Goal: Task Accomplishment & Management: Manage account settings

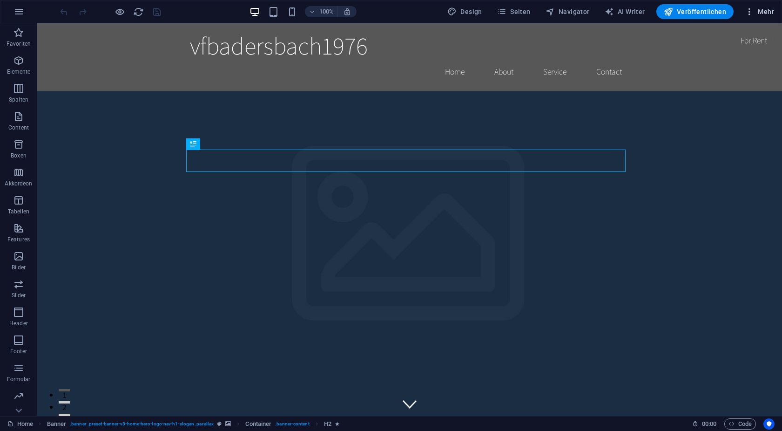
click at [763, 12] on span "Mehr" at bounding box center [759, 11] width 29 height 9
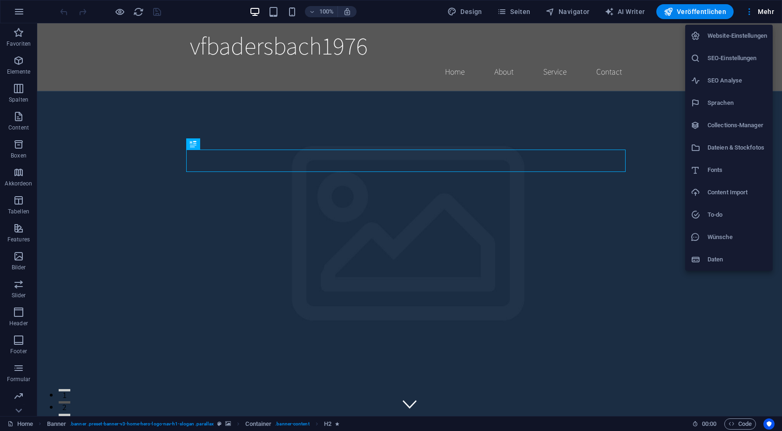
click at [744, 39] on h6 "Website-Einstellungen" at bounding box center [738, 35] width 60 height 11
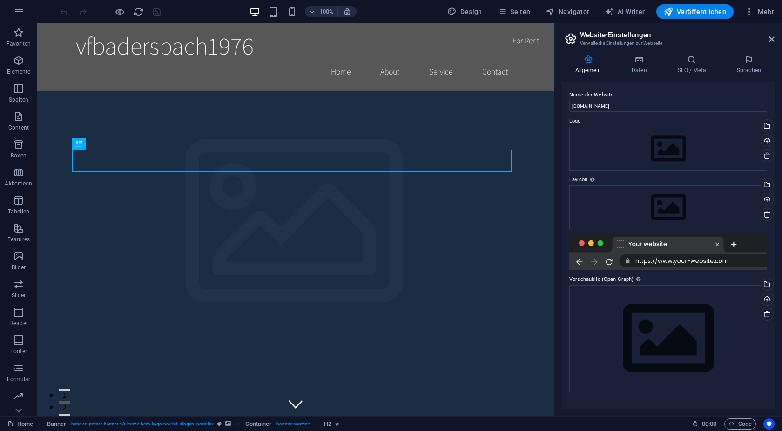
click at [775, 43] on aside "Website-Einstellungen Verwalte die Einstellungen zur Webseite Allgemein Daten S…" at bounding box center [668, 219] width 228 height 392
click at [775, 40] on aside "Website-Einstellungen Verwalte die Einstellungen zur Webseite Allgemein Daten S…" at bounding box center [668, 219] width 228 height 392
click at [774, 39] on icon at bounding box center [772, 38] width 6 height 7
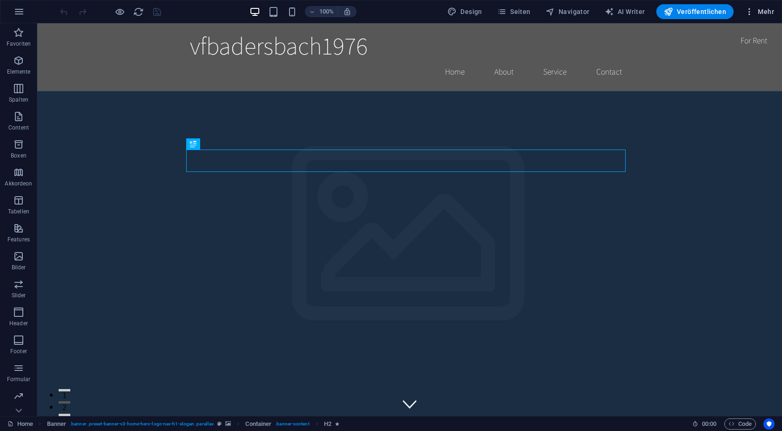
click at [769, 7] on span "Mehr" at bounding box center [759, 11] width 29 height 9
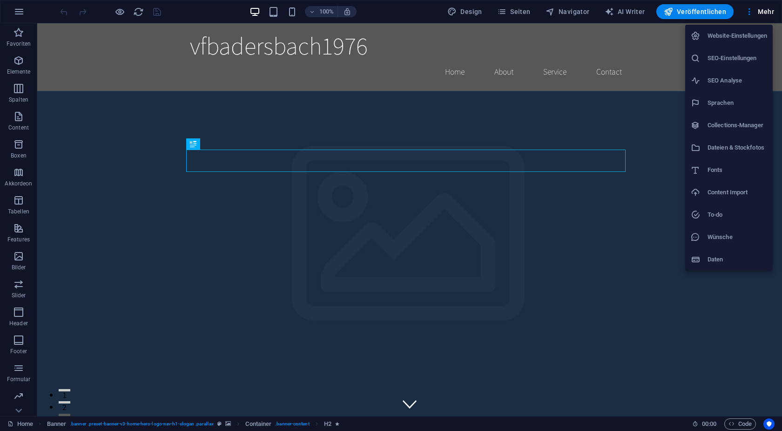
click at [657, 115] on div at bounding box center [391, 215] width 782 height 431
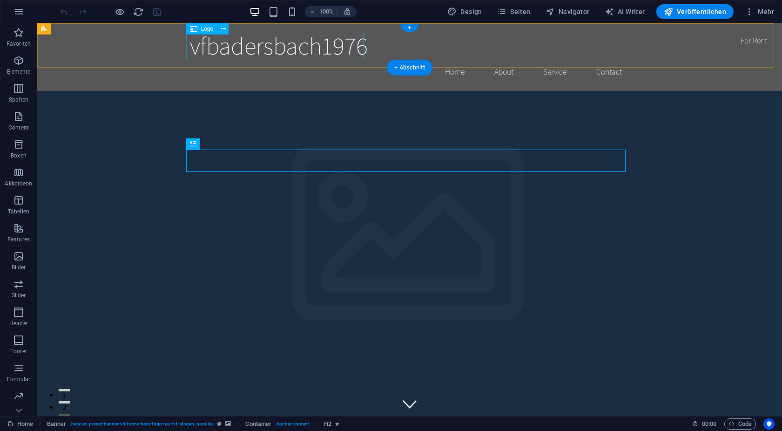
click at [234, 52] on div "vfbadersbach1976" at bounding box center [410, 45] width 440 height 29
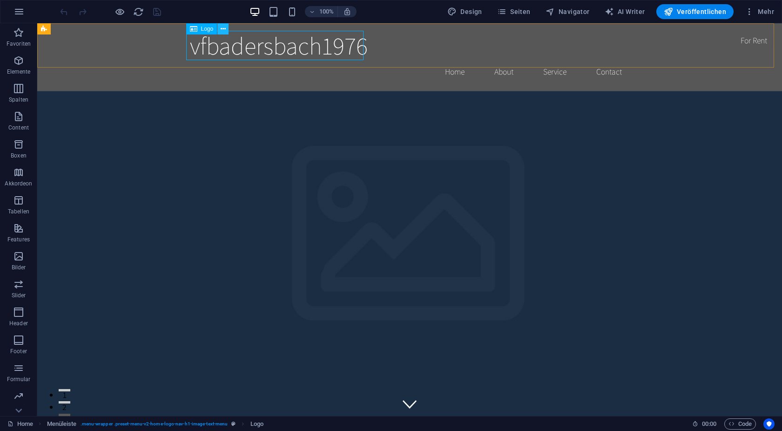
click at [222, 28] on icon at bounding box center [223, 29] width 5 height 10
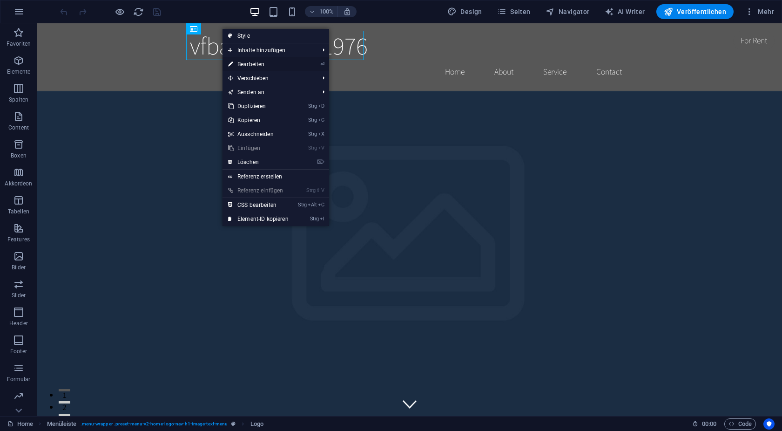
drag, startPoint x: 262, startPoint y: 67, endPoint x: 248, endPoint y: 82, distance: 20.5
click at [262, 67] on link "⏎ Bearbeiten" at bounding box center [259, 64] width 72 height 14
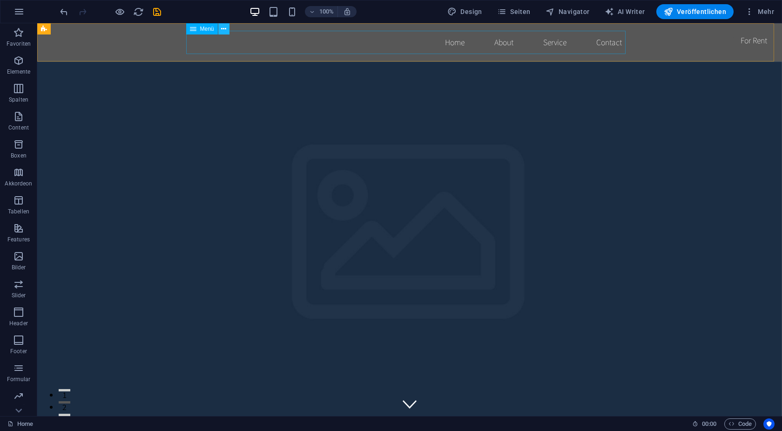
click at [227, 28] on button at bounding box center [223, 28] width 11 height 11
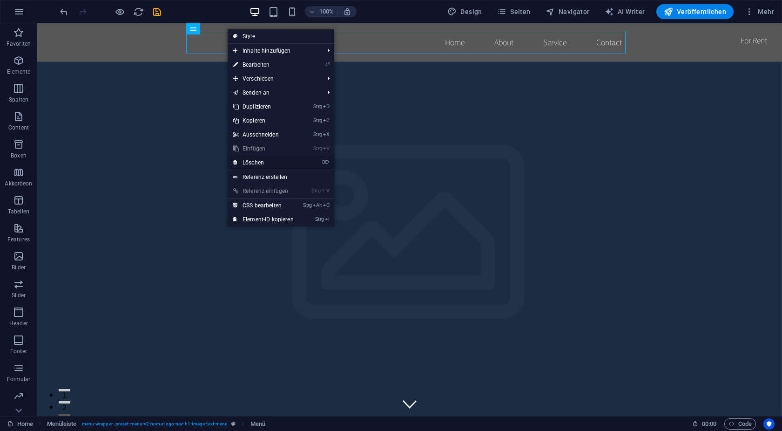
click at [255, 163] on link "⌦ Löschen" at bounding box center [264, 163] width 72 height 14
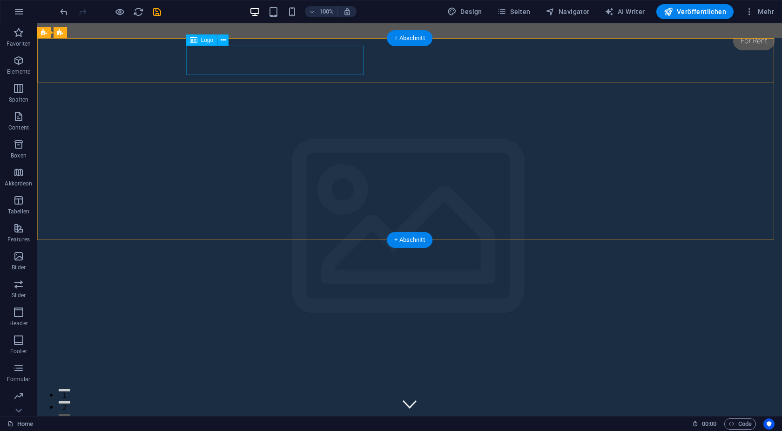
click at [258, 391] on div "vfbadersbach1976" at bounding box center [410, 405] width 440 height 29
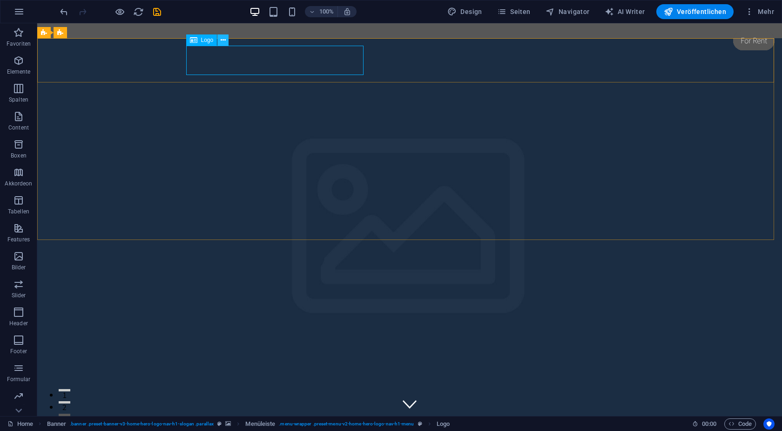
click at [227, 41] on button at bounding box center [222, 39] width 11 height 11
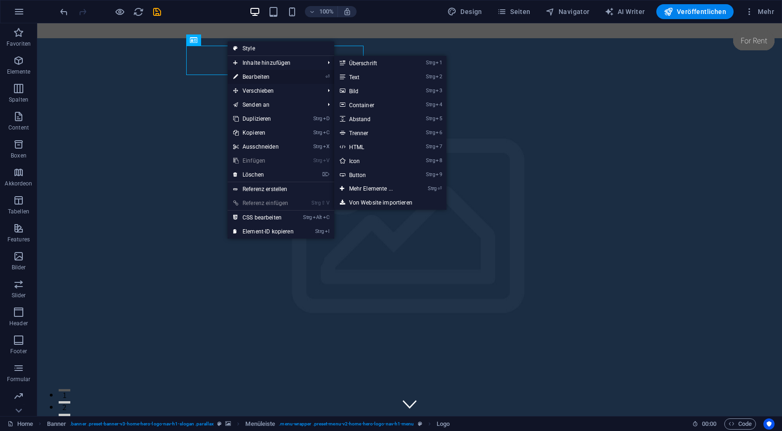
click at [261, 78] on link "⏎ Bearbeiten" at bounding box center [264, 77] width 72 height 14
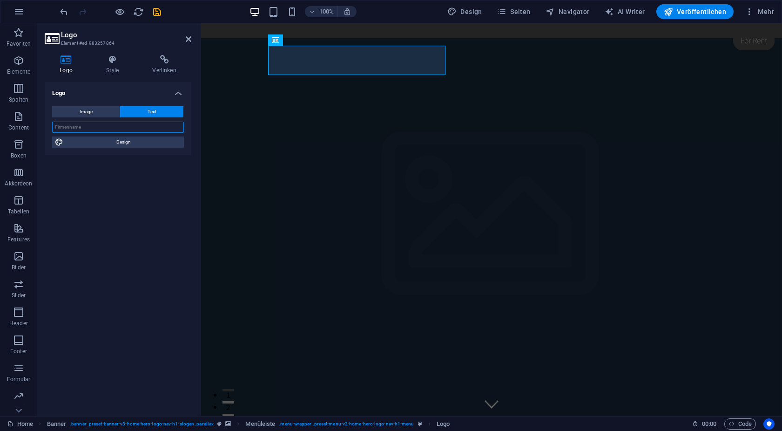
click at [89, 128] on input "text" at bounding box center [118, 127] width 132 height 11
type input "F"
type input "VfB Adersbach 1976"
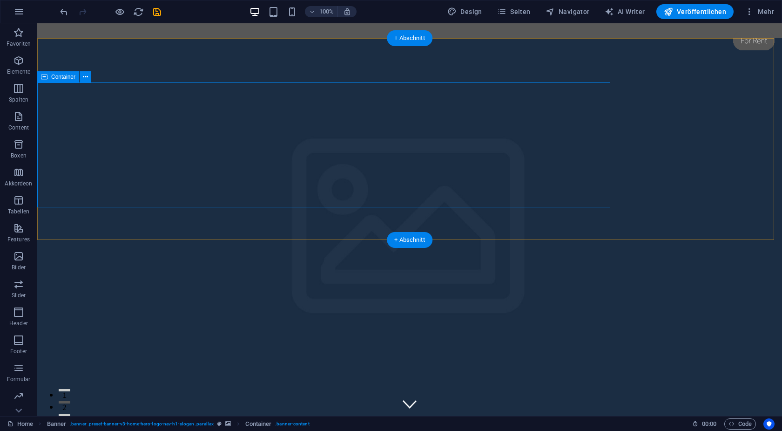
click at [268, 391] on div "VfB Adersbach 1976" at bounding box center [410, 405] width 440 height 29
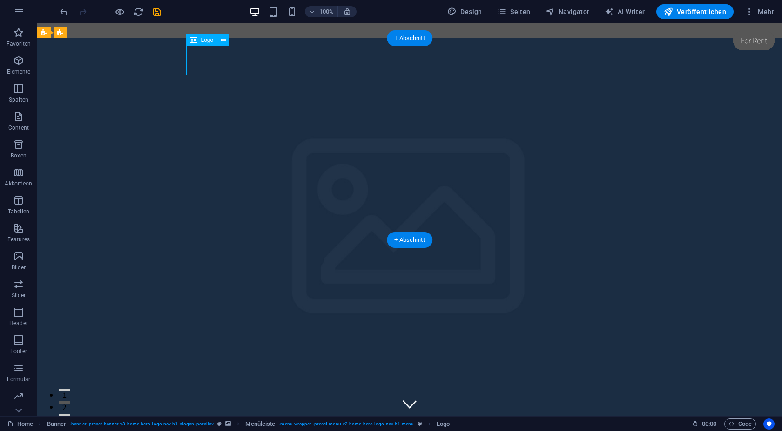
click at [268, 391] on div "VfB Adersbach 1976" at bounding box center [410, 405] width 440 height 29
click at [104, 383] on div "VfB Adersbach 1976 Home About Services Book Online Contact" at bounding box center [409, 417] width 745 height 68
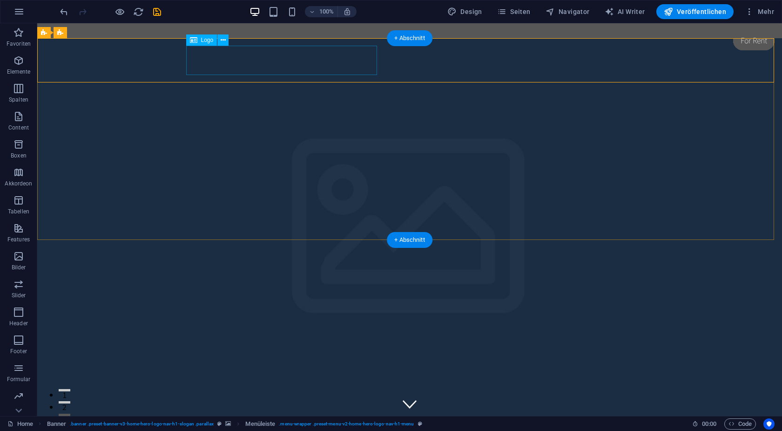
click at [221, 391] on div "VfB Adersbach 1976" at bounding box center [410, 405] width 440 height 29
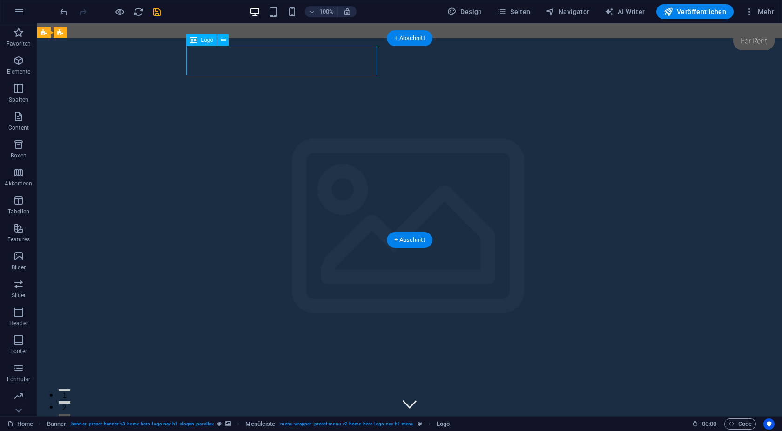
click at [268, 391] on div "VfB Adersbach 1976" at bounding box center [410, 405] width 440 height 29
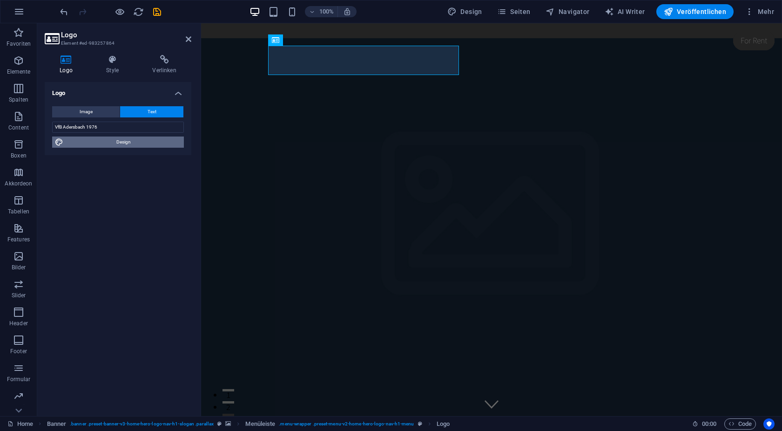
drag, startPoint x: 87, startPoint y: 142, endPoint x: 436, endPoint y: 121, distance: 349.8
click at [87, 142] on span "Design" at bounding box center [123, 141] width 115 height 11
select select "rem"
select select "200"
select select "px"
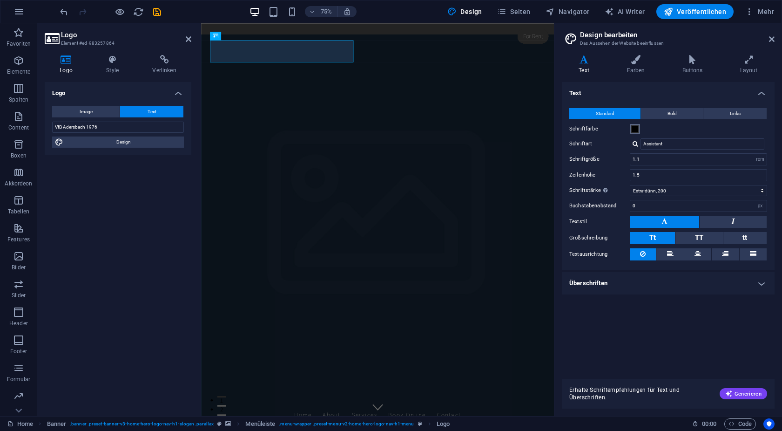
click at [639, 130] on button "Schriftfarbe" at bounding box center [635, 129] width 10 height 10
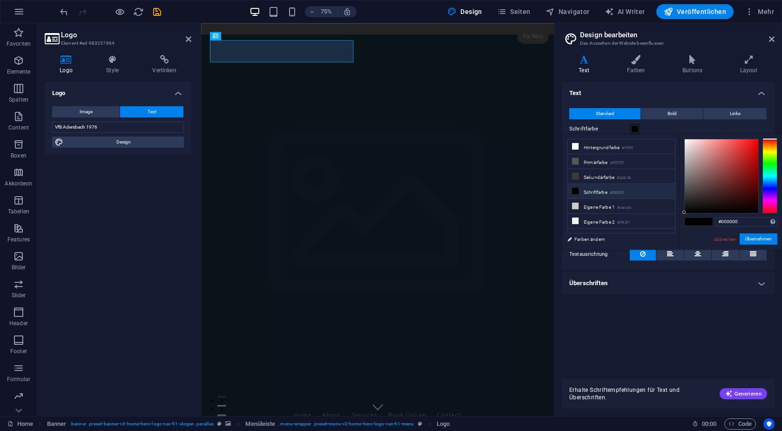
click at [776, 185] on div at bounding box center [770, 176] width 15 height 74
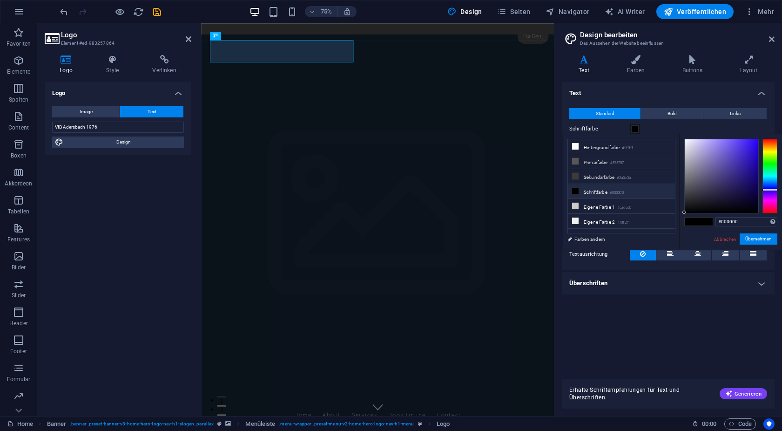
click at [777, 189] on div at bounding box center [770, 190] width 15 height 2
click at [774, 186] on div at bounding box center [770, 176] width 15 height 74
type input "#001cfe"
drag, startPoint x: 751, startPoint y: 144, endPoint x: 762, endPoint y: 139, distance: 12.1
click at [762, 139] on div at bounding box center [730, 176] width 93 height 74
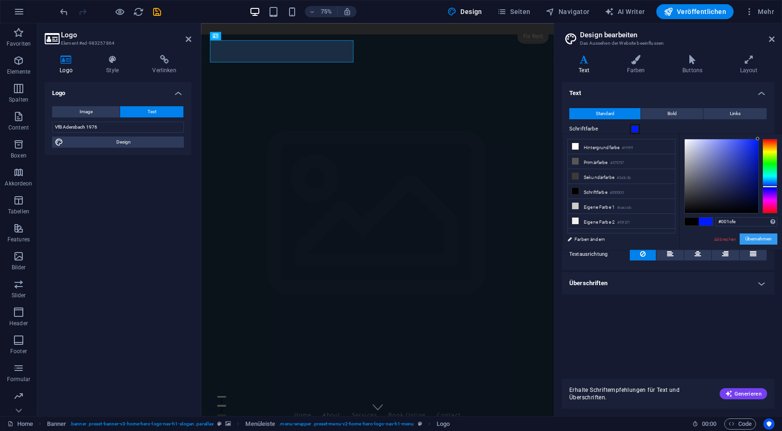
click at [750, 239] on button "Übernehmen" at bounding box center [759, 238] width 38 height 11
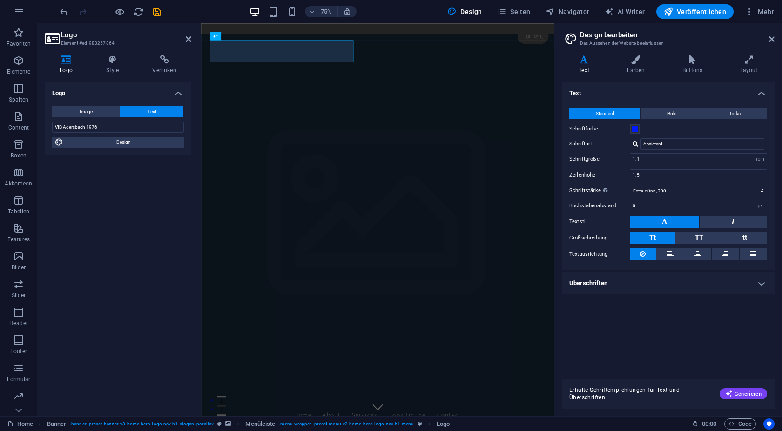
click at [630, 185] on select "Fein, 100 Extra-dünn, 200 Dünn, 300 Normal, 400 Medium, 500 Halb-fett, 600 Fett…" at bounding box center [698, 190] width 137 height 11
select select "700"
click option "Fett, 700" at bounding box center [0, 0] width 0 height 0
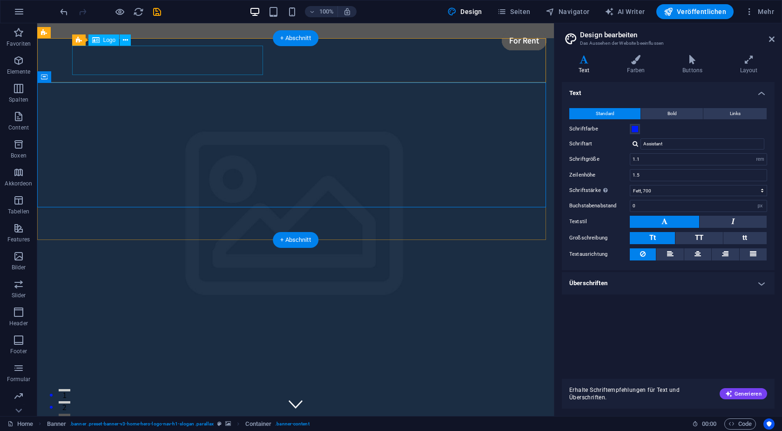
click at [163, 391] on div "VfB Adersbach 1976" at bounding box center [296, 405] width 440 height 29
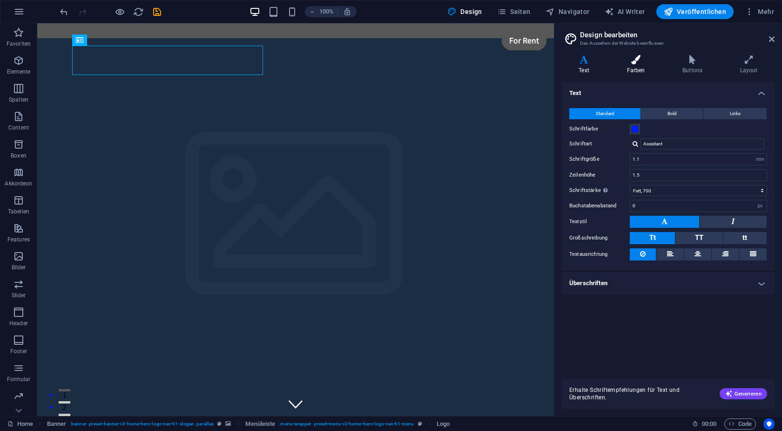
click at [640, 63] on icon at bounding box center [636, 59] width 52 height 9
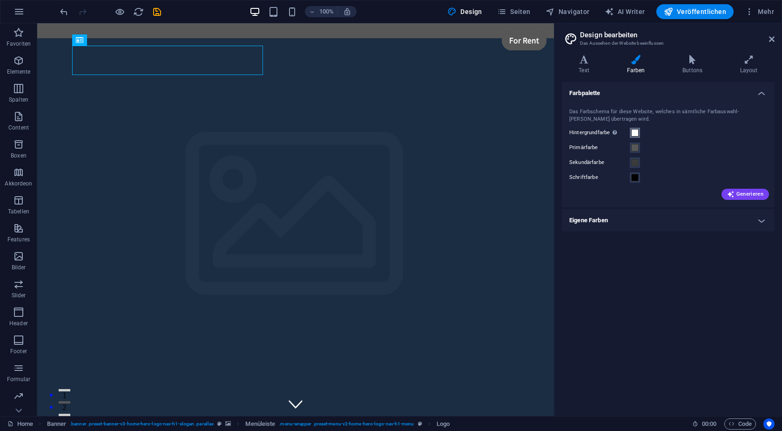
click at [635, 131] on span at bounding box center [634, 132] width 7 height 7
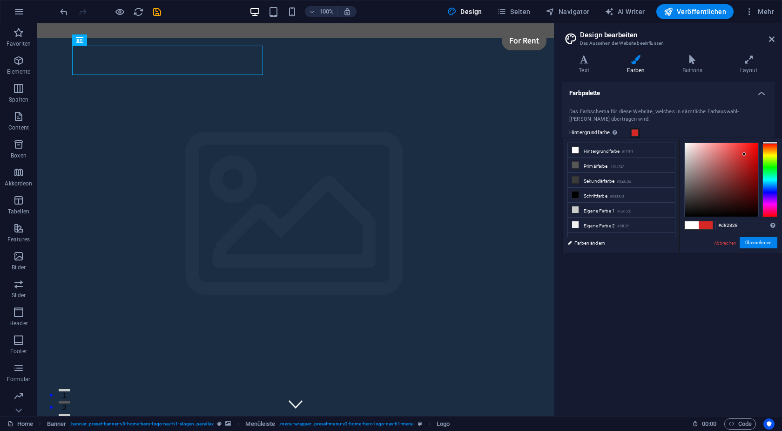
drag, startPoint x: 731, startPoint y: 164, endPoint x: 744, endPoint y: 153, distance: 17.5
click at [744, 153] on div at bounding box center [722, 180] width 74 height 74
click at [761, 241] on button "Übernehmen" at bounding box center [759, 242] width 38 height 11
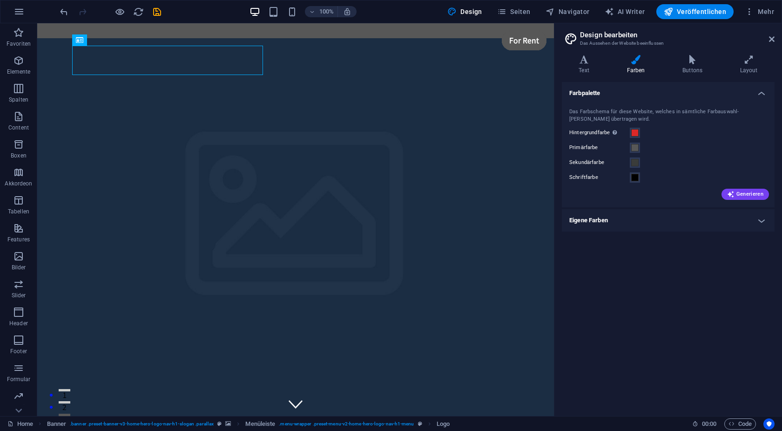
click at [584, 220] on h4 "Eigene Farben" at bounding box center [668, 220] width 213 height 22
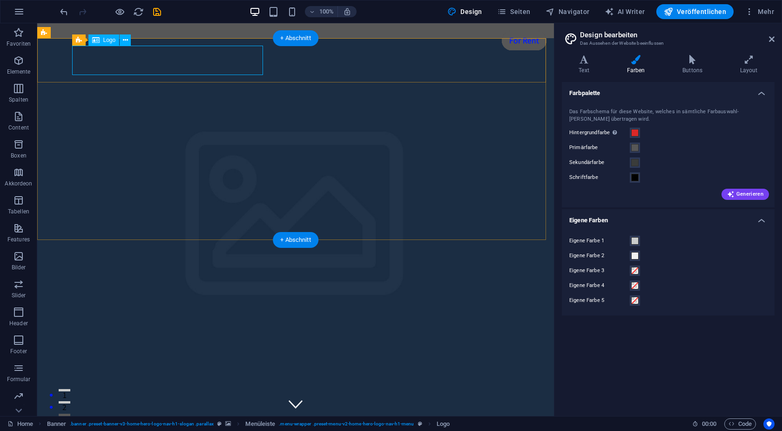
click at [189, 391] on div "VfB Adersbach 1976" at bounding box center [296, 405] width 440 height 29
click at [210, 391] on div "VfB Adersbach 1976" at bounding box center [296, 405] width 440 height 29
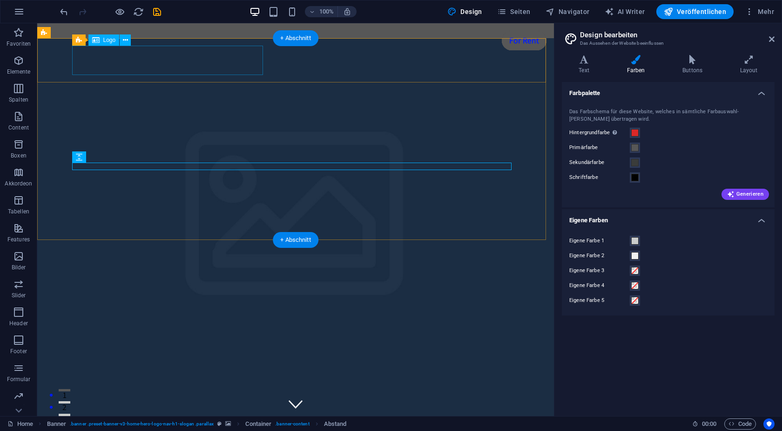
click at [181, 391] on div "VfB Adersbach 1976" at bounding box center [296, 405] width 440 height 29
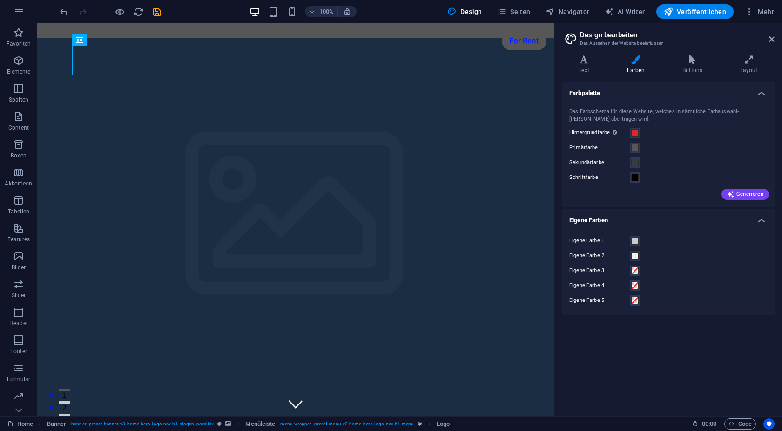
click at [629, 182] on label "Schriftfarbe" at bounding box center [599, 177] width 61 height 11
click at [630, 182] on button "Schriftfarbe" at bounding box center [635, 177] width 10 height 10
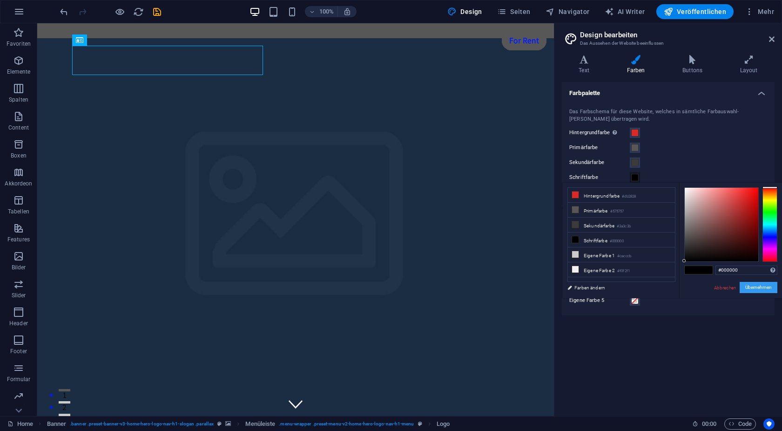
click at [757, 289] on button "Übernehmen" at bounding box center [759, 287] width 38 height 11
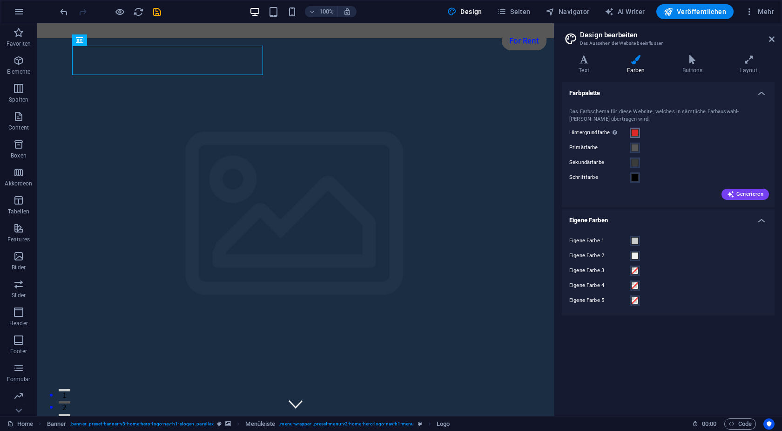
click at [634, 134] on span at bounding box center [634, 132] width 7 height 7
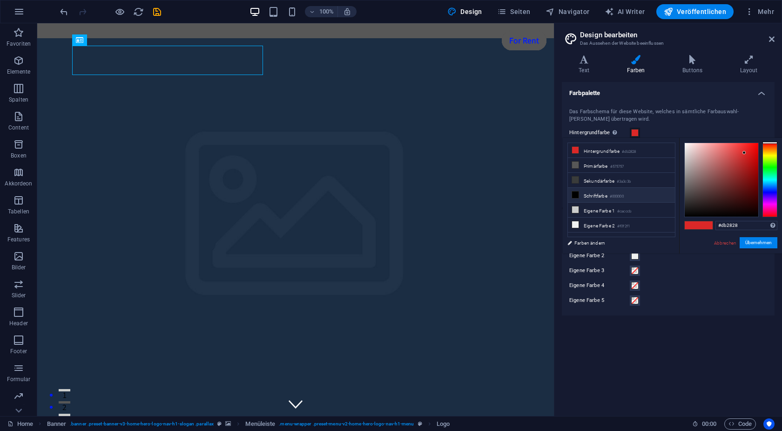
click at [595, 193] on li "Schriftfarbe #000000" at bounding box center [621, 195] width 107 height 15
type input "#000000"
click at [756, 246] on button "Übernehmen" at bounding box center [759, 242] width 38 height 11
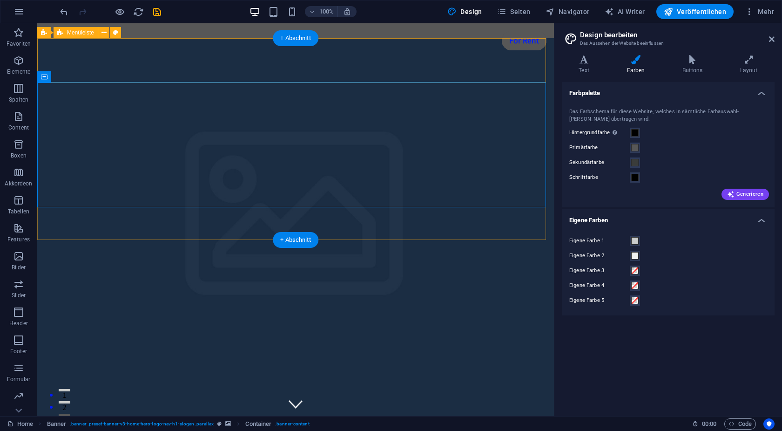
click at [305, 420] on nav "Home About Services Book Online Contact" at bounding box center [296, 431] width 440 height 23
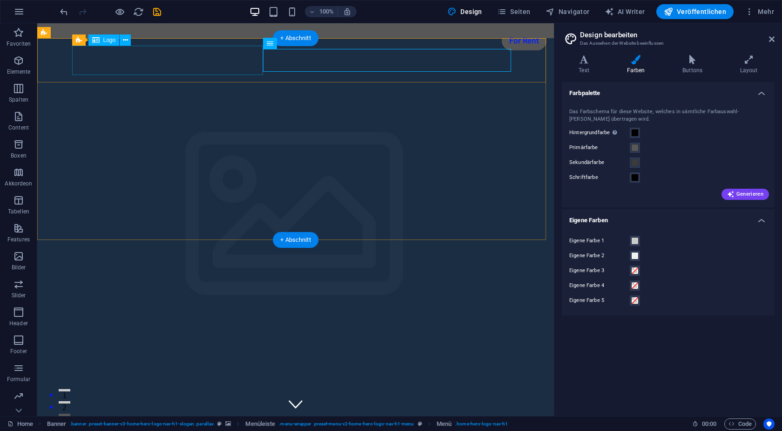
click at [220, 391] on div "VfB Adersbach 1976" at bounding box center [296, 405] width 440 height 29
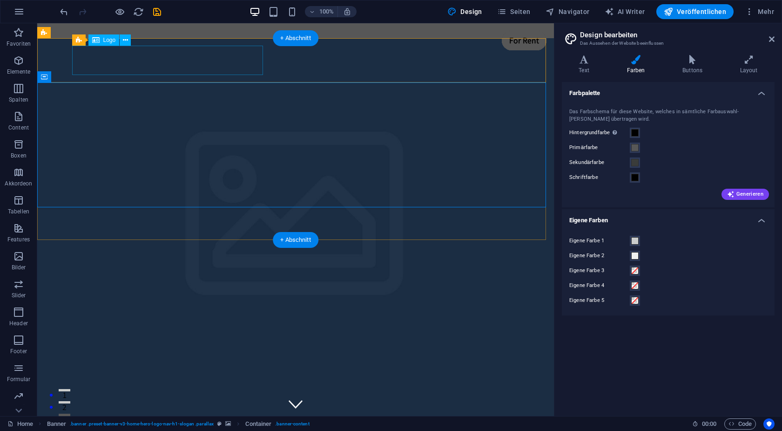
click at [206, 391] on div "VfB Adersbach 1976" at bounding box center [296, 405] width 440 height 29
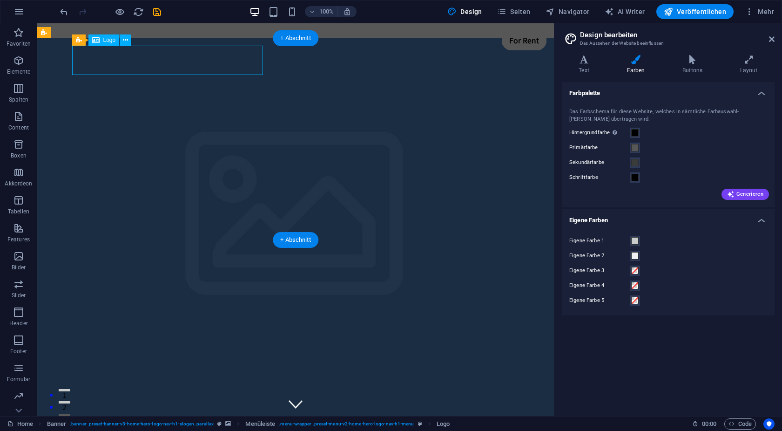
click at [206, 391] on div "VfB Adersbach 1976" at bounding box center [296, 405] width 440 height 29
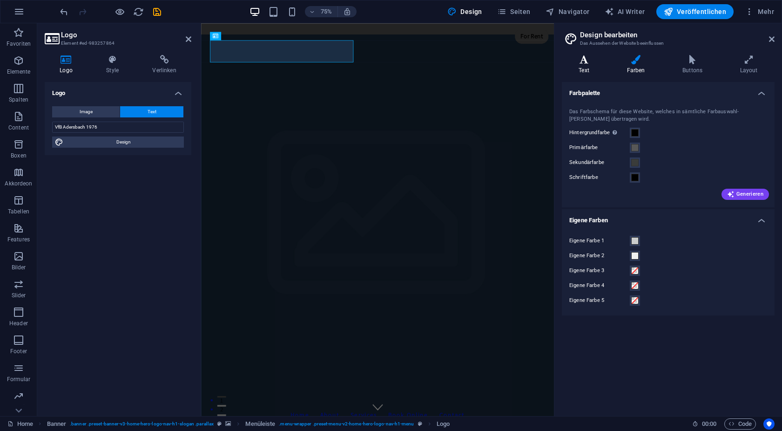
click at [593, 61] on icon at bounding box center [584, 59] width 44 height 9
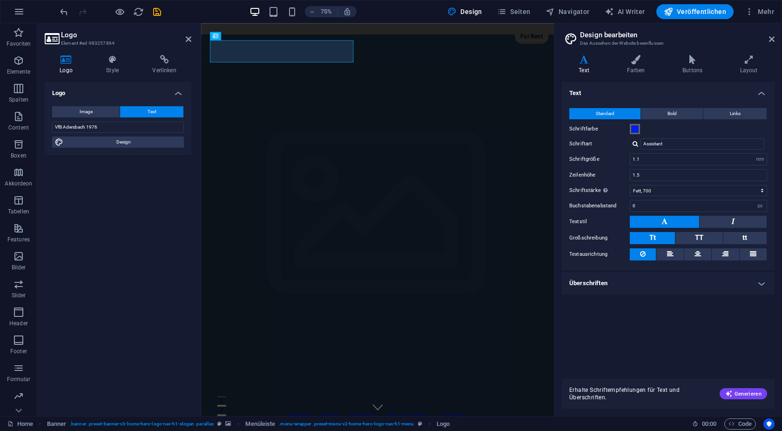
click at [634, 125] on span at bounding box center [634, 128] width 7 height 7
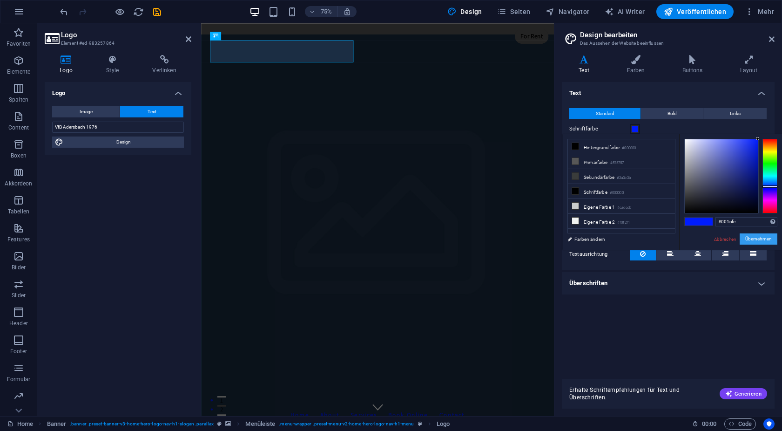
click at [762, 238] on button "Übernehmen" at bounding box center [759, 238] width 38 height 11
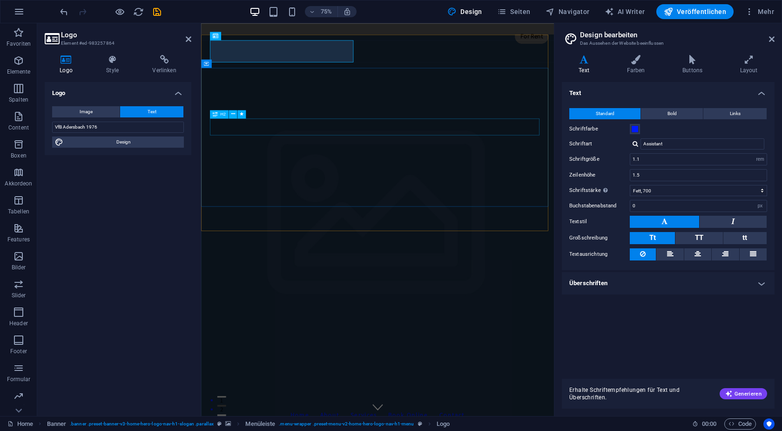
drag, startPoint x: 400, startPoint y: 163, endPoint x: 805, endPoint y: 212, distance: 408.0
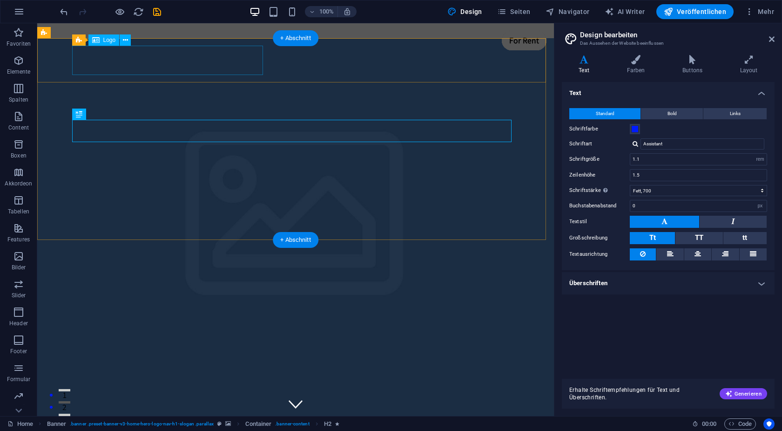
click at [231, 391] on div "VfB Adersbach 1976" at bounding box center [296, 405] width 440 height 29
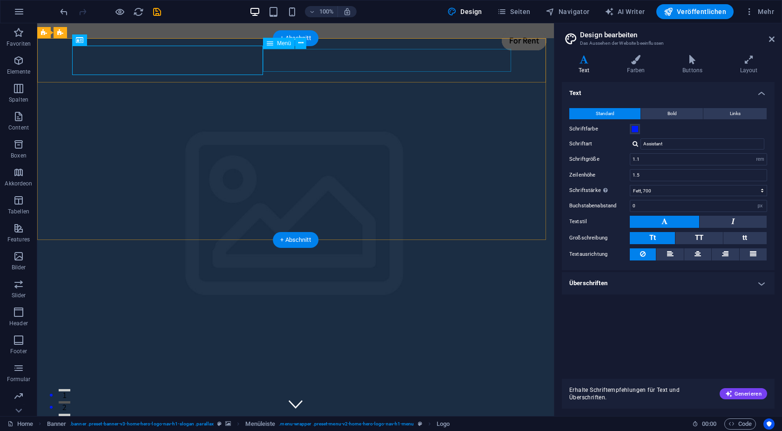
click at [291, 420] on nav "Home About Services Book Online Contact" at bounding box center [296, 431] width 440 height 23
click at [314, 420] on nav "Home About Services Book Online Contact" at bounding box center [296, 431] width 440 height 23
select select
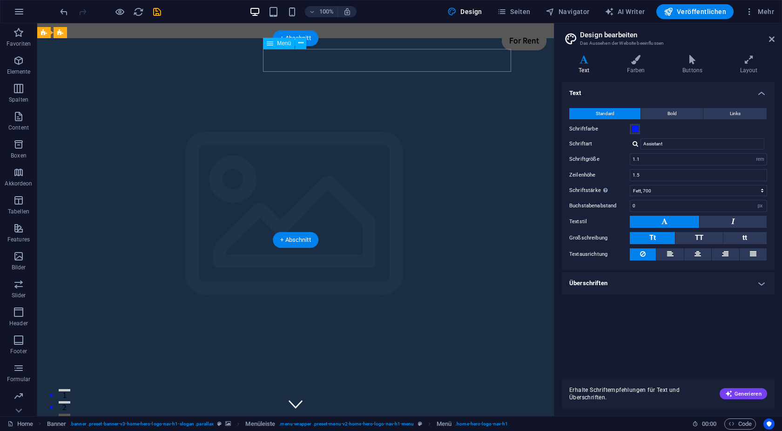
select select
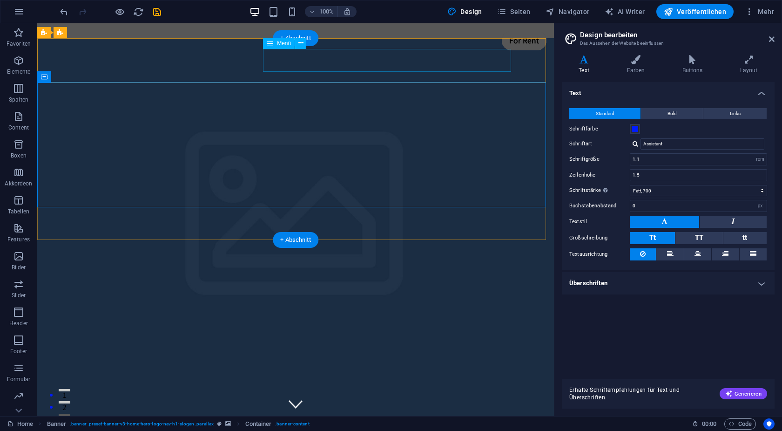
click at [361, 420] on nav "Home About Services Book Online Contact" at bounding box center [296, 431] width 440 height 23
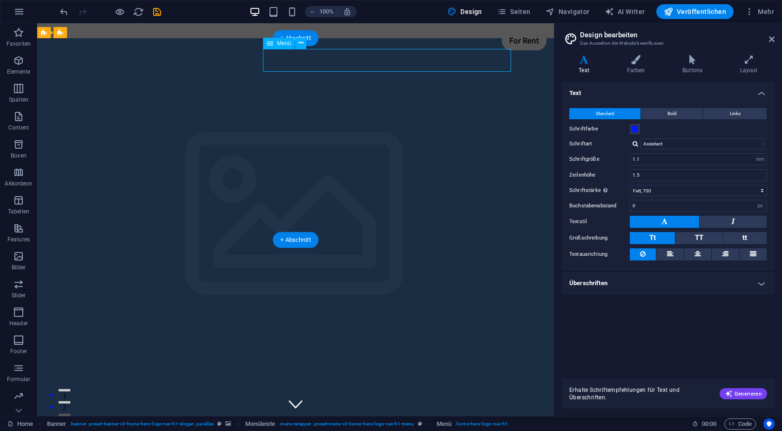
click at [361, 420] on nav "Home About Services Book Online Contact" at bounding box center [296, 431] width 440 height 23
select select
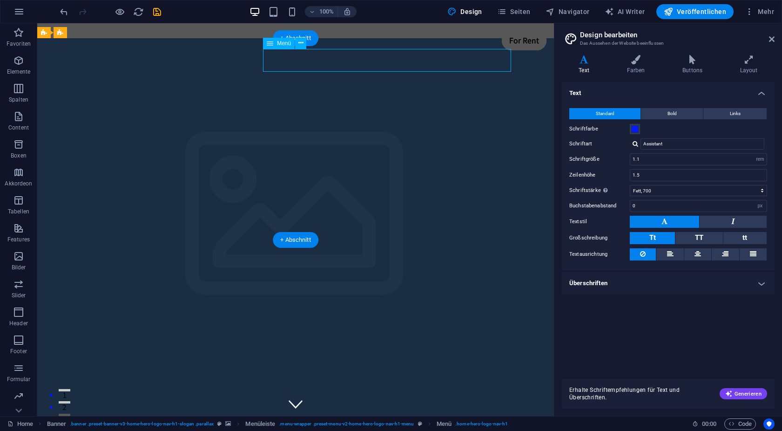
select select
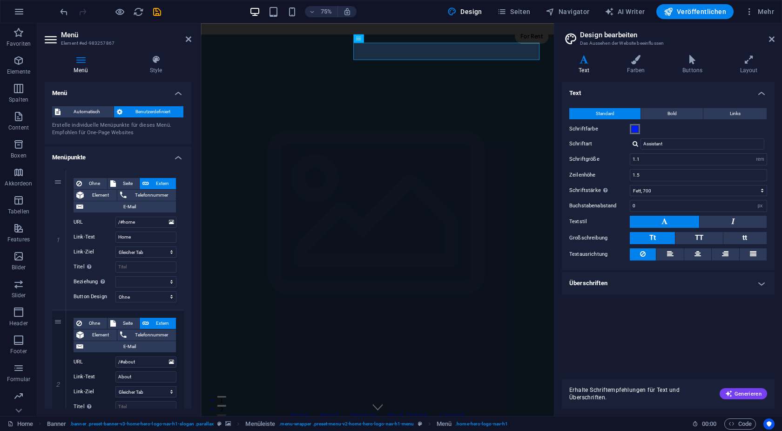
click at [633, 127] on span at bounding box center [634, 128] width 7 height 7
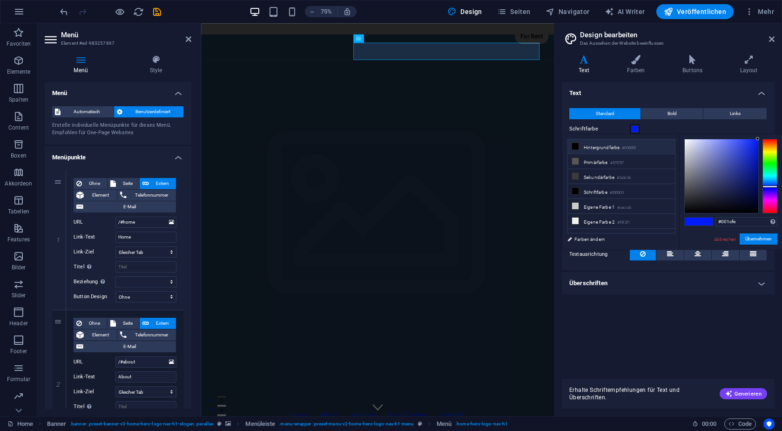
click at [593, 146] on li "Hintergrundfarbe #000000" at bounding box center [621, 146] width 107 height 15
type input "#000000"
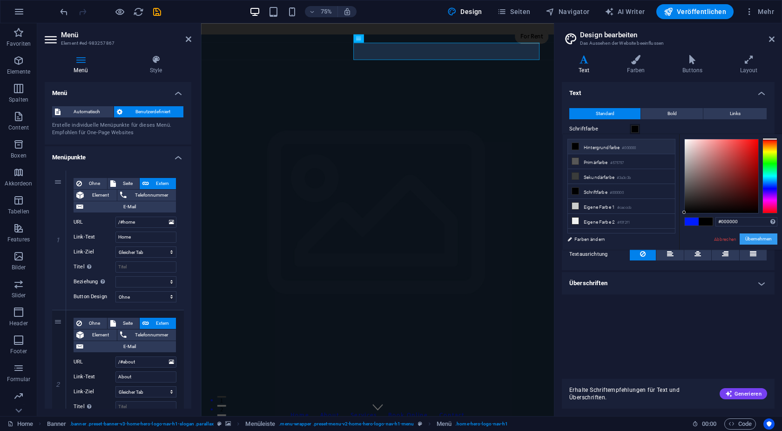
click at [751, 239] on button "Übernehmen" at bounding box center [759, 238] width 38 height 11
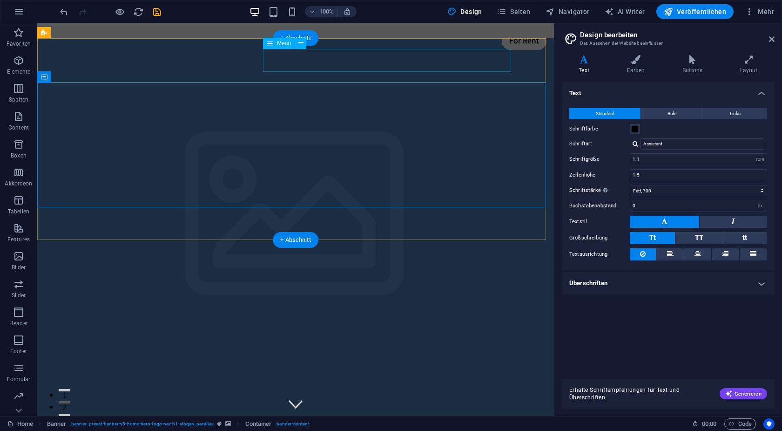
click at [282, 420] on nav "Home About Services Book Online Contact" at bounding box center [296, 431] width 440 height 23
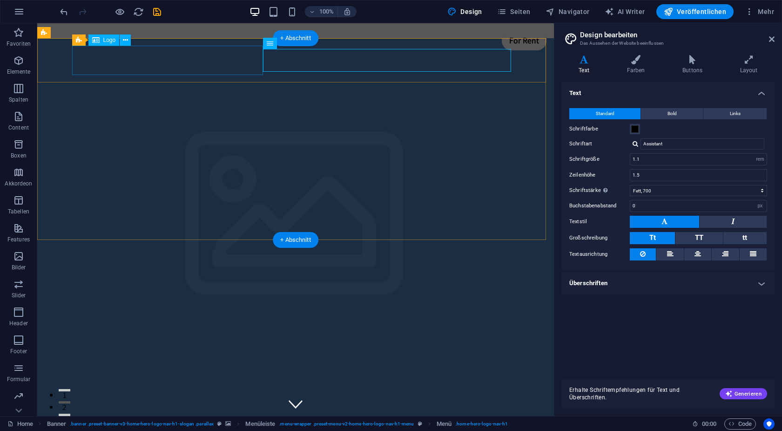
click at [187, 391] on div "VfB Adersbach 1976" at bounding box center [296, 405] width 440 height 29
click at [278, 420] on nav "Home About Services Book Online Contact" at bounding box center [296, 431] width 440 height 23
select select
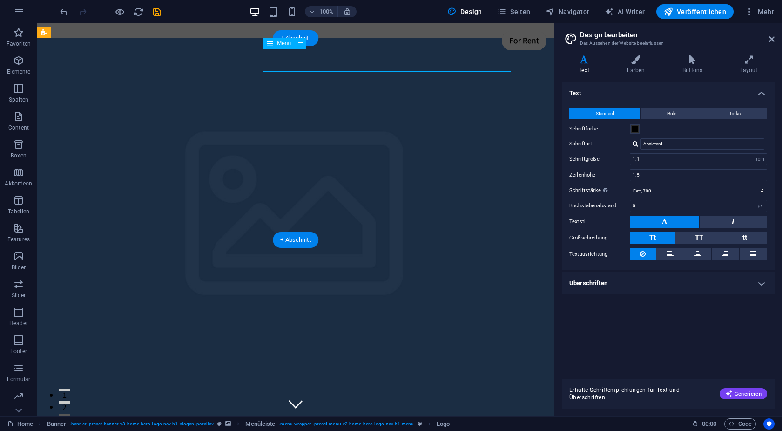
select select
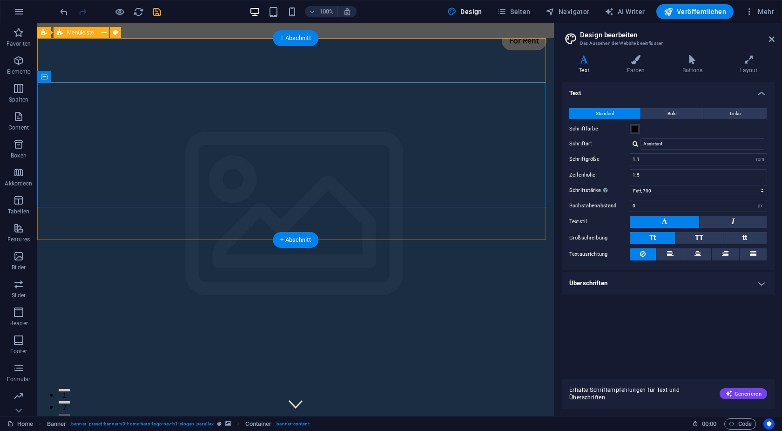
click at [405, 383] on div "VfB Adersbach 1976 Home About Services Book Online Contact" at bounding box center [295, 417] width 517 height 68
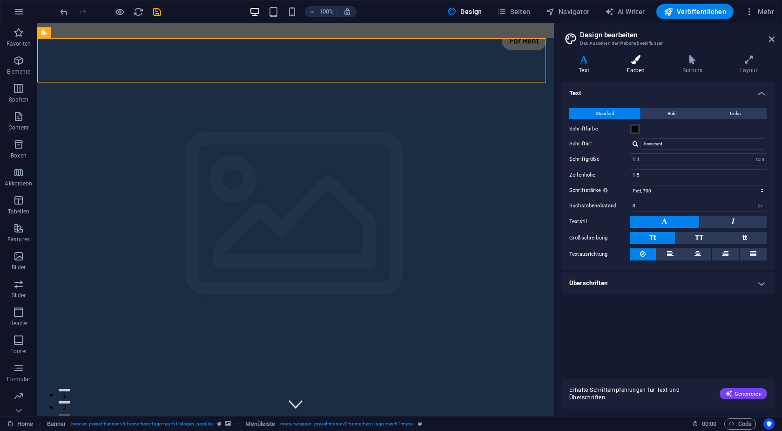
click at [631, 70] on h4 "Farben" at bounding box center [638, 65] width 56 height 20
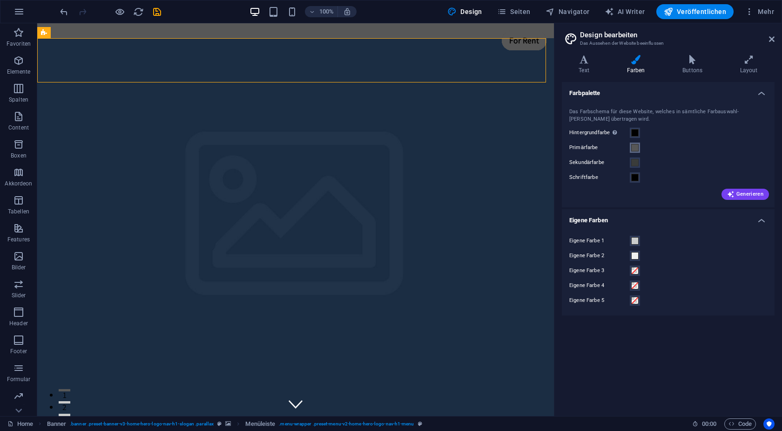
click at [636, 146] on span at bounding box center [634, 147] width 7 height 7
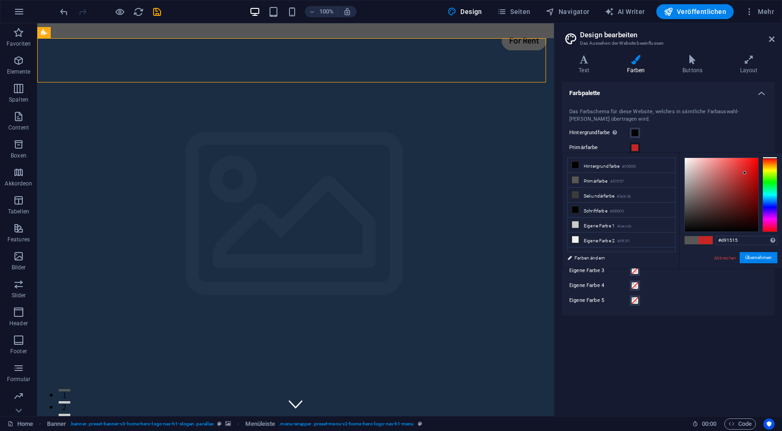
drag, startPoint x: 745, startPoint y: 173, endPoint x: 751, endPoint y: 168, distance: 7.9
click at [751, 168] on div at bounding box center [722, 195] width 74 height 74
type input "#db1515"
click at [761, 262] on button "Übernehmen" at bounding box center [759, 257] width 38 height 11
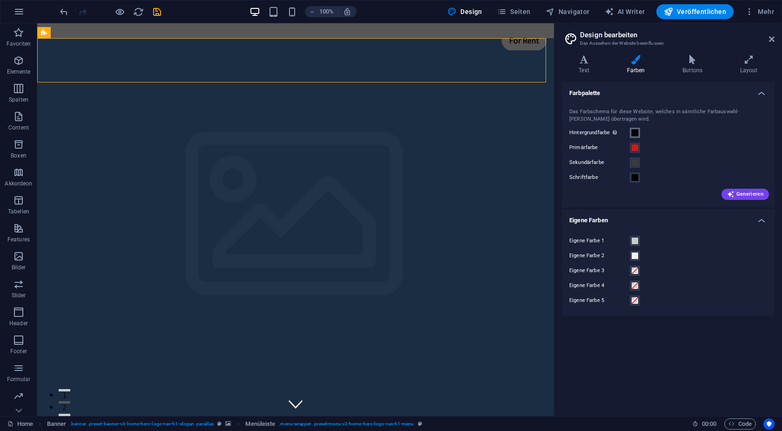
click at [633, 135] on span at bounding box center [634, 132] width 7 height 7
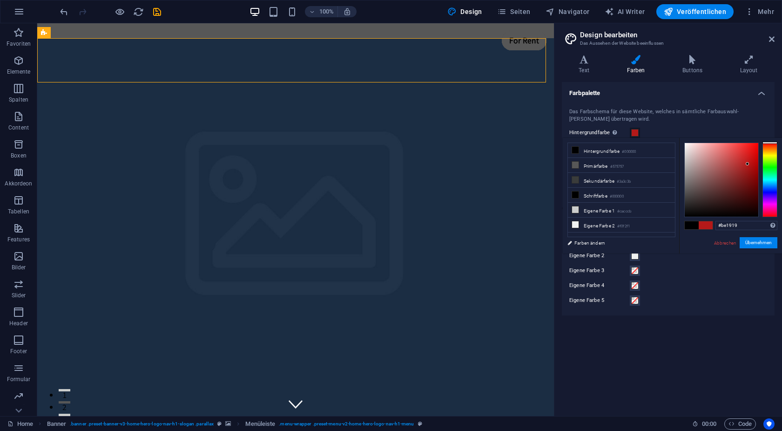
drag, startPoint x: 748, startPoint y: 164, endPoint x: 750, endPoint y: 157, distance: 6.9
click at [749, 161] on div at bounding box center [722, 180] width 74 height 74
click at [751, 153] on div at bounding box center [722, 180] width 74 height 74
click at [750, 244] on button "Übernehmen" at bounding box center [759, 242] width 38 height 11
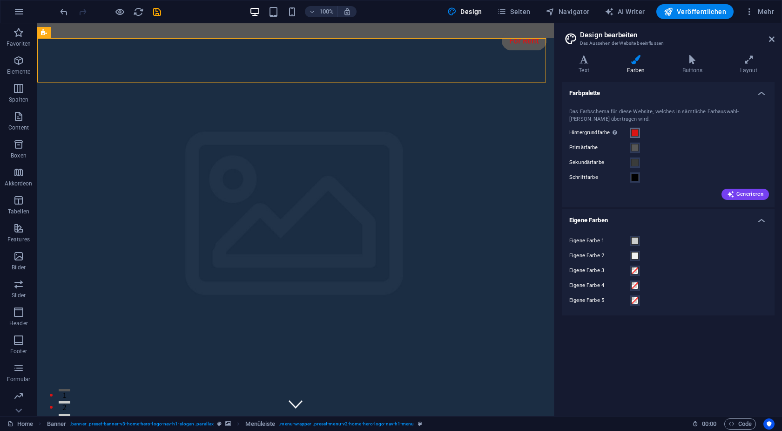
click at [636, 134] on span at bounding box center [634, 132] width 7 height 7
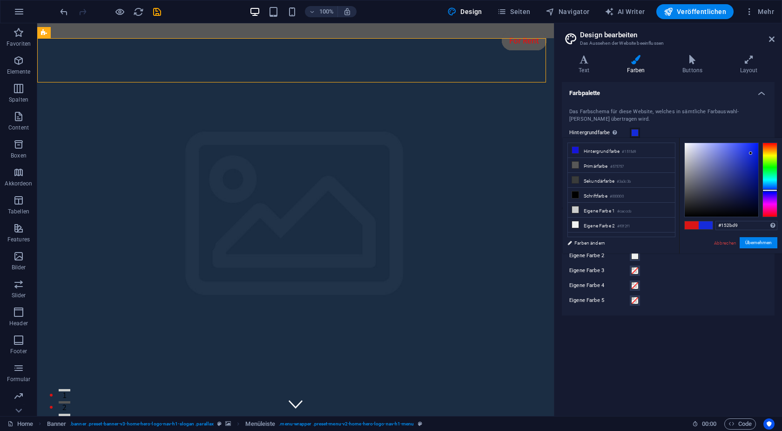
drag, startPoint x: 774, startPoint y: 176, endPoint x: 769, endPoint y: 190, distance: 14.4
click at [769, 190] on div at bounding box center [770, 179] width 15 height 74
type input "#001bf0"
drag, startPoint x: 750, startPoint y: 154, endPoint x: 760, endPoint y: 147, distance: 12.4
click at [760, 147] on div at bounding box center [730, 179] width 93 height 74
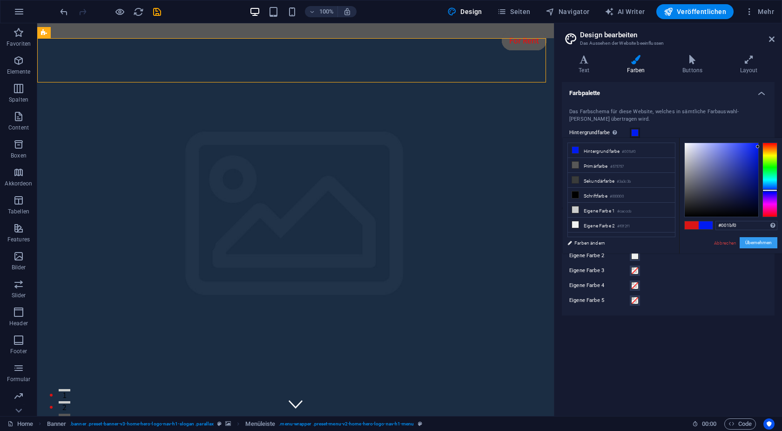
click at [758, 243] on button "Übernehmen" at bounding box center [759, 242] width 38 height 11
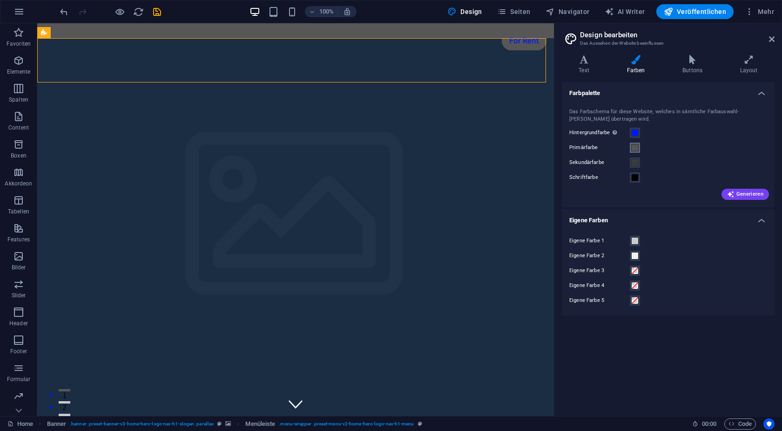
click at [637, 147] on span at bounding box center [634, 147] width 7 height 7
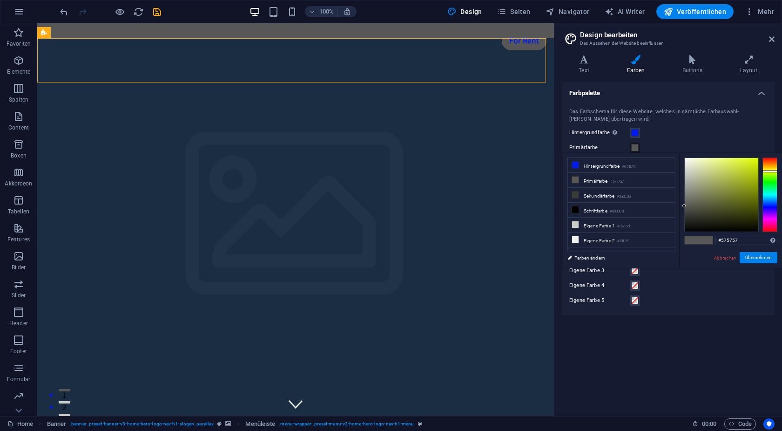
drag, startPoint x: 770, startPoint y: 156, endPoint x: 774, endPoint y: 171, distance: 15.2
click at [774, 171] on div at bounding box center [770, 171] width 15 height 2
drag, startPoint x: 752, startPoint y: 161, endPoint x: 760, endPoint y: 165, distance: 9.2
click at [760, 159] on div at bounding box center [730, 194] width 93 height 74
type input "#dbf800"
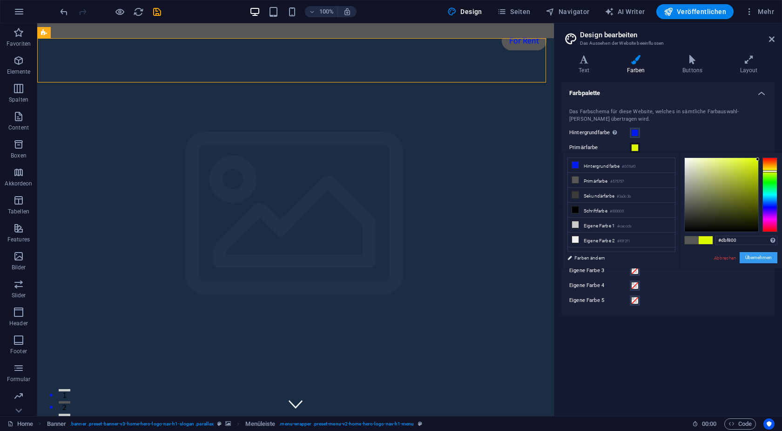
click at [765, 259] on button "Übernehmen" at bounding box center [759, 257] width 38 height 11
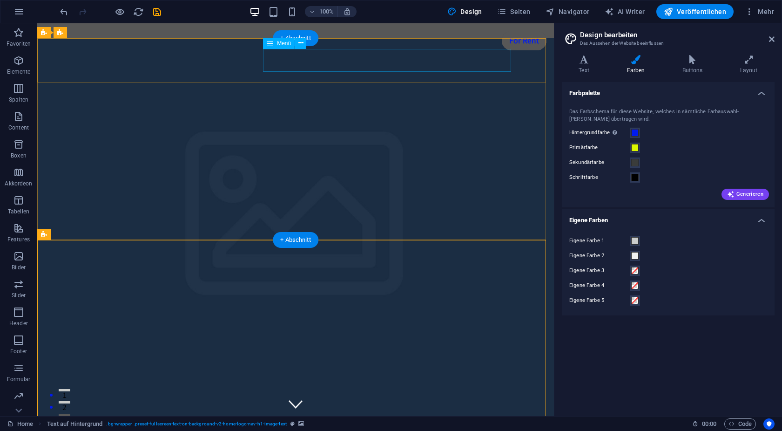
click at [274, 420] on nav "Home About Services Book Online Contact" at bounding box center [296, 431] width 440 height 23
select select
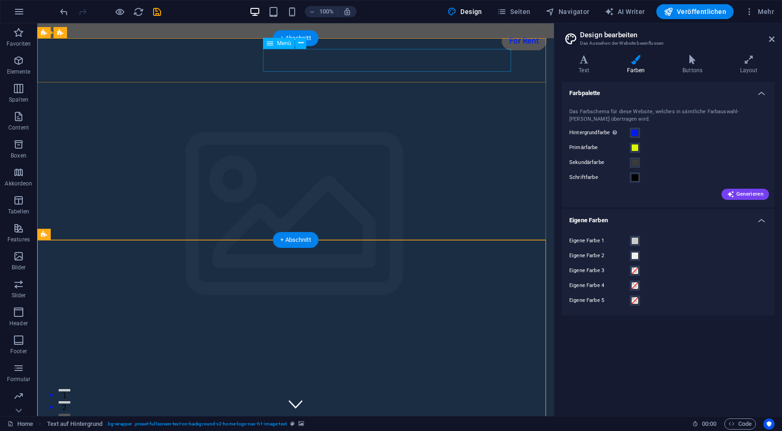
select select
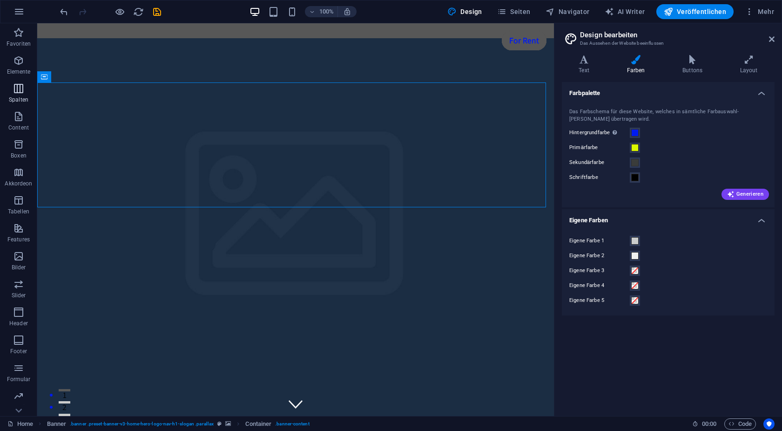
click at [17, 94] on span "Spalten" at bounding box center [18, 94] width 37 height 22
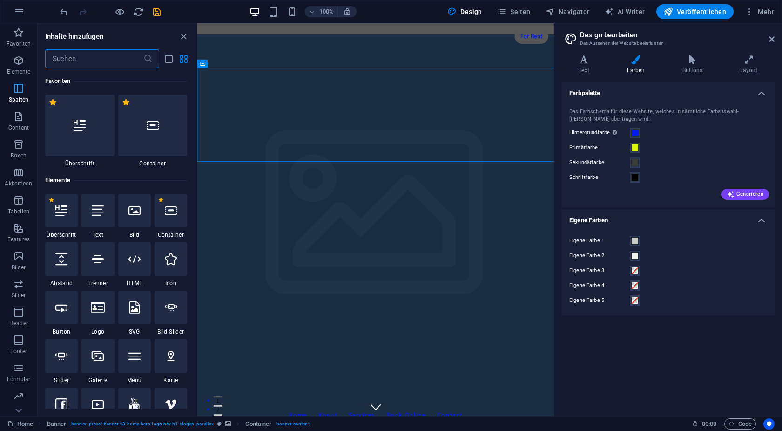
scroll to position [461, 0]
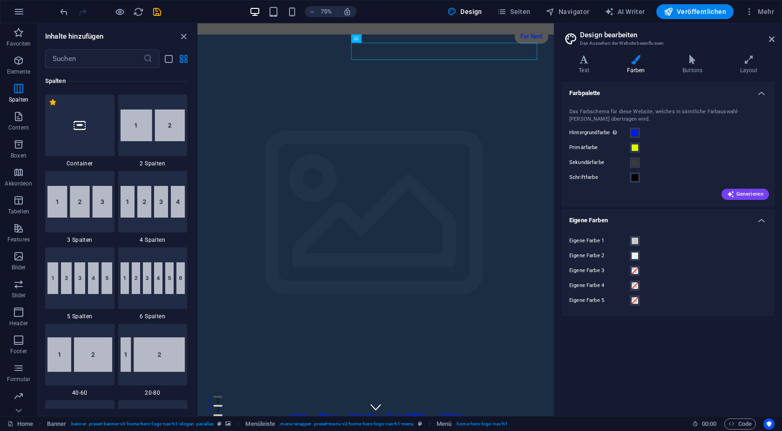
click at [176, 37] on div "Inhalte hinzufügen" at bounding box center [117, 36] width 159 height 11
click at [182, 34] on icon "close panel" at bounding box center [183, 36] width 11 height 11
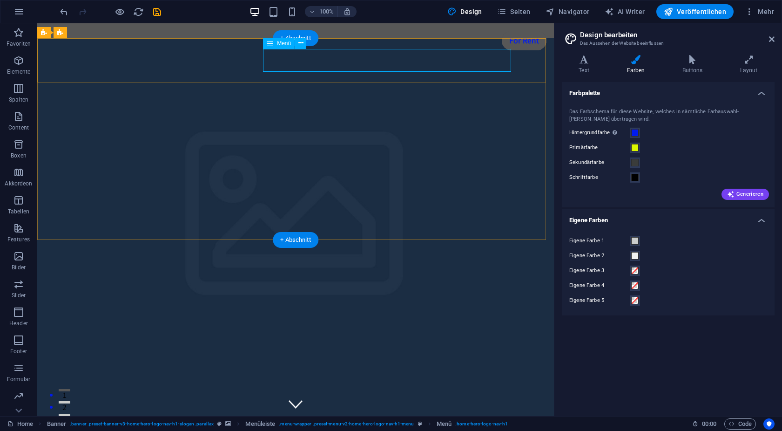
click at [323, 420] on nav "Home About Services Book Online Contact" at bounding box center [296, 431] width 440 height 23
select select
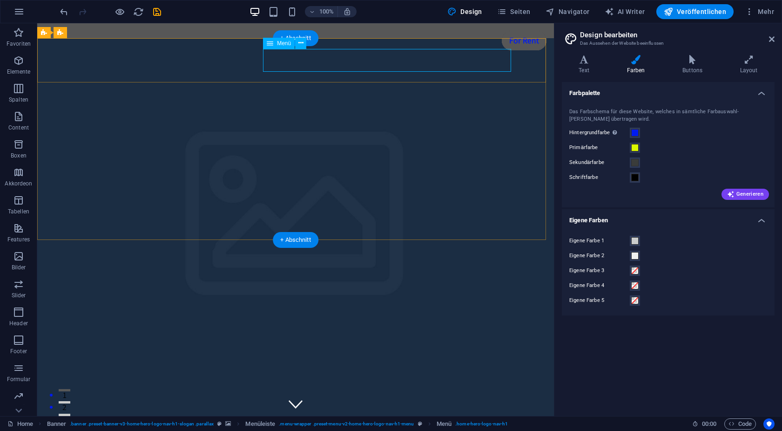
select select
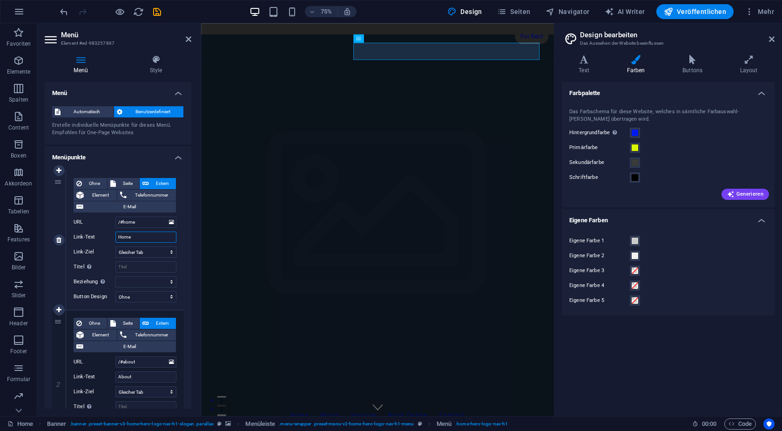
click at [142, 235] on input "Home" at bounding box center [145, 236] width 61 height 11
click at [143, 223] on input "/#home" at bounding box center [145, 222] width 61 height 11
drag, startPoint x: 144, startPoint y: 239, endPoint x: 84, endPoint y: 236, distance: 60.6
click at [115, 236] on input "Home" at bounding box center [145, 236] width 61 height 11
select select
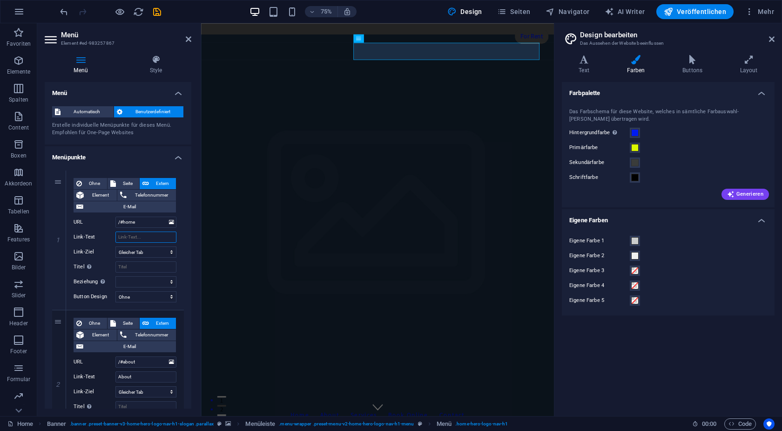
select select
type input "S"
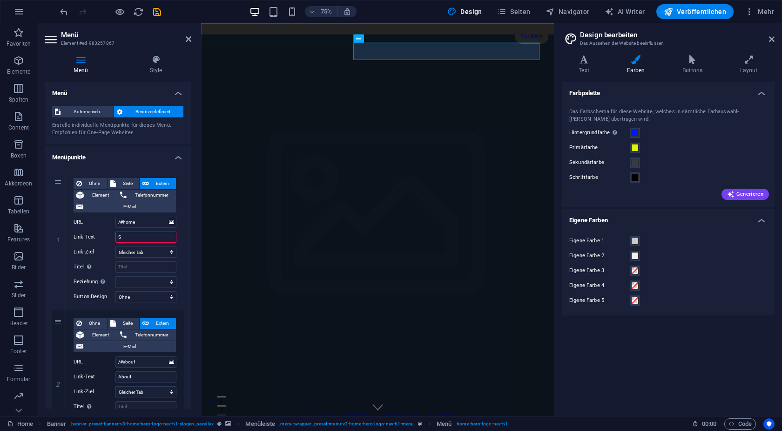
select select
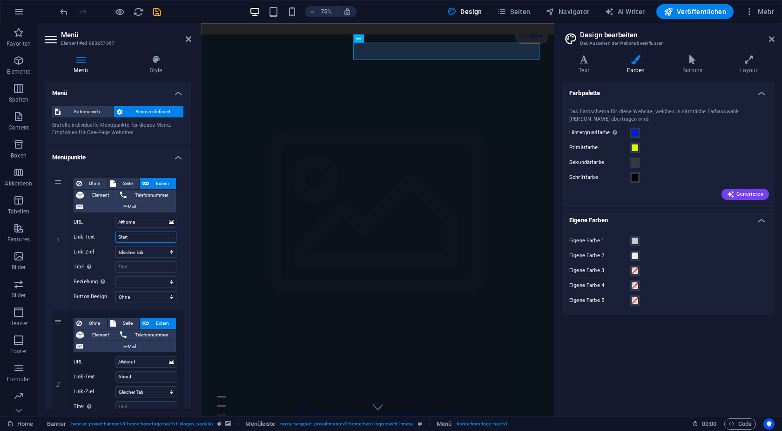
type input "Start"
select select
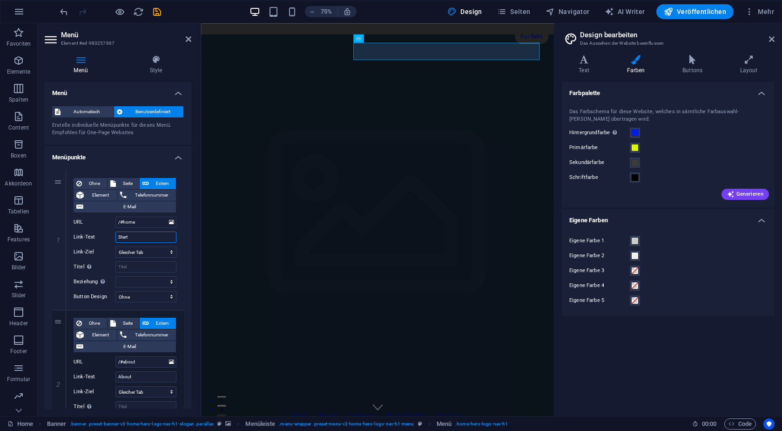
select select
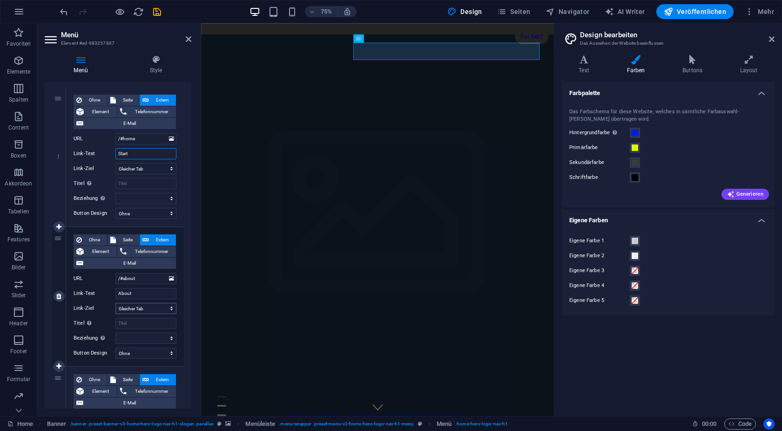
scroll to position [126, 0]
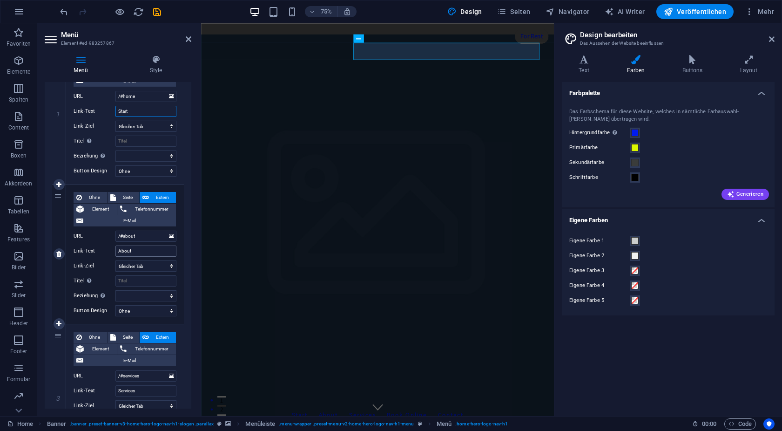
type input "Start"
click at [139, 248] on input "About" at bounding box center [145, 250] width 61 height 11
type input "A"
select select
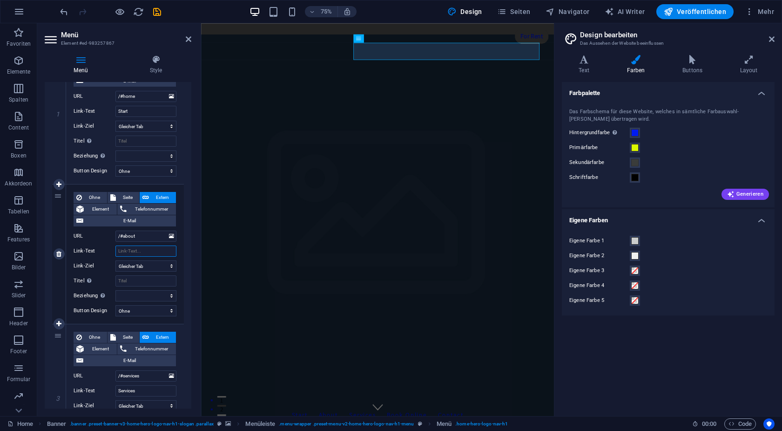
select select
type input "T"
select select
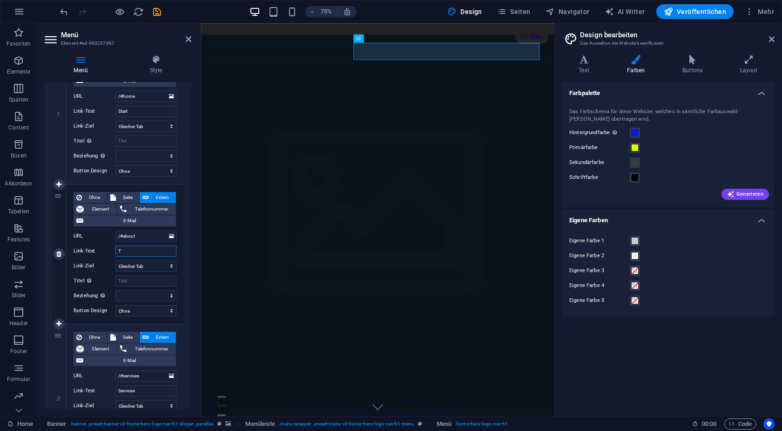
select select
type input "Tisch"
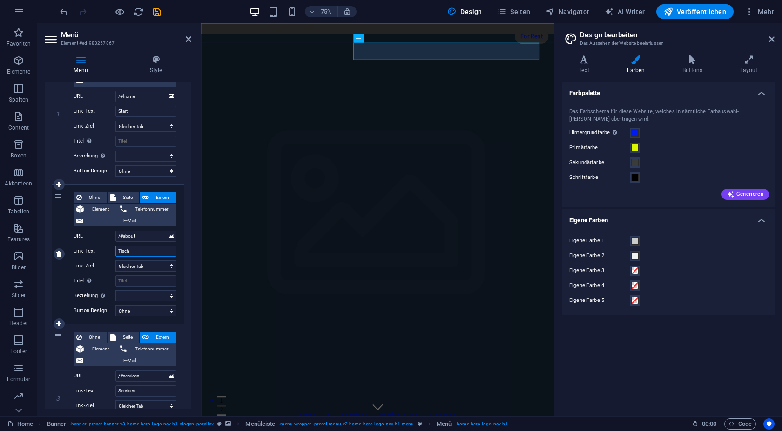
select select
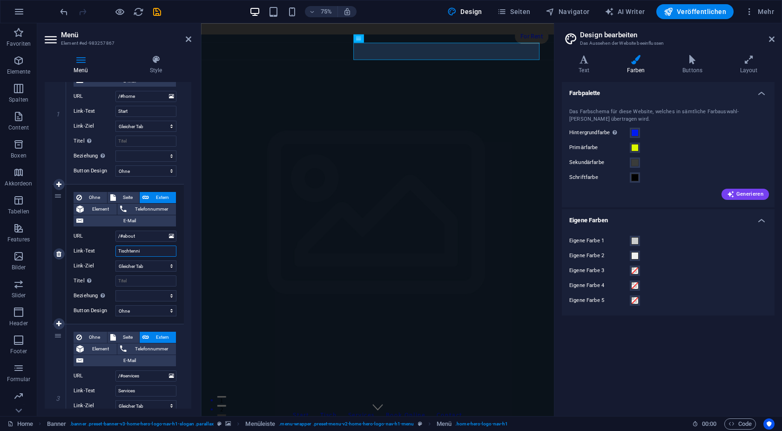
type input "Tischtennis"
select select
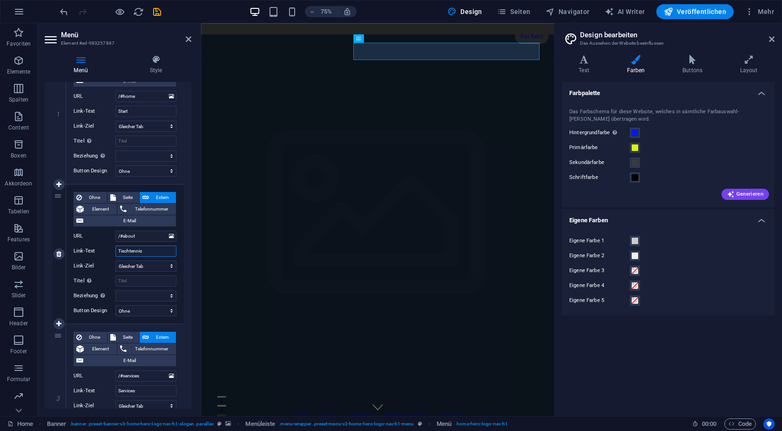
select select
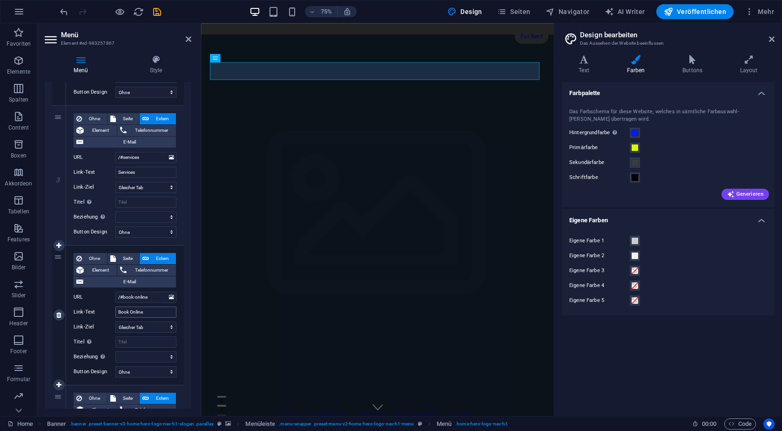
scroll to position [377, 0]
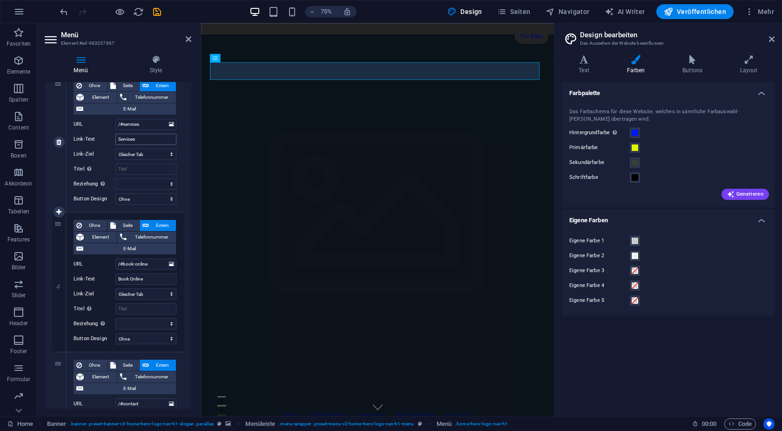
type input "Tischtennis"
click at [147, 142] on input "Services" at bounding box center [145, 139] width 61 height 11
type input "S"
select select
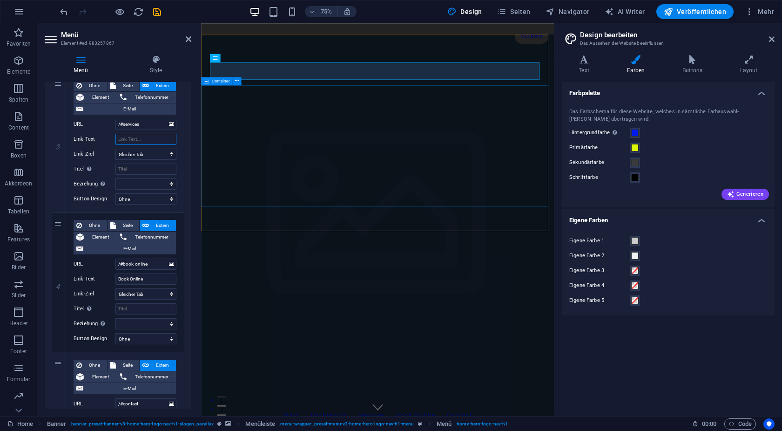
select select
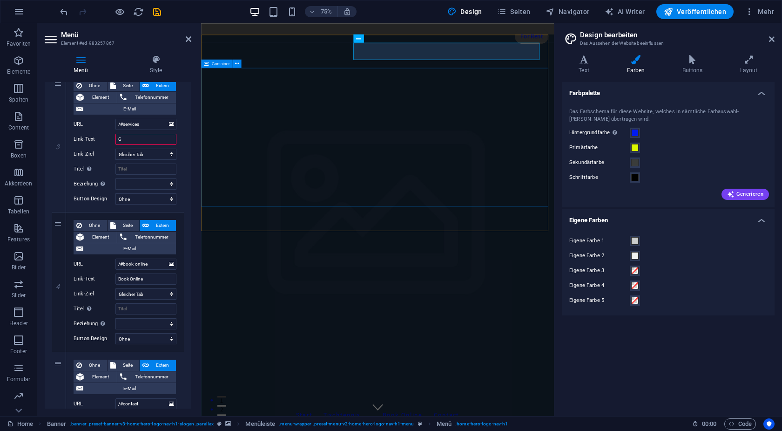
type input "Gy"
select select
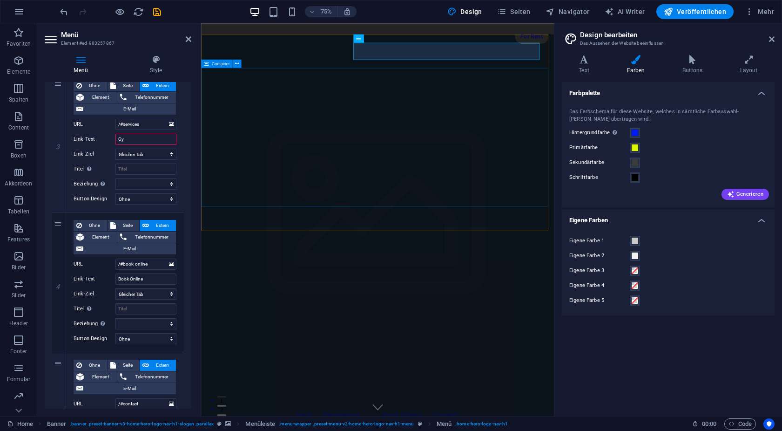
select select
type input "Gymn"
select select
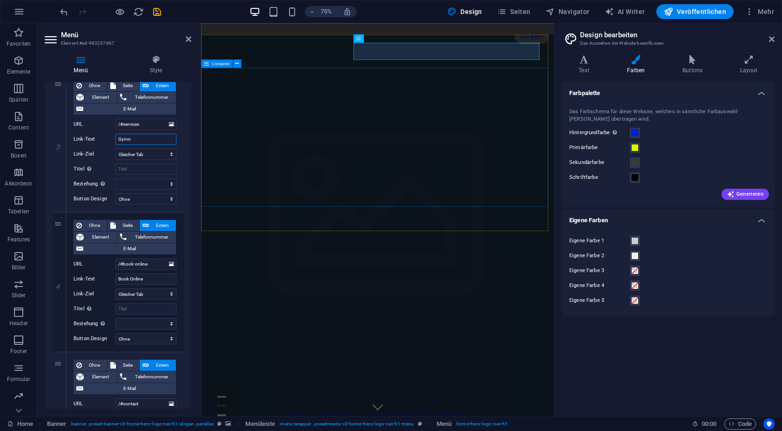
select select
type input "Gymnasti"
select select
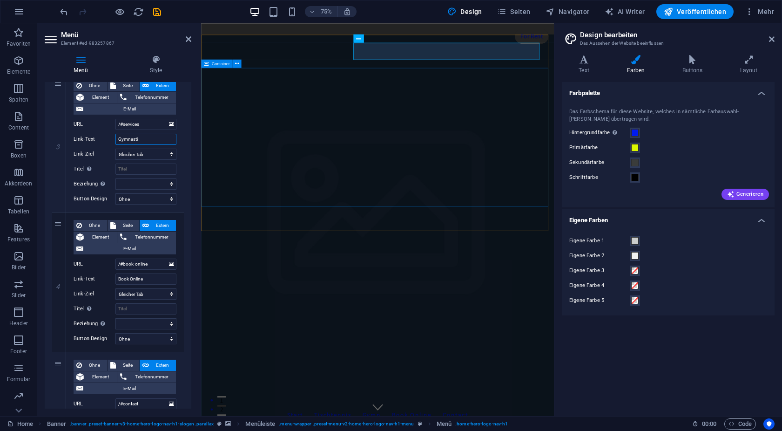
select select
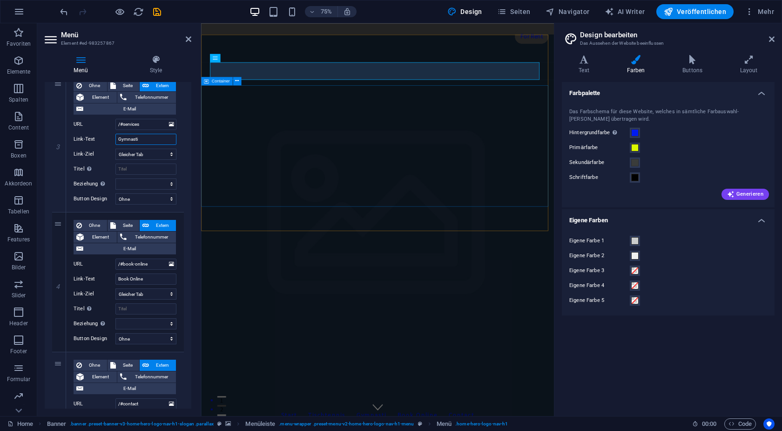
type input "Gymnast"
select select
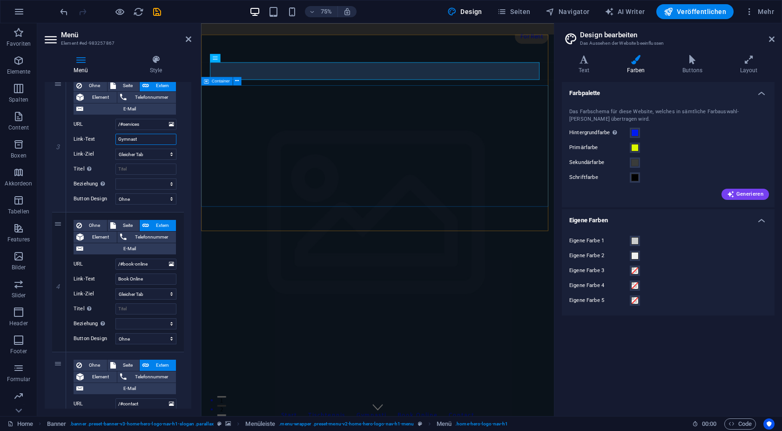
select select
type input "Gymnastik"
select select
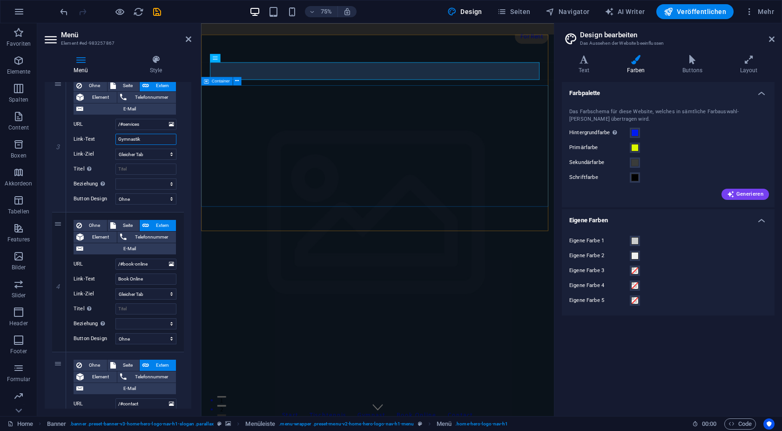
select select
type input "Gymnastik"
click at [142, 280] on input "Book Online" at bounding box center [145, 278] width 61 height 11
type input "B"
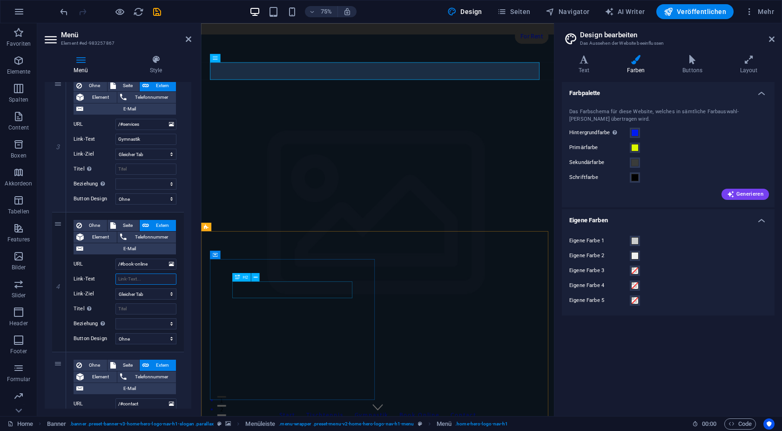
select select
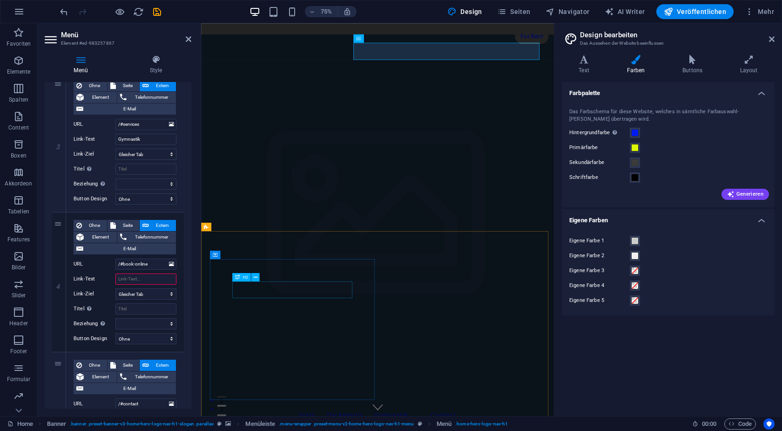
type input "G"
select select
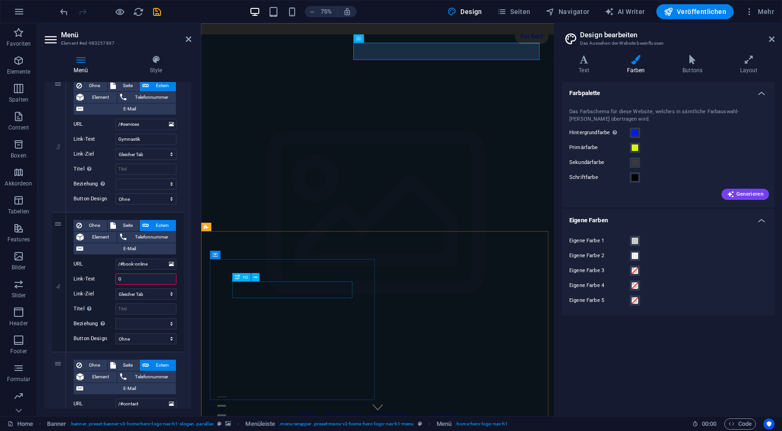
select select
type input "F"
select select
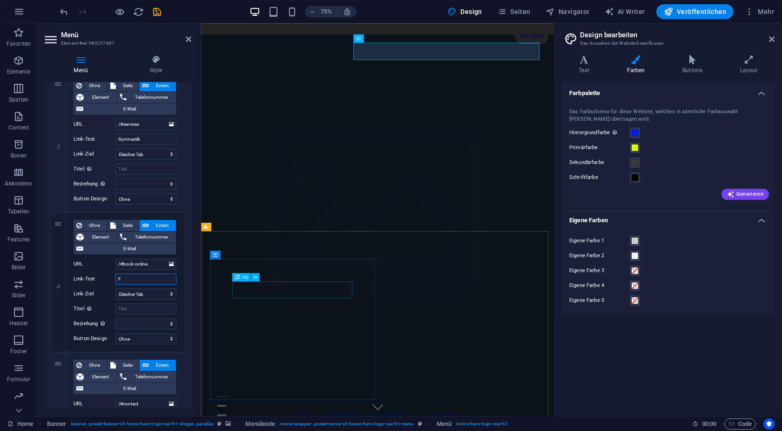
select select
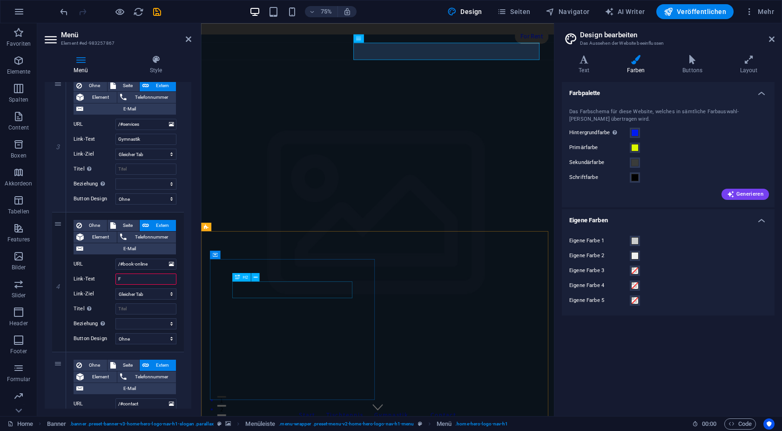
select select
type input "Frei"
select select
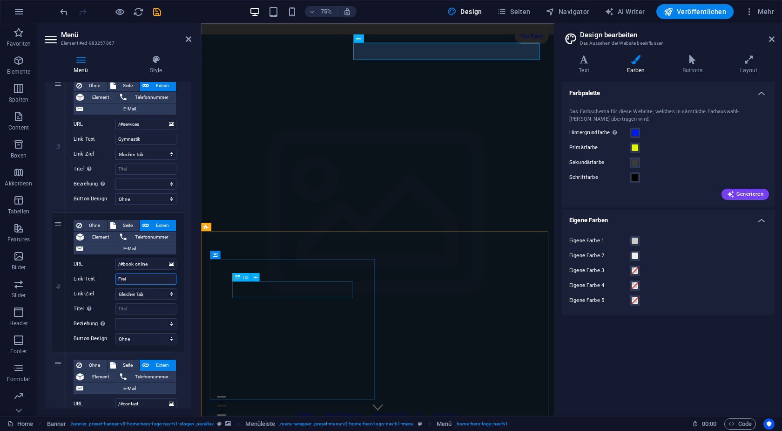
select select
type input "Freizeit"
select select
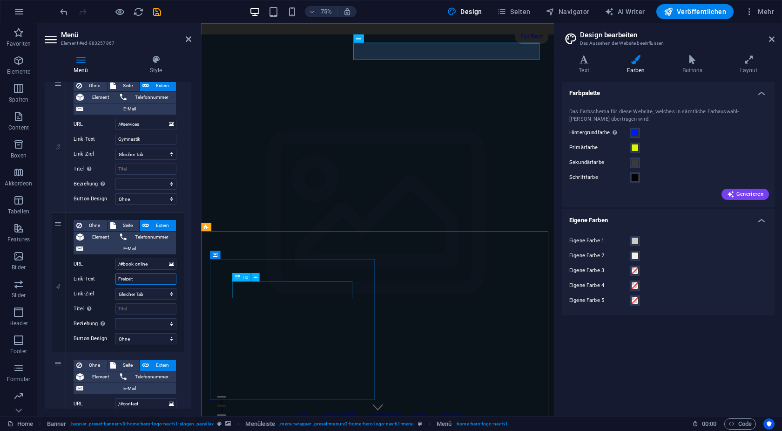
select select
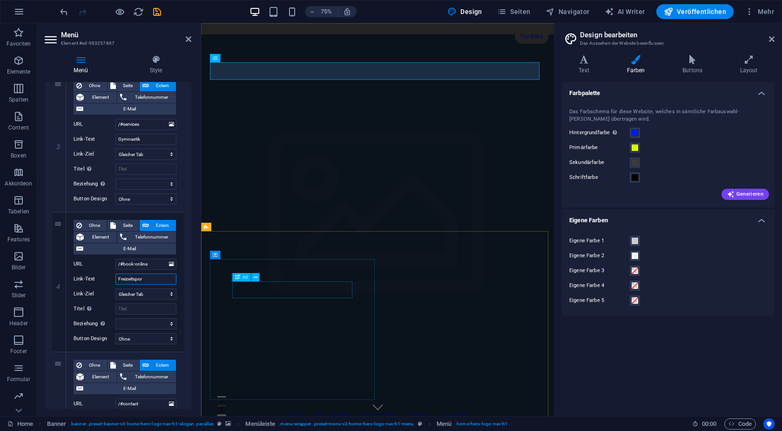
type input "Freizeitsport"
select select
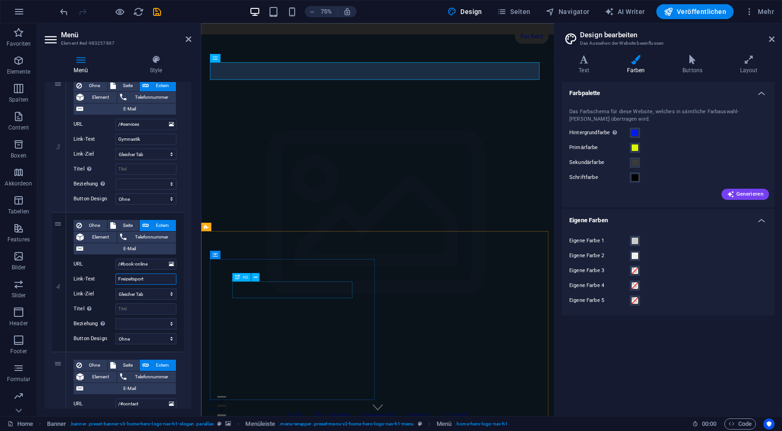
select select
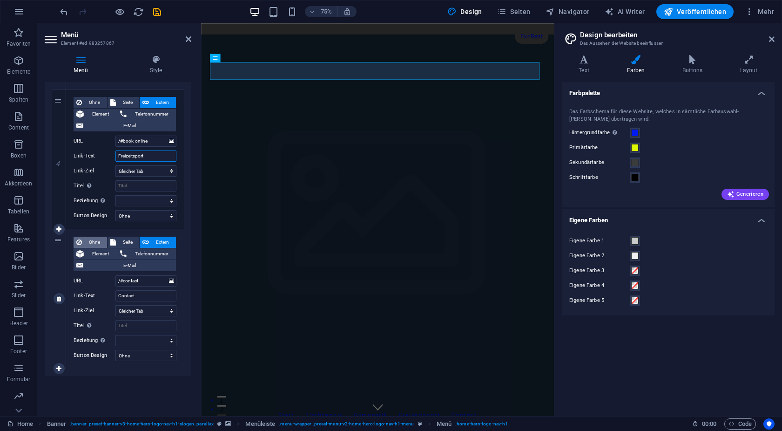
scroll to position [501, 0]
type input "Freizeitsport"
click at [139, 294] on input "Contact" at bounding box center [145, 295] width 61 height 11
type input "C"
type input "L"
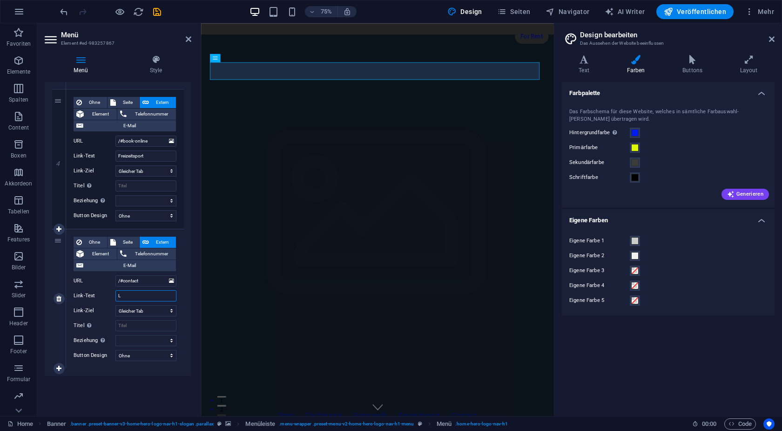
select select
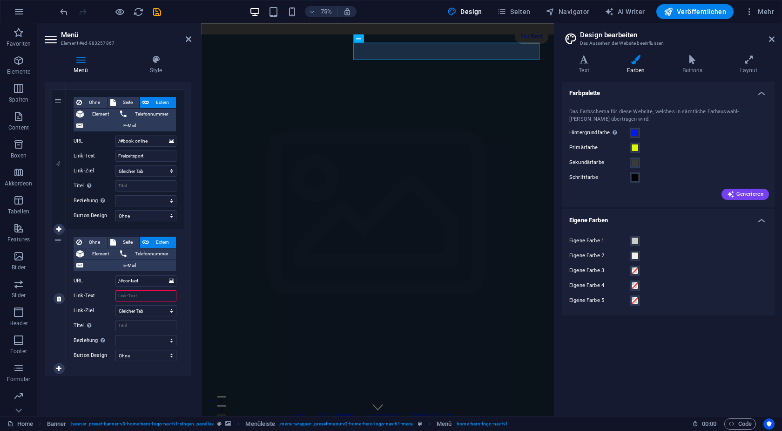
type input "K"
select select
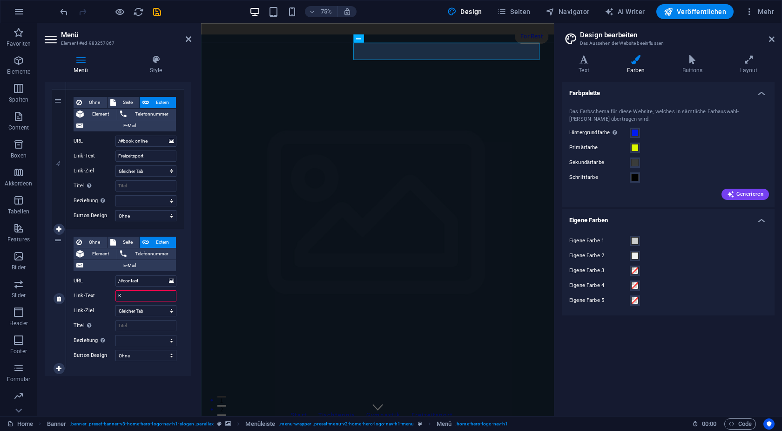
select select
type input "Kontakt"
select select
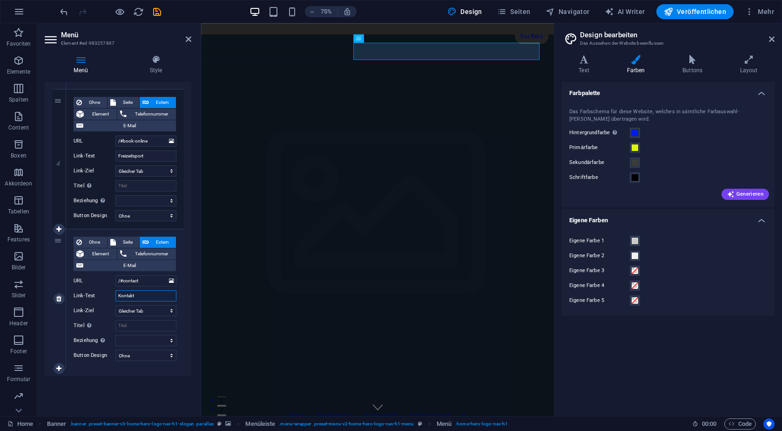
select select
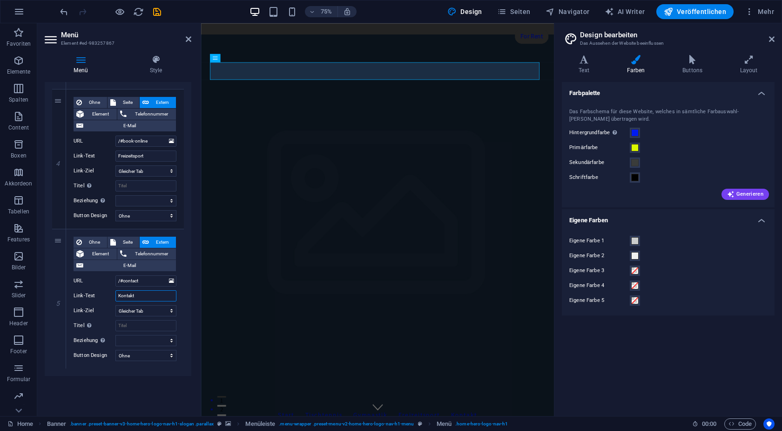
type input "Kontakt"
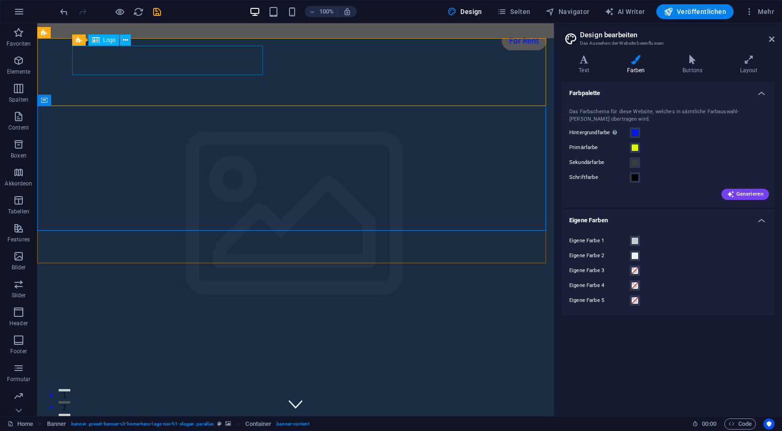
click at [107, 39] on span "Logo" at bounding box center [109, 40] width 13 height 6
click at [127, 41] on icon at bounding box center [125, 40] width 5 height 10
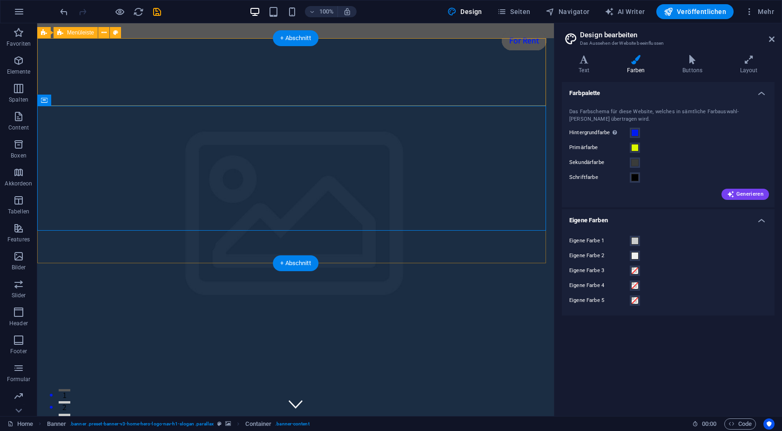
click at [307, 389] on div "VfB Adersbach 1976 Start Tischtennis Gymnastik Freizeitsport Kontakt" at bounding box center [295, 423] width 517 height 68
click at [338, 389] on div "VfB Adersbach 1976 Start Tischtennis Gymnastik Freizeitsport Kontakt" at bounding box center [295, 423] width 517 height 68
click at [301, 43] on div "+ Abschnitt" at bounding box center [296, 38] width 46 height 16
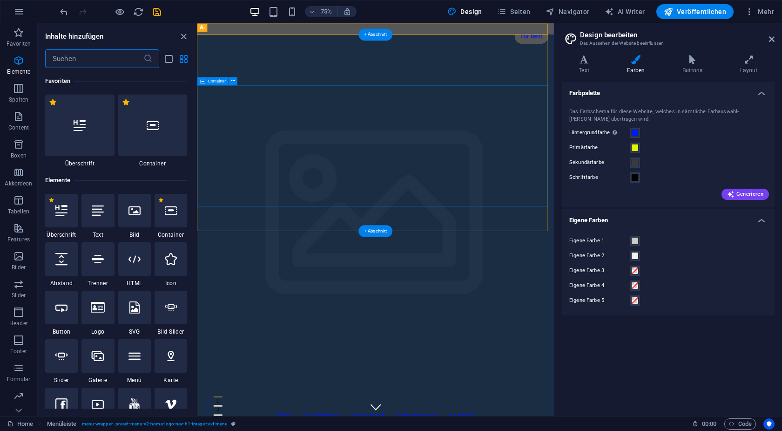
scroll to position [1629, 0]
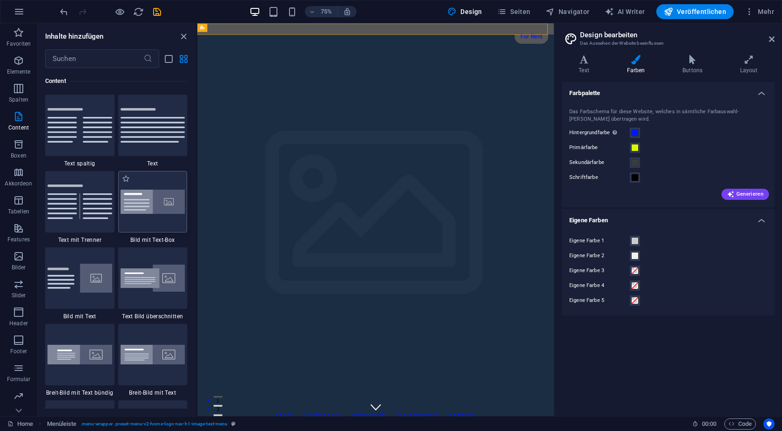
click at [176, 210] on img at bounding box center [153, 201] width 65 height 25
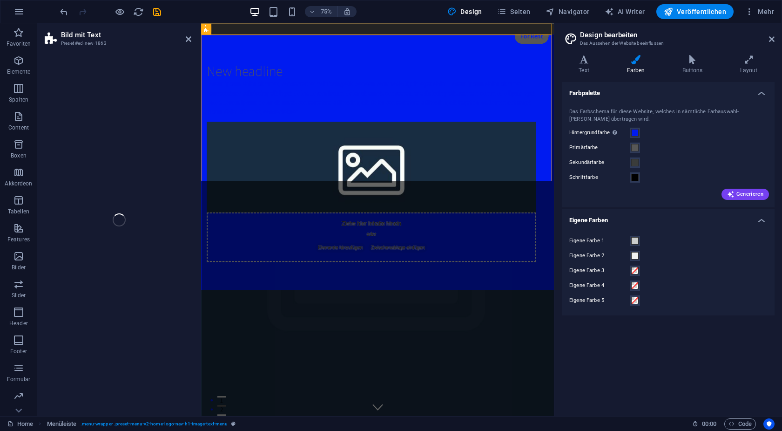
click at [163, 197] on div "Bild mit Text Preset #ed-new-1863 Ziehe hier rein, um den vorhandenen Inhalt zu…" at bounding box center [295, 219] width 517 height 392
select select "rem"
select select "px"
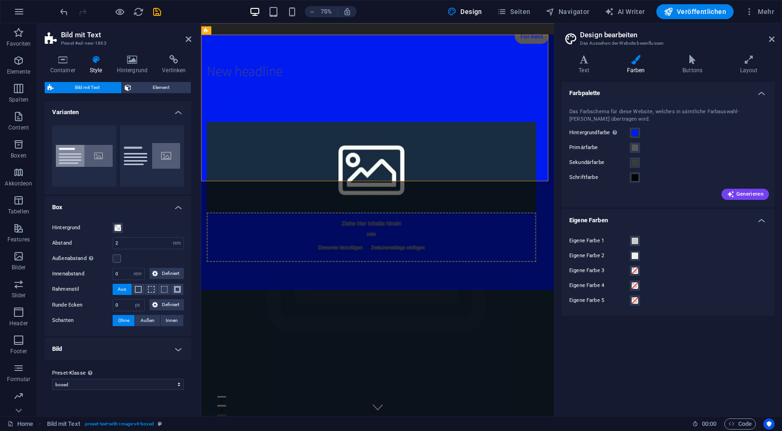
click at [185, 40] on header "Bild mit Text Preset #ed-new-1863" at bounding box center [118, 35] width 147 height 24
click at [188, 39] on icon at bounding box center [189, 38] width 6 height 7
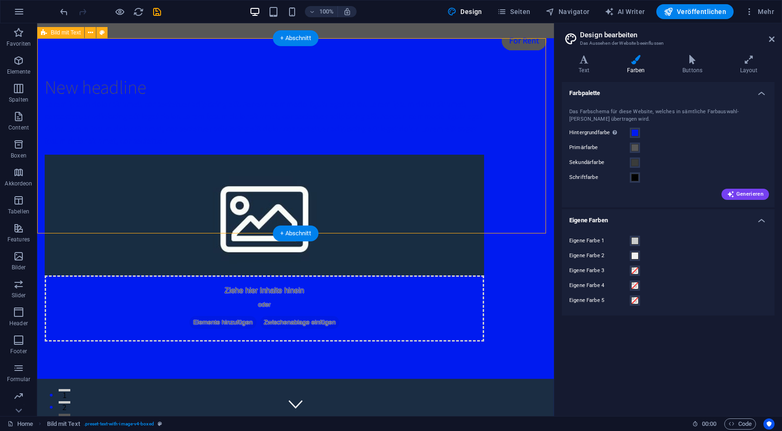
drag, startPoint x: 510, startPoint y: 57, endPoint x: 505, endPoint y: 61, distance: 6.6
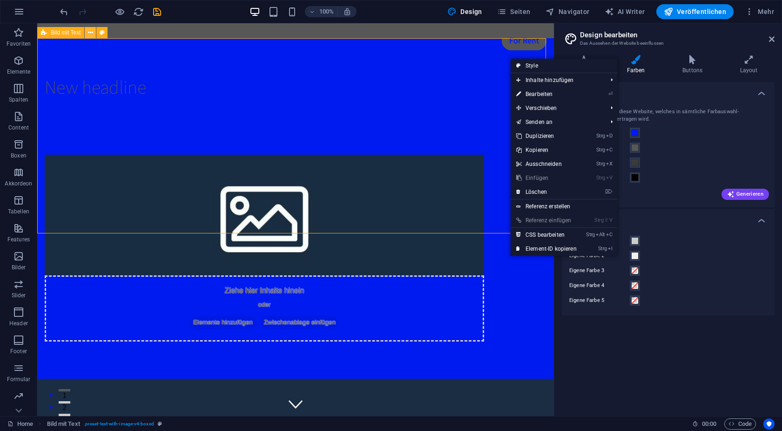
click at [95, 34] on button at bounding box center [90, 32] width 11 height 11
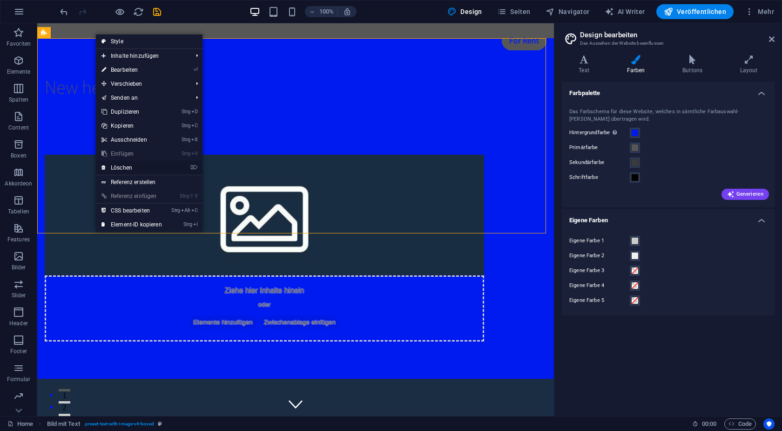
click at [126, 163] on link "⌦ Löschen" at bounding box center [132, 168] width 72 height 14
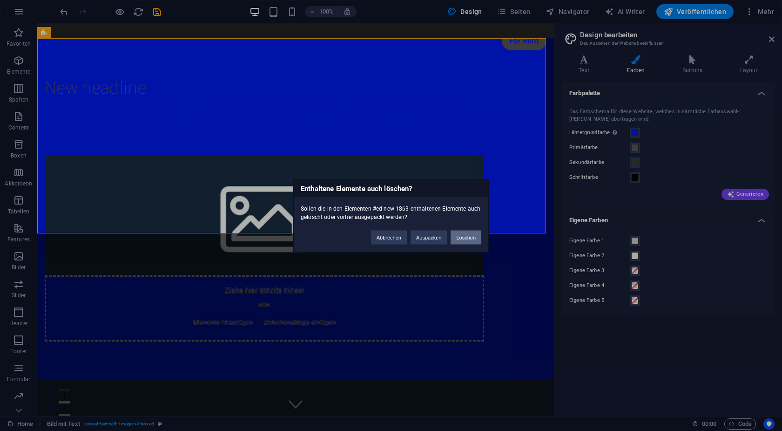
click at [456, 242] on button "Löschen" at bounding box center [466, 237] width 31 height 14
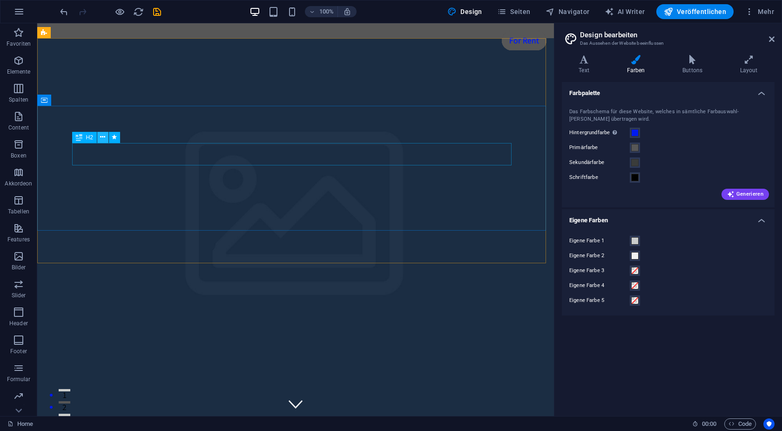
click at [103, 139] on icon at bounding box center [102, 137] width 5 height 10
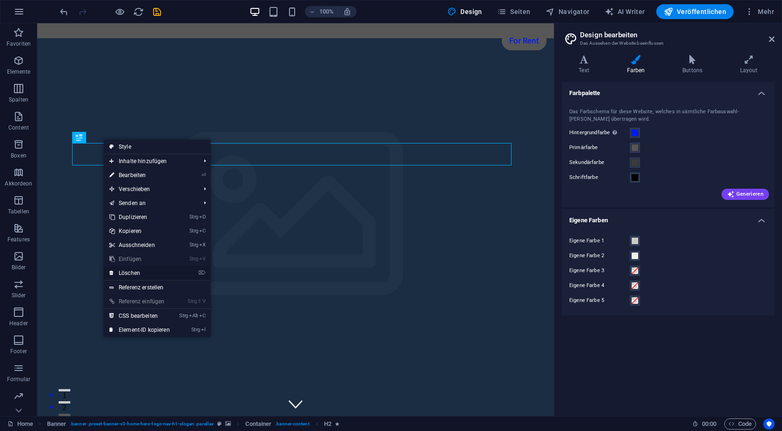
click at [140, 269] on link "⌦ Löschen" at bounding box center [140, 273] width 72 height 14
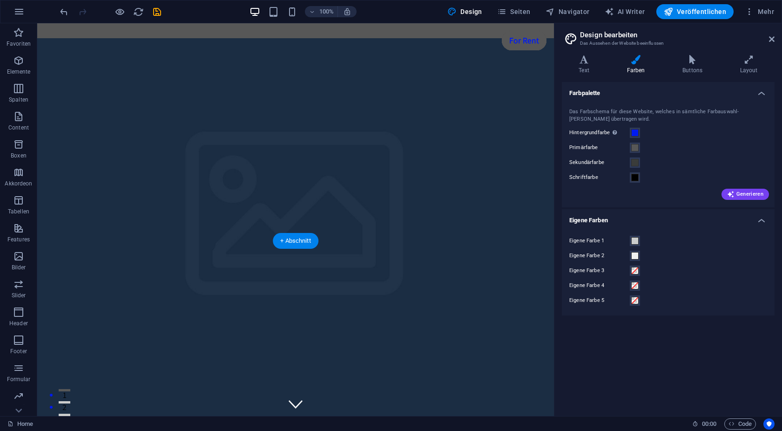
drag, startPoint x: 325, startPoint y: 263, endPoint x: 309, endPoint y: 272, distance: 18.6
click at [332, 231] on figure at bounding box center [295, 234] width 517 height 392
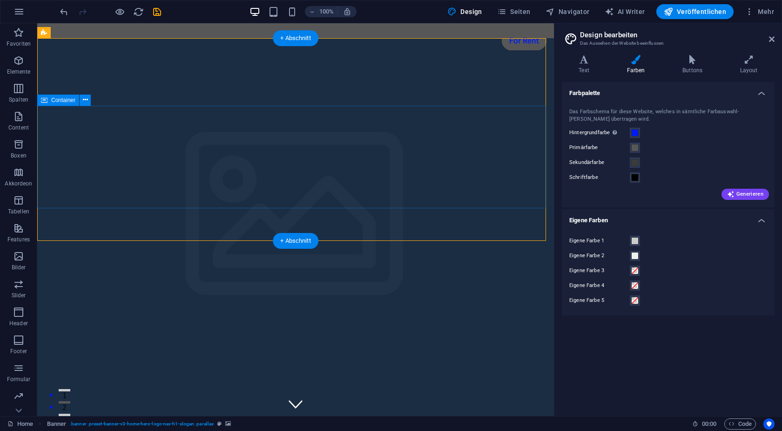
drag, startPoint x: 335, startPoint y: 239, endPoint x: 336, endPoint y: 179, distance: 60.1
click at [336, 179] on div "VfB Adersbach 1976 Start Tischtennis Gymnastik Freizeitsport Kontakt This is a …" at bounding box center [295, 312] width 517 height 548
click at [81, 102] on button at bounding box center [85, 100] width 11 height 11
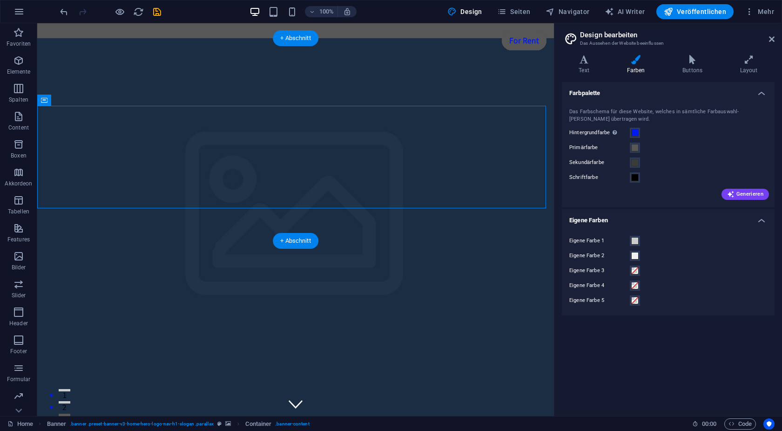
drag, startPoint x: 327, startPoint y: 61, endPoint x: 386, endPoint y: 292, distance: 239.1
click at [86, 97] on icon at bounding box center [85, 100] width 5 height 10
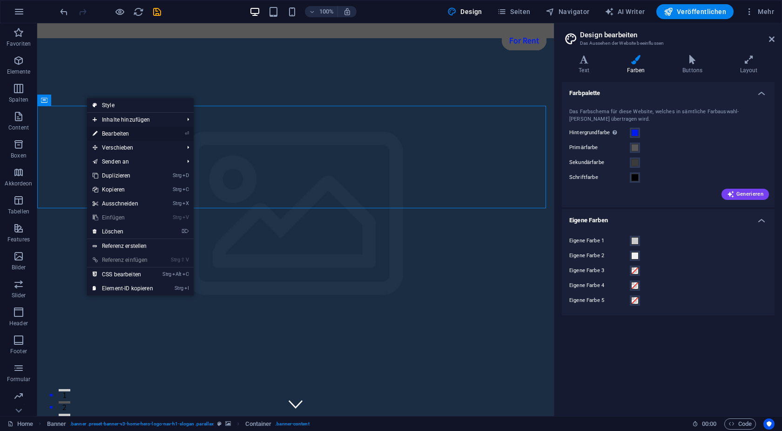
click at [115, 135] on link "⏎ Bearbeiten" at bounding box center [123, 134] width 72 height 14
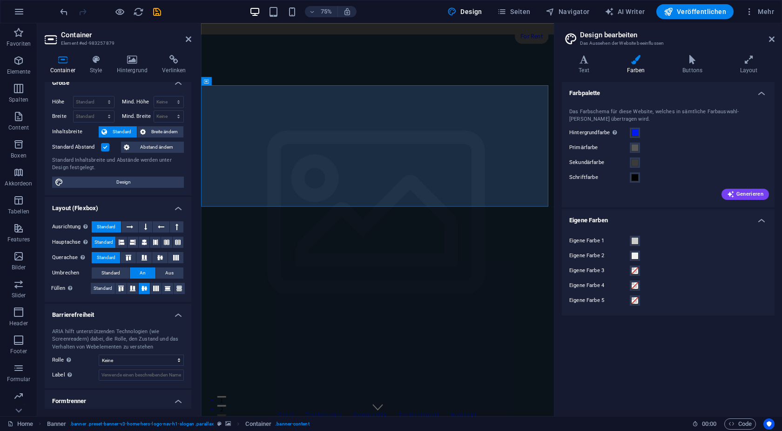
scroll to position [0, 0]
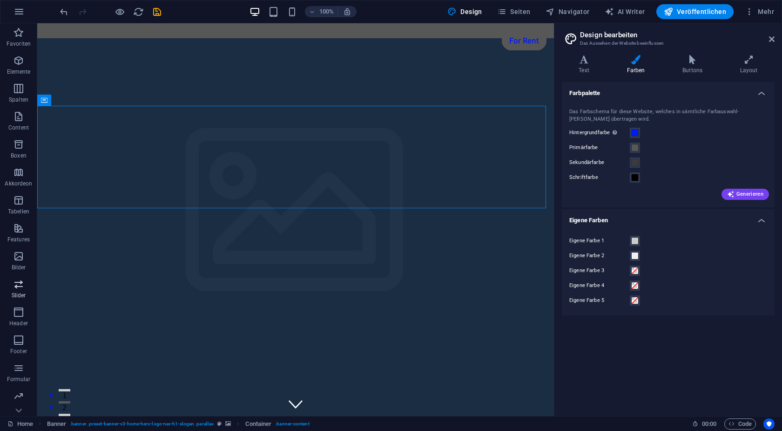
click at [12, 286] on span "Slider" at bounding box center [18, 289] width 37 height 22
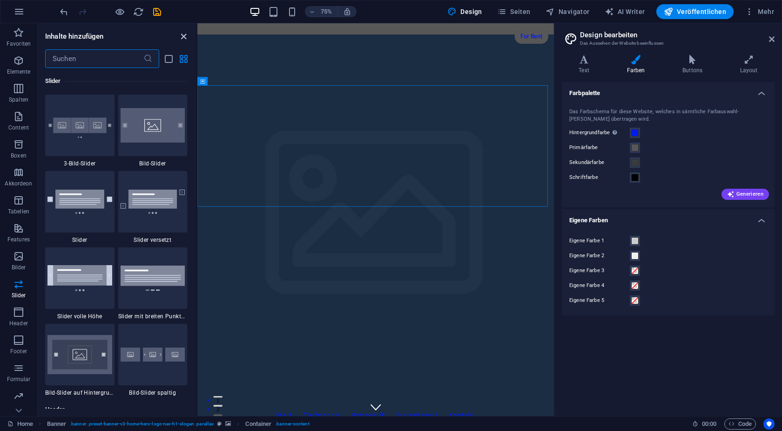
click at [182, 40] on icon "close panel" at bounding box center [183, 36] width 11 height 11
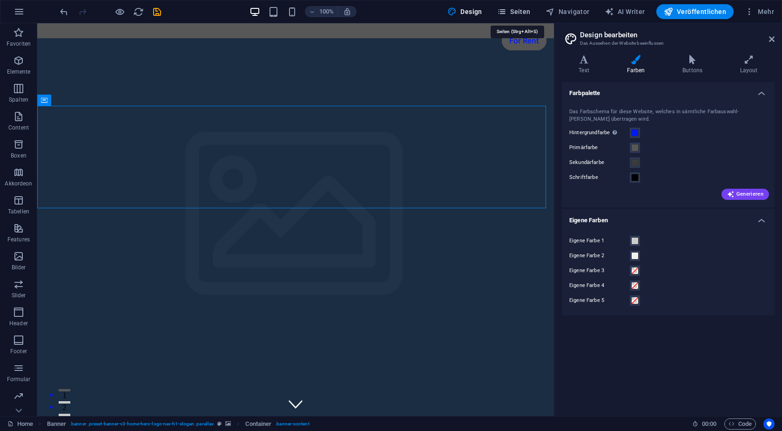
click at [520, 7] on span "Seiten" at bounding box center [514, 11] width 34 height 9
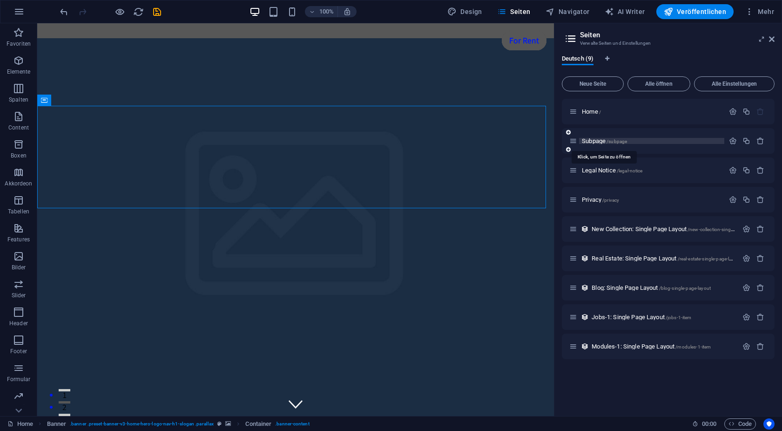
click at [601, 143] on span "Subpage /subpage" at bounding box center [604, 140] width 45 height 7
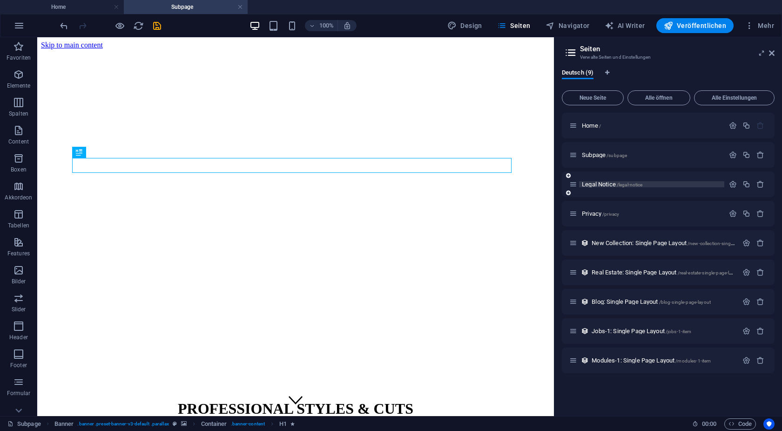
click at [596, 185] on span "Legal Notice /legal-notice" at bounding box center [612, 184] width 61 height 7
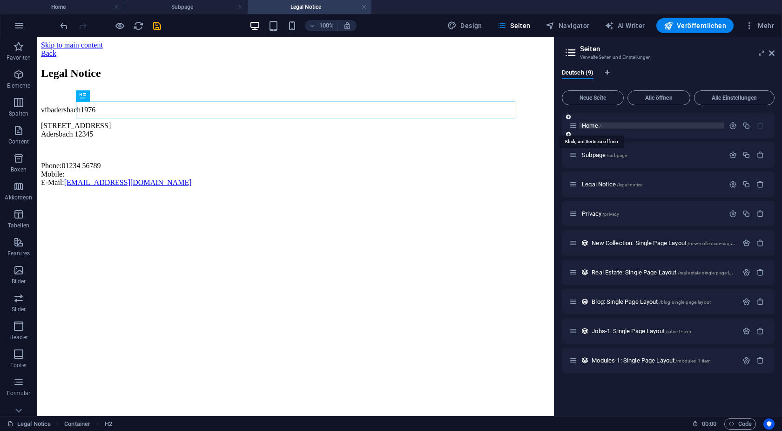
click at [588, 123] on span "Home /" at bounding box center [591, 125] width 19 height 7
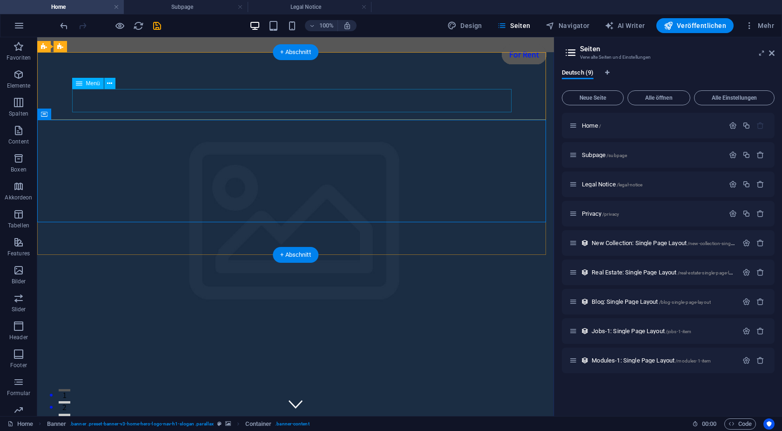
click at [232, 425] on nav "Start Tischtennis Gymnastik Freizeitsport Kontakt" at bounding box center [296, 436] width 440 height 23
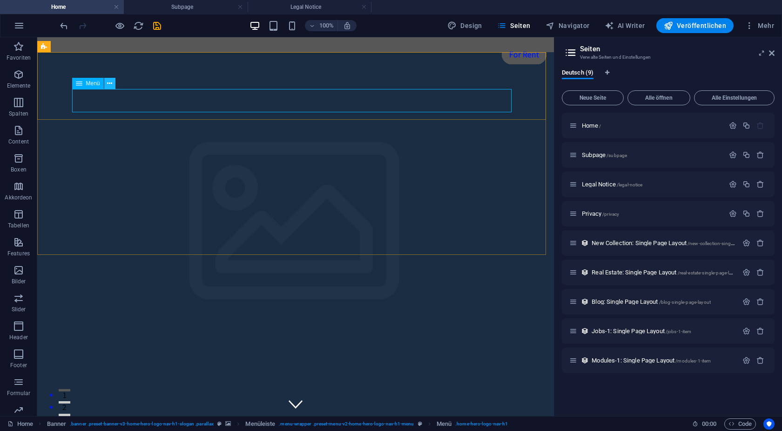
click at [109, 84] on icon at bounding box center [109, 84] width 5 height 10
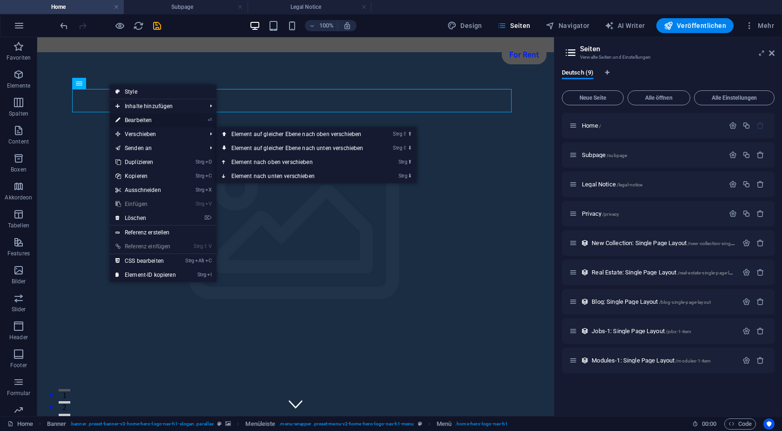
click at [147, 121] on link "⏎ Bearbeiten" at bounding box center [146, 120] width 72 height 14
select select
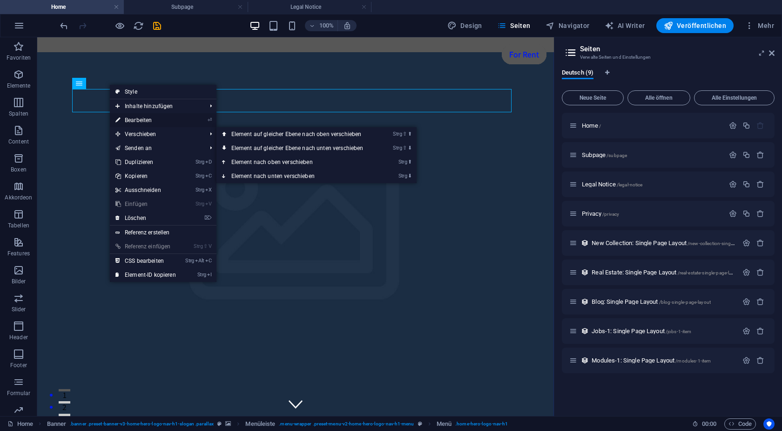
select select
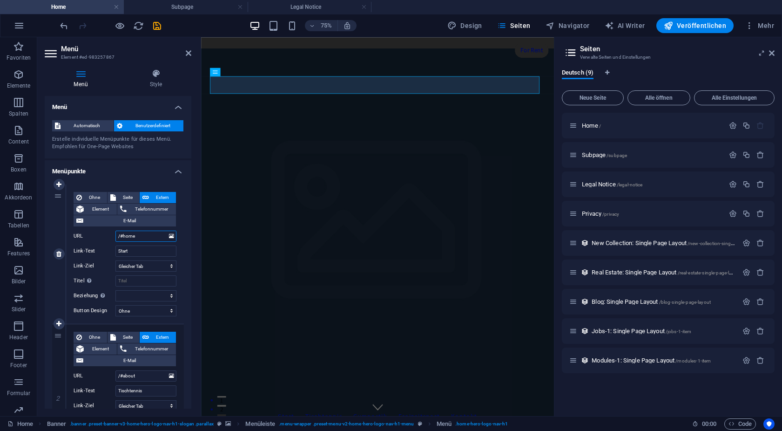
click at [141, 237] on input "/#home" at bounding box center [145, 235] width 61 height 11
type input "/"
select select
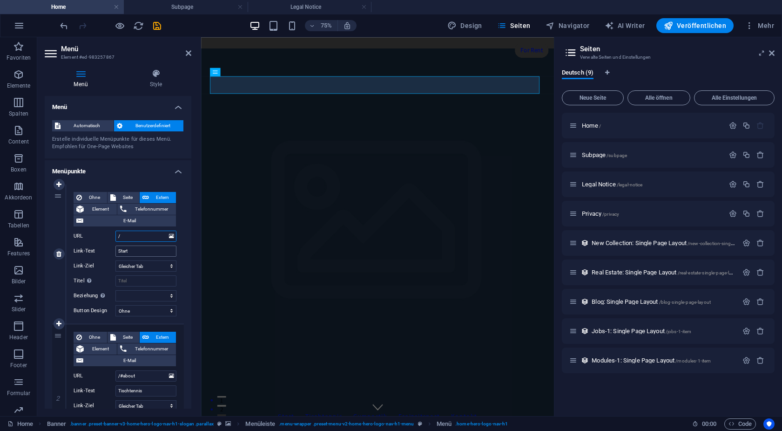
select select
type input "/S"
select select
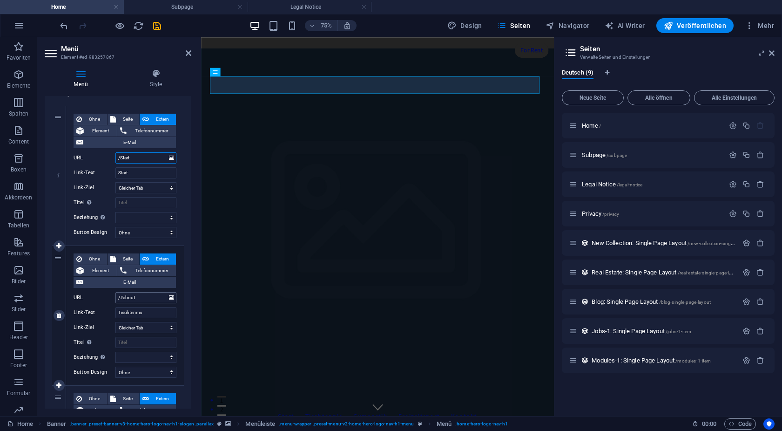
scroll to position [126, 0]
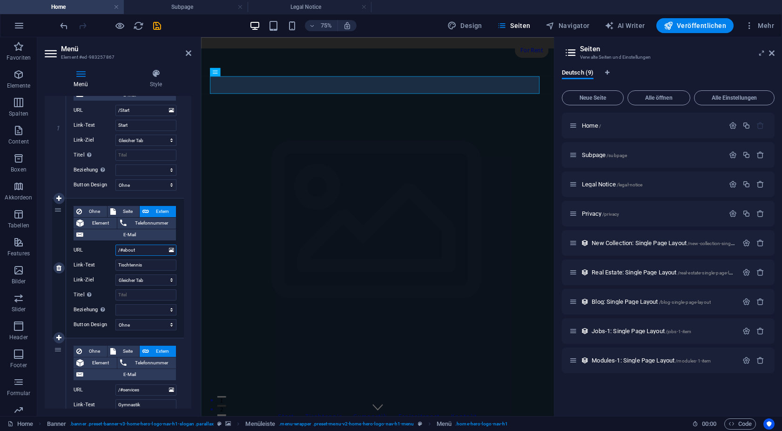
click at [149, 251] on input "/#about" at bounding box center [145, 249] width 61 height 11
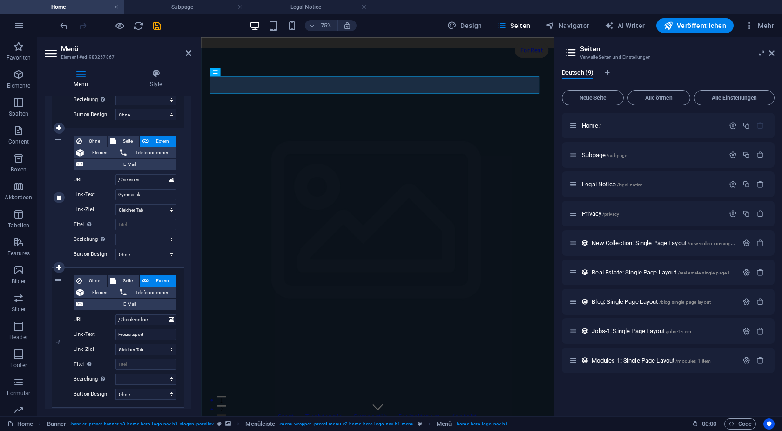
scroll to position [377, 0]
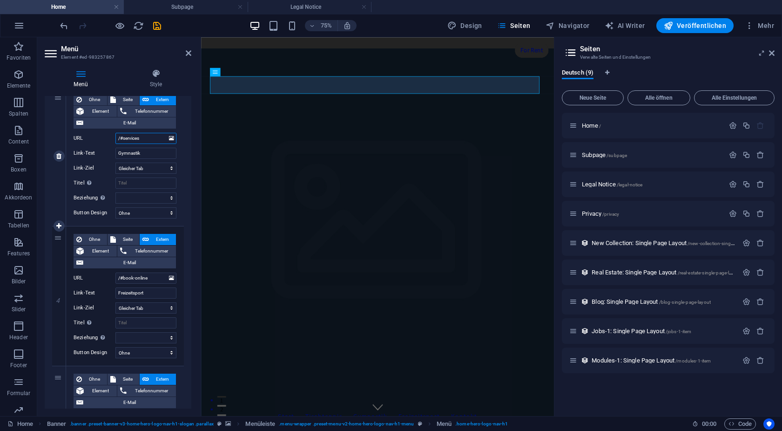
click at [144, 142] on input "/#services" at bounding box center [145, 138] width 61 height 11
click at [146, 278] on input "/#book-online" at bounding box center [145, 277] width 61 height 11
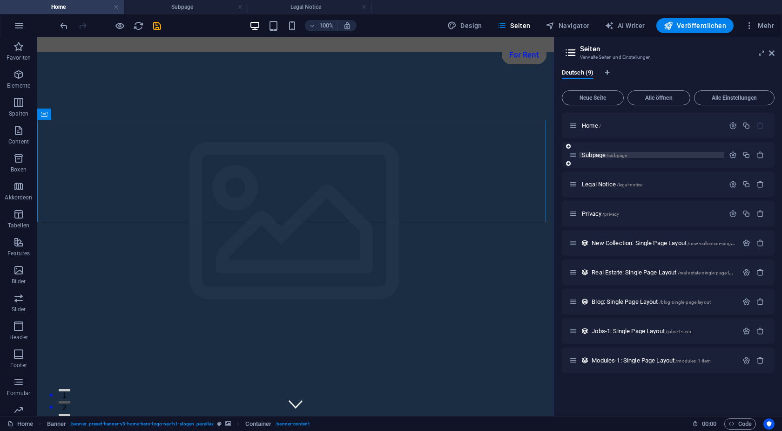
click at [621, 156] on span "/subpage" at bounding box center [617, 155] width 20 height 5
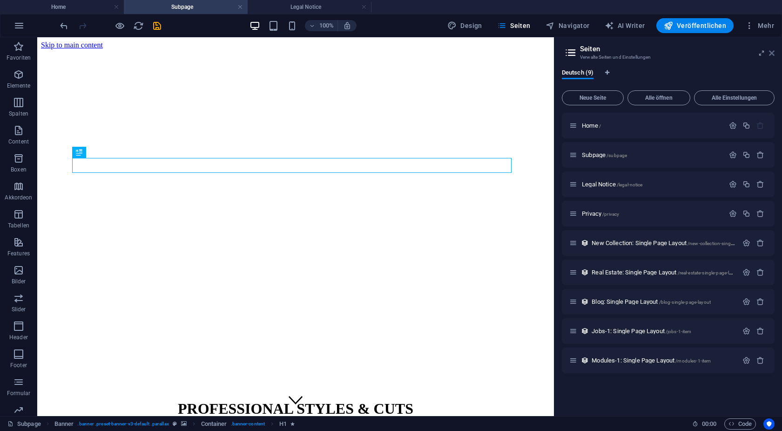
click at [774, 51] on icon at bounding box center [772, 52] width 6 height 7
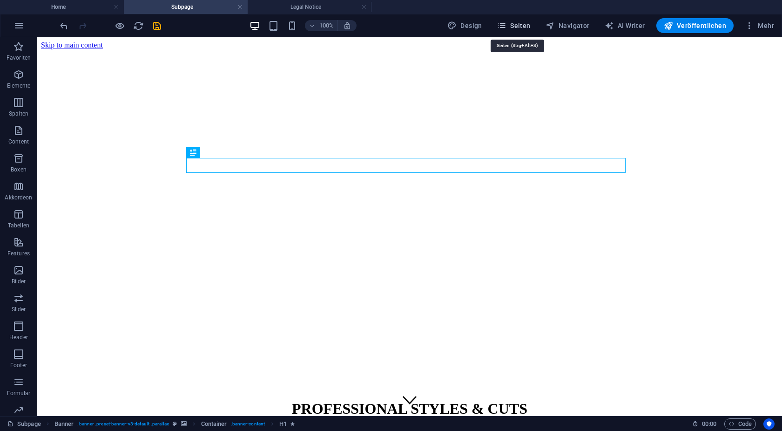
click at [521, 29] on span "Seiten" at bounding box center [514, 25] width 34 height 9
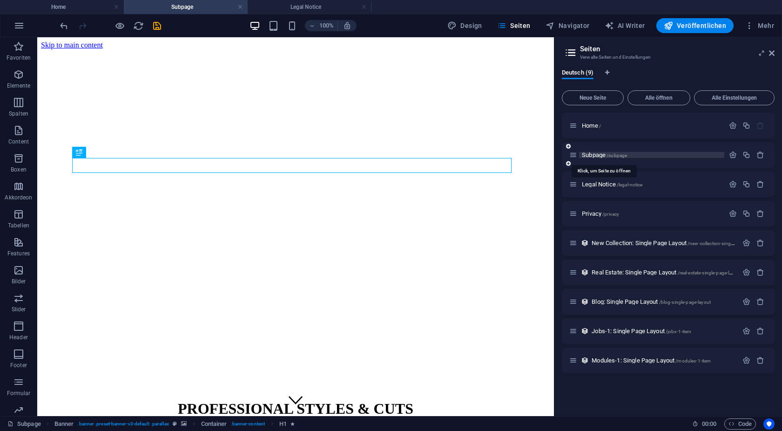
click at [600, 154] on span "Subpage /subpage" at bounding box center [604, 154] width 45 height 7
click at [584, 125] on span "Home /" at bounding box center [591, 125] width 19 height 7
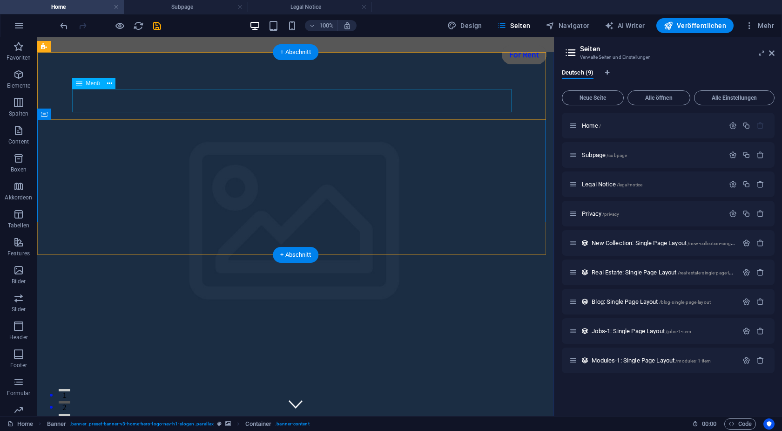
click at [161, 425] on nav "Start Tischtennis Gymnastik Freizeitsport Kontakt" at bounding box center [296, 436] width 440 height 23
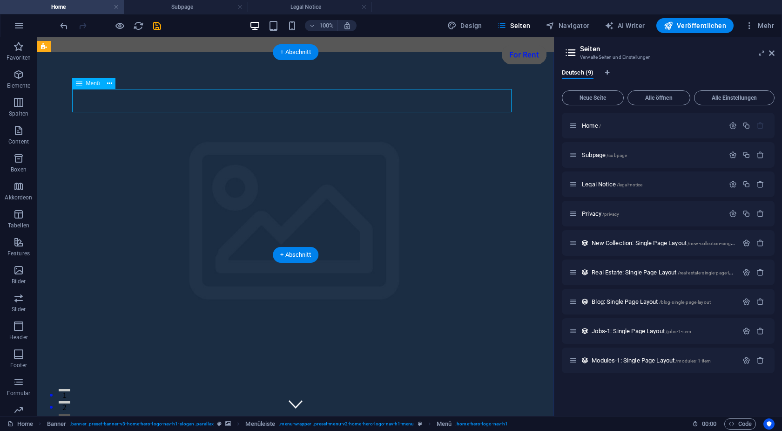
click at [161, 425] on nav "Start Tischtennis Gymnastik Freizeitsport Kontakt" at bounding box center [296, 436] width 440 height 23
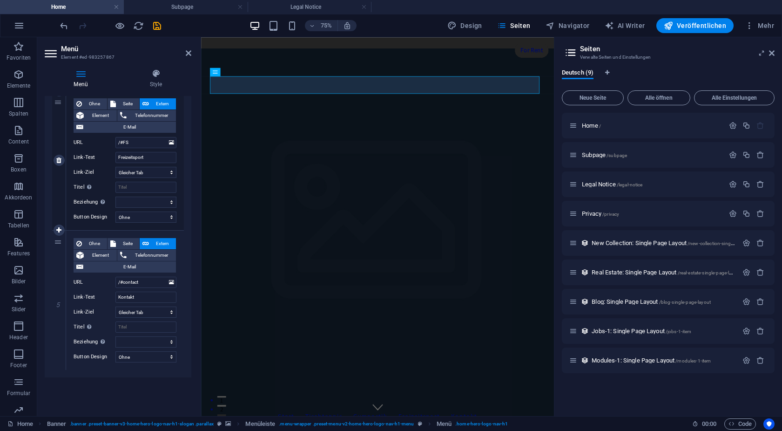
scroll to position [514, 0]
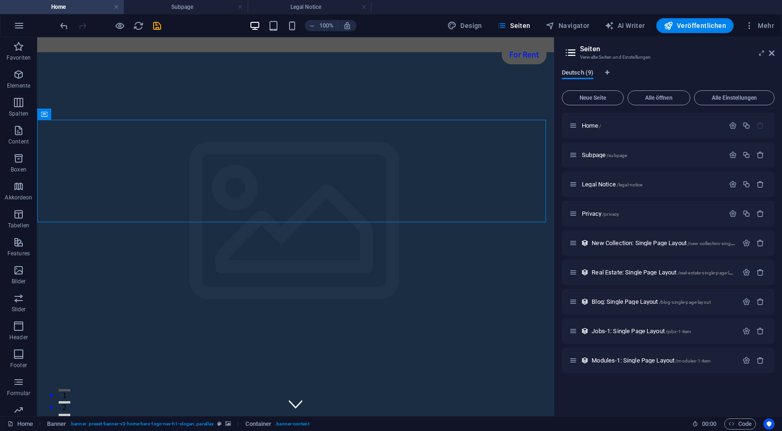
click at [582, 75] on span "Deutsch (9)" at bounding box center [578, 73] width 32 height 13
click at [609, 72] on icon "Sprachen-Tabs" at bounding box center [607, 73] width 4 height 6
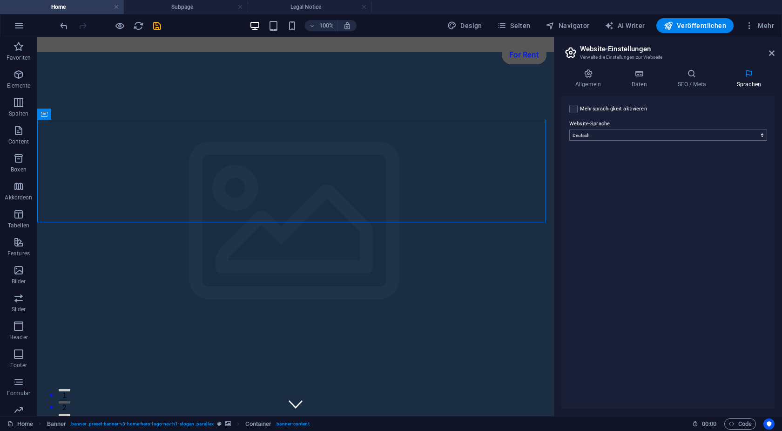
click at [517, 387] on div "VfB Adersbach 1976 Start Tischtennis Gymnastik Freizeitsport Kontakt" at bounding box center [295, 421] width 517 height 68
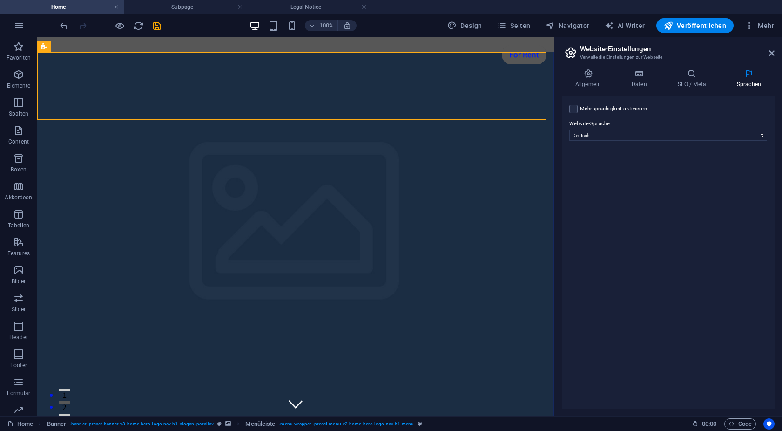
click at [592, 66] on div "Allgemein Daten SEO / Meta Sprachen Name der Website vfbadersbach1976.de Logo Z…" at bounding box center [669, 238] width 228 height 354
click at [585, 78] on icon at bounding box center [588, 73] width 53 height 9
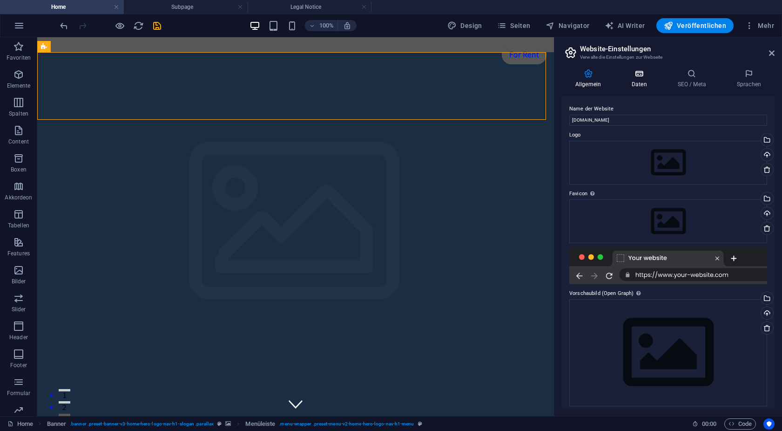
click at [638, 73] on icon at bounding box center [639, 73] width 42 height 9
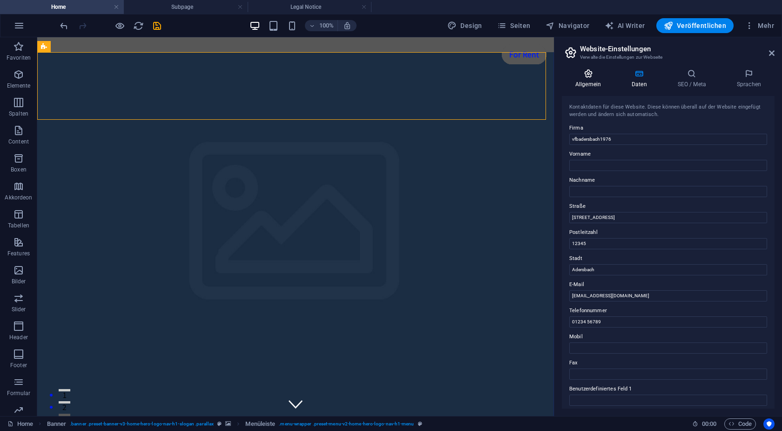
click at [587, 75] on icon at bounding box center [588, 73] width 53 height 9
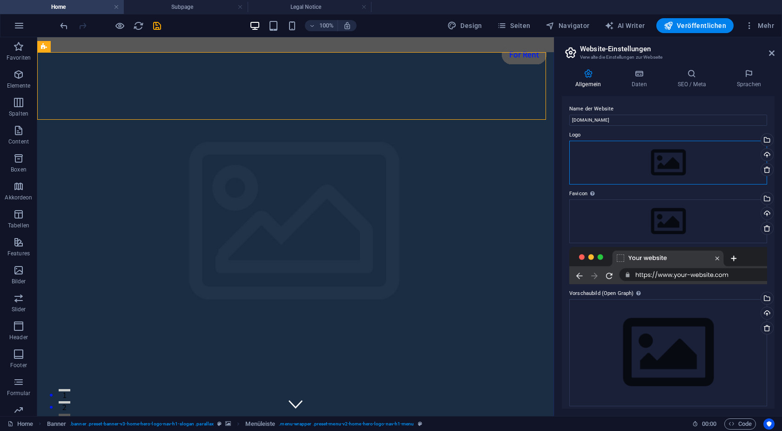
click at [605, 165] on div "Ziehe Dateien zum Hochladen hierher oder klicke hier, um aus Dateien oder koste…" at bounding box center [668, 163] width 198 height 44
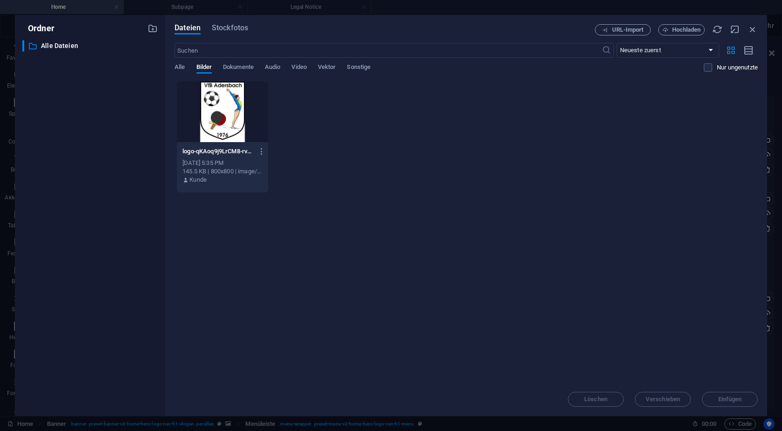
click at [239, 121] on div at bounding box center [222, 111] width 91 height 61
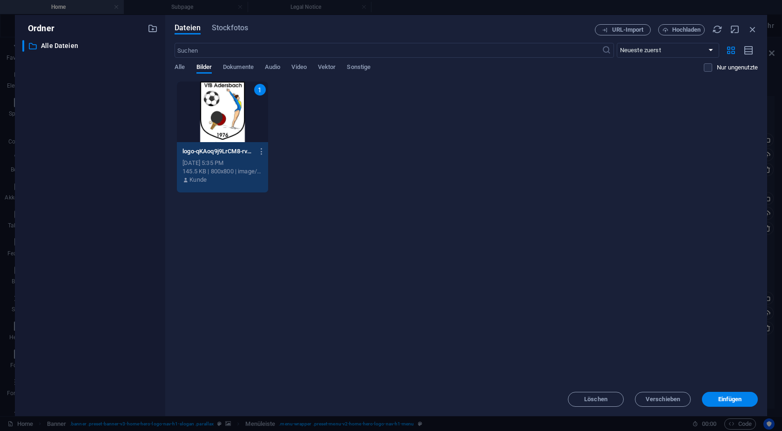
click at [724, 400] on span "Einfügen" at bounding box center [730, 399] width 24 height 6
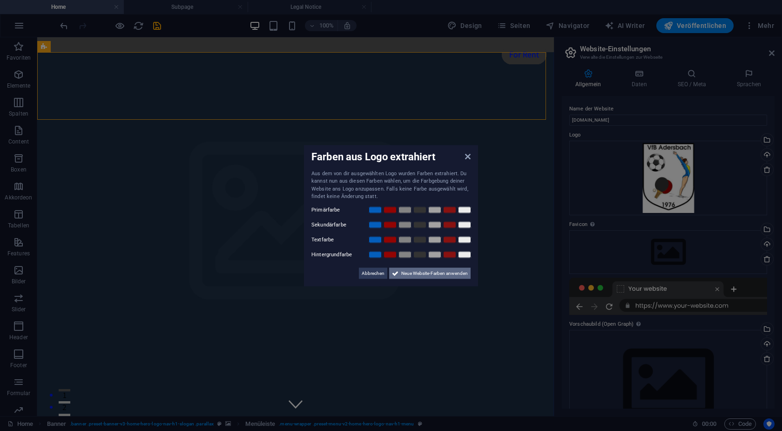
click at [413, 275] on span "Neue Website-Farben anwenden" at bounding box center [434, 272] width 67 height 11
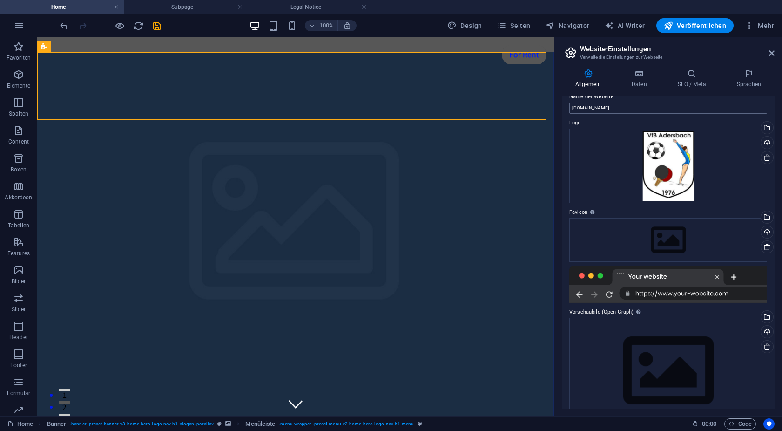
scroll to position [0, 0]
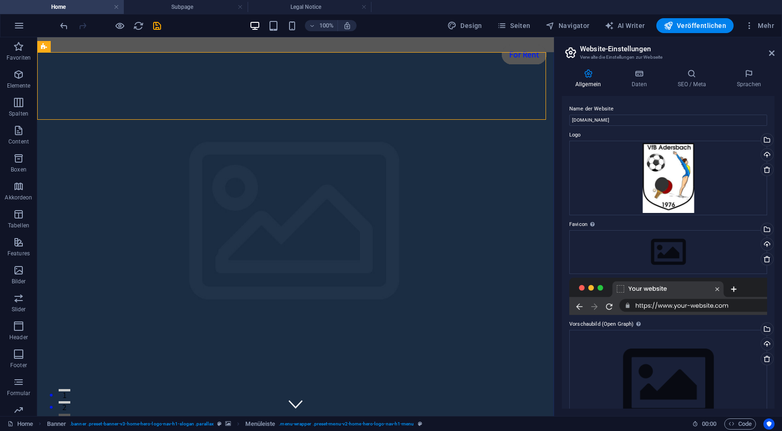
click at [775, 55] on aside "Website-Einstellungen Verwalte die Einstellungen zur Webseite Allgemein Daten S…" at bounding box center [668, 226] width 228 height 379
click at [768, 53] on h2 "Website-Einstellungen" at bounding box center [677, 49] width 195 height 8
click at [771, 53] on icon at bounding box center [772, 52] width 6 height 7
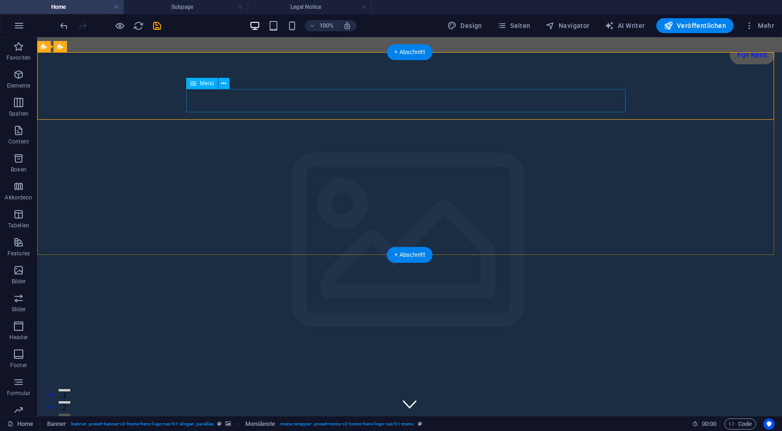
click at [285, 424] on nav "Start Tischtennis Gymnastik Freizeitsport Kontakt" at bounding box center [410, 435] width 440 height 23
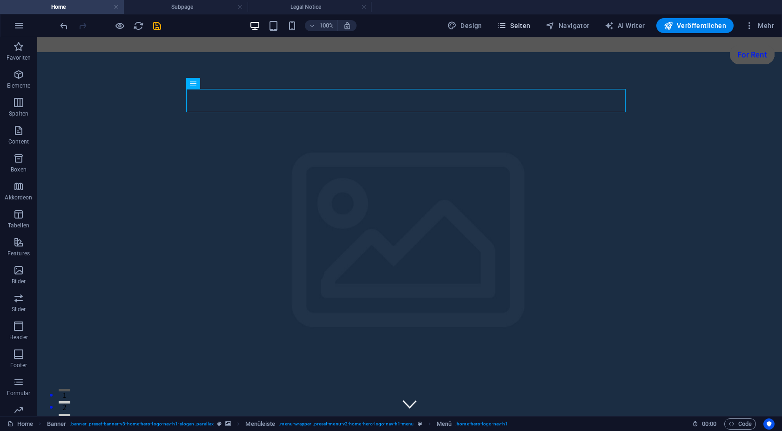
click at [504, 27] on icon "button" at bounding box center [501, 25] width 9 height 9
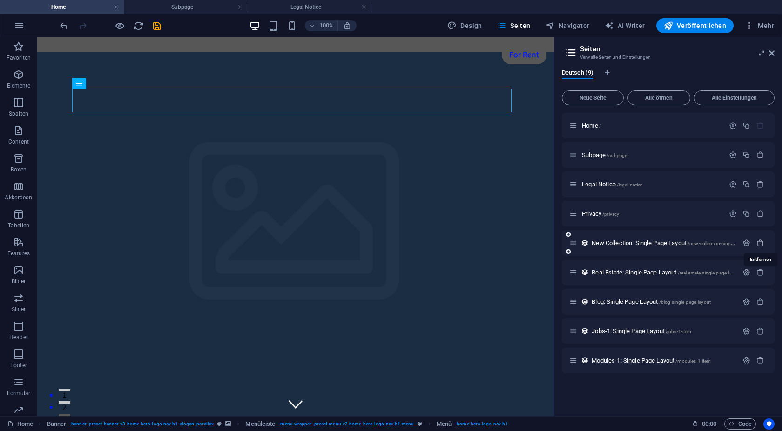
click at [762, 243] on icon "button" at bounding box center [761, 243] width 8 height 8
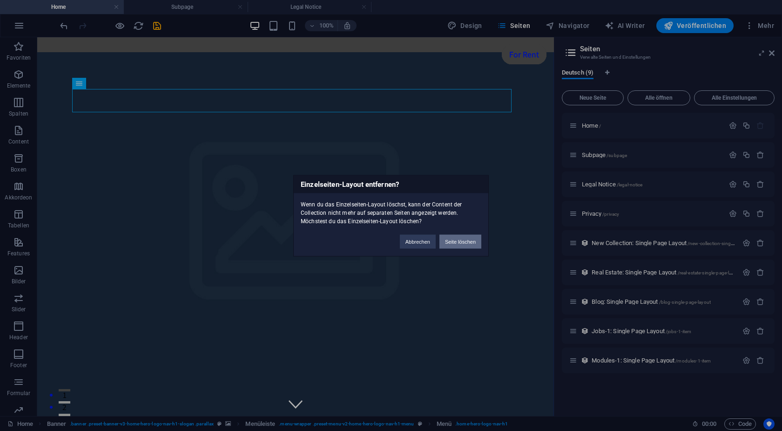
click at [461, 240] on button "Seite löschen" at bounding box center [461, 241] width 42 height 14
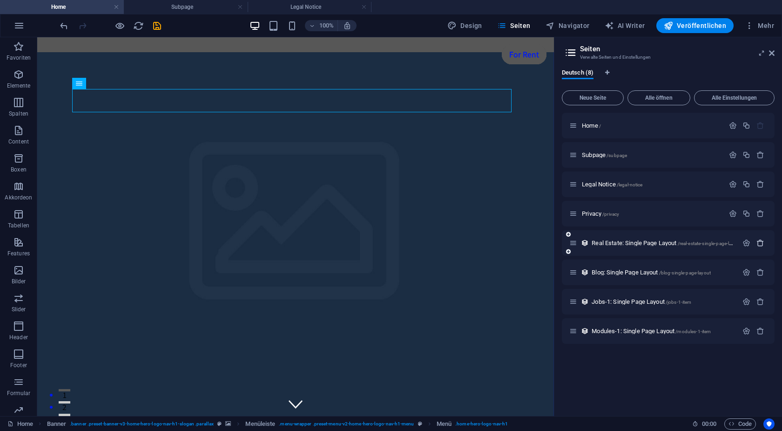
click at [760, 243] on icon "button" at bounding box center [761, 243] width 8 height 8
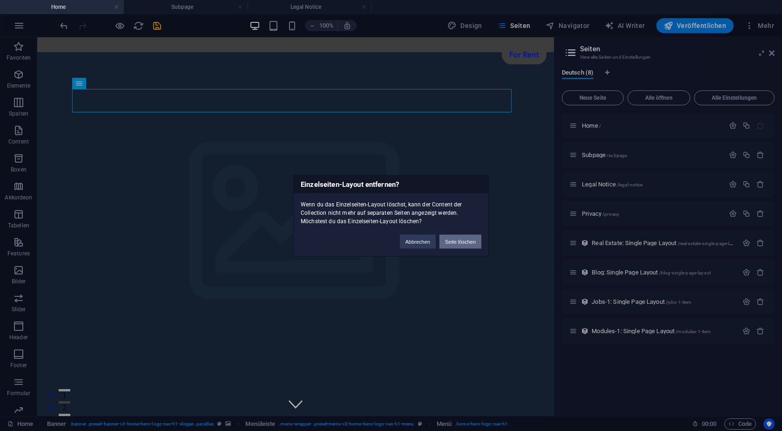
click at [468, 245] on button "Seite löschen" at bounding box center [461, 241] width 42 height 14
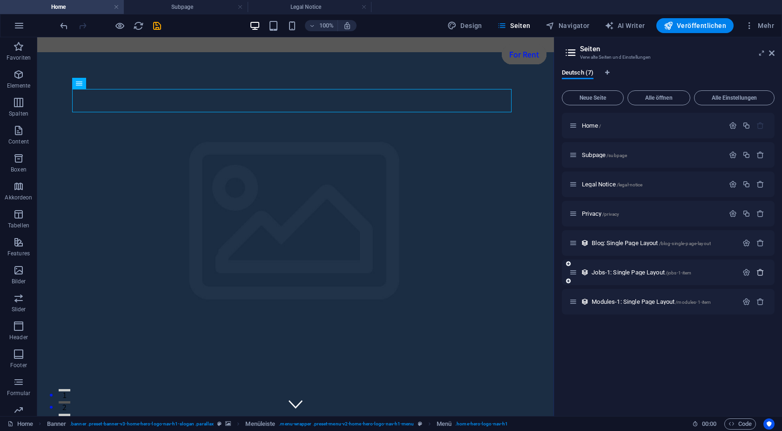
click at [765, 271] on button "button" at bounding box center [761, 272] width 14 height 8
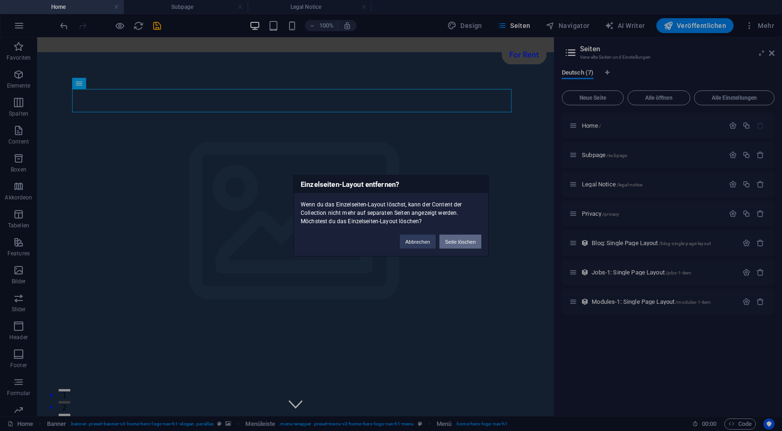
click at [449, 247] on button "Seite löschen" at bounding box center [461, 241] width 42 height 14
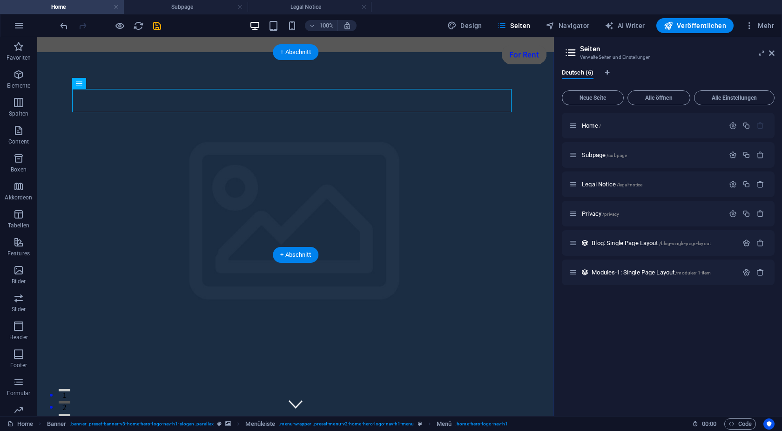
click at [450, 244] on figure at bounding box center [295, 241] width 517 height 379
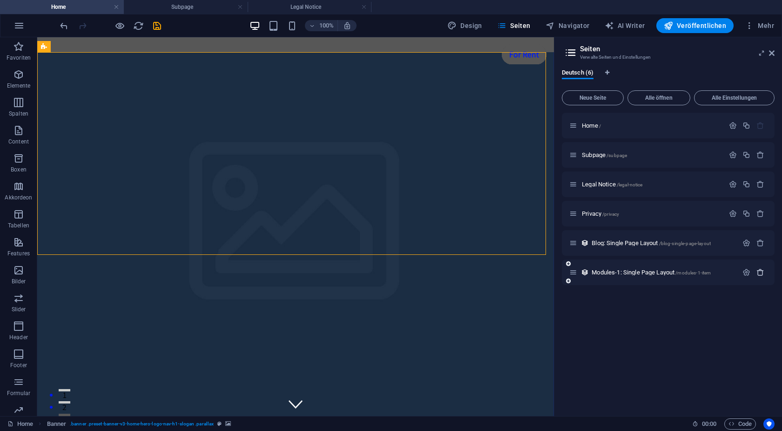
click at [763, 271] on icon "button" at bounding box center [761, 272] width 8 height 8
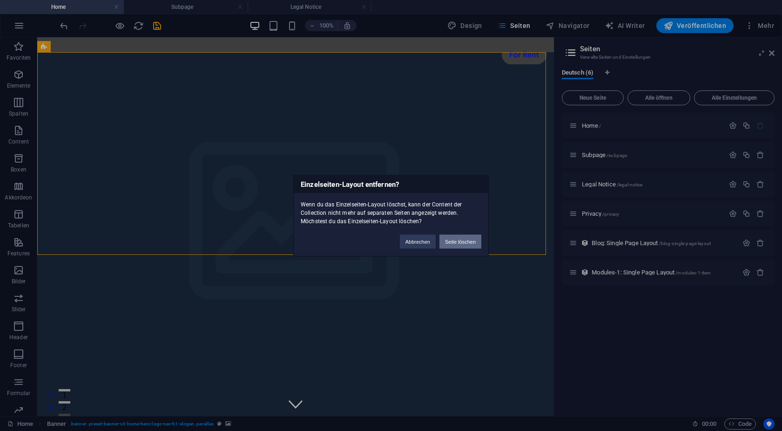
click at [450, 242] on button "Seite löschen" at bounding box center [461, 241] width 42 height 14
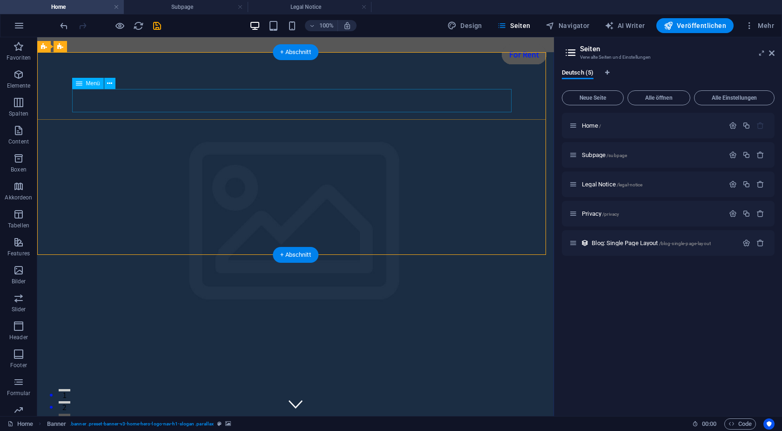
click at [165, 424] on nav "Start Tischtennis Gymnastik Freizeitsport Kontakt" at bounding box center [296, 435] width 440 height 23
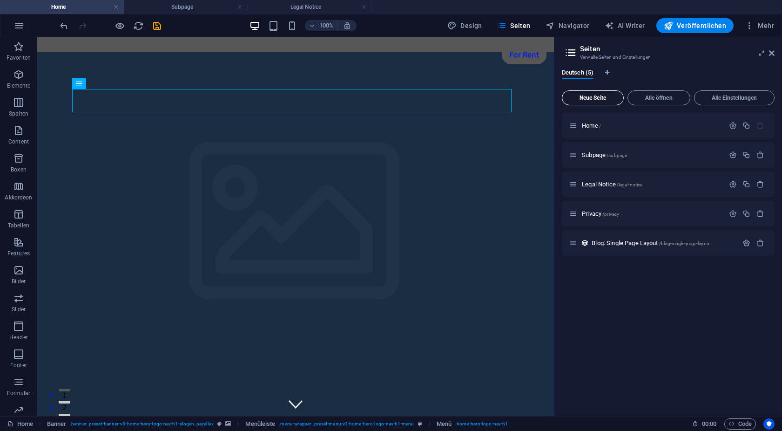
click at [585, 95] on span "Neue Seite" at bounding box center [593, 98] width 54 height 6
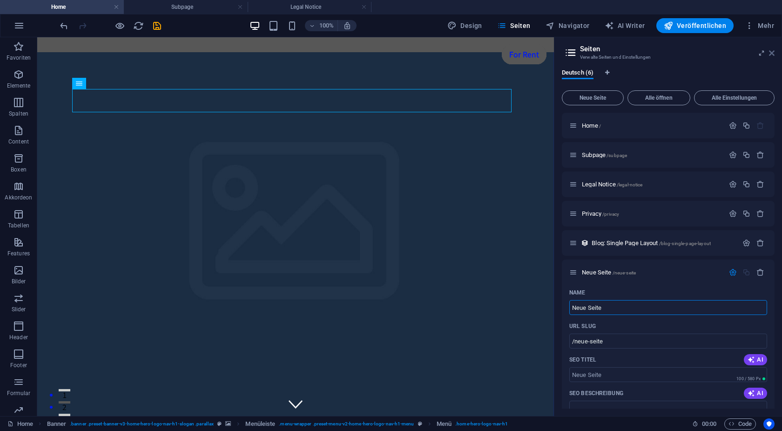
click at [770, 57] on link at bounding box center [772, 53] width 6 height 8
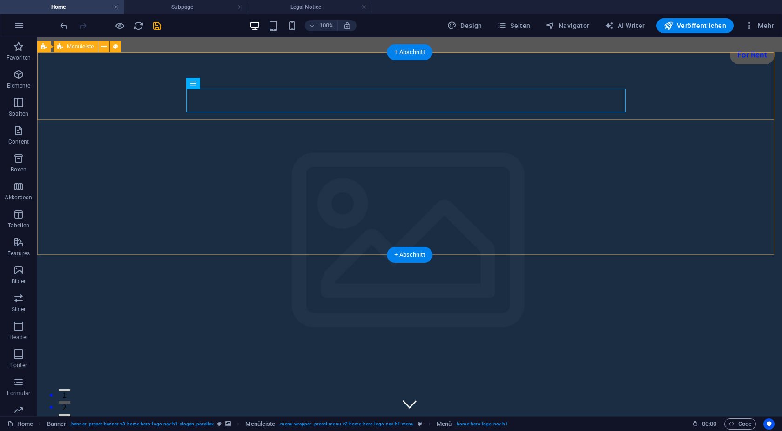
click at [145, 387] on div "VfB Adersbach 1976 Start Tischtennis Gymnastik Freizeitsport Kontakt" at bounding box center [409, 421] width 745 height 68
click at [75, 49] on span "Menüleiste" at bounding box center [80, 47] width 27 height 6
click at [66, 387] on div "VfB Adersbach 1976 Start Tischtennis Gymnastik Freizeitsport Kontakt" at bounding box center [409, 421] width 745 height 68
drag, startPoint x: 119, startPoint y: 88, endPoint x: 241, endPoint y: 80, distance: 122.8
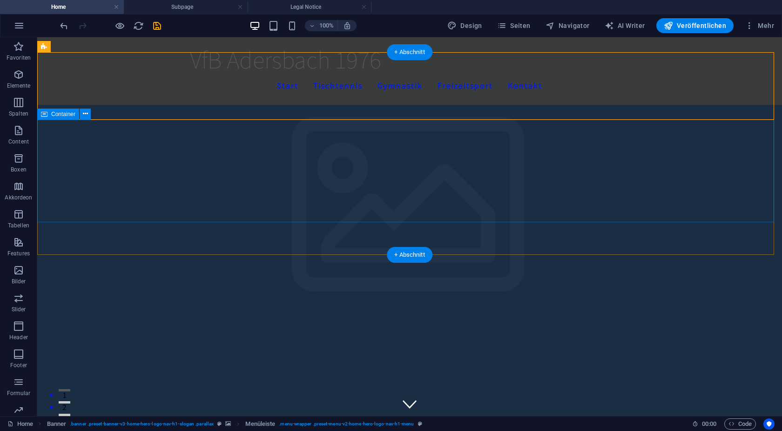
scroll to position [142, 0]
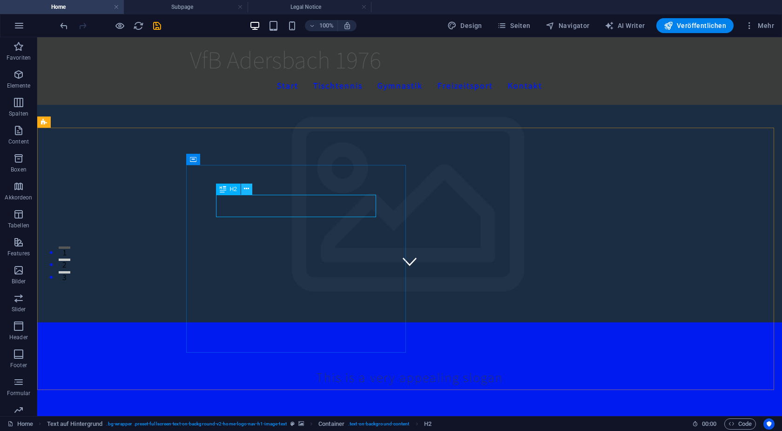
click at [246, 191] on icon at bounding box center [246, 189] width 5 height 10
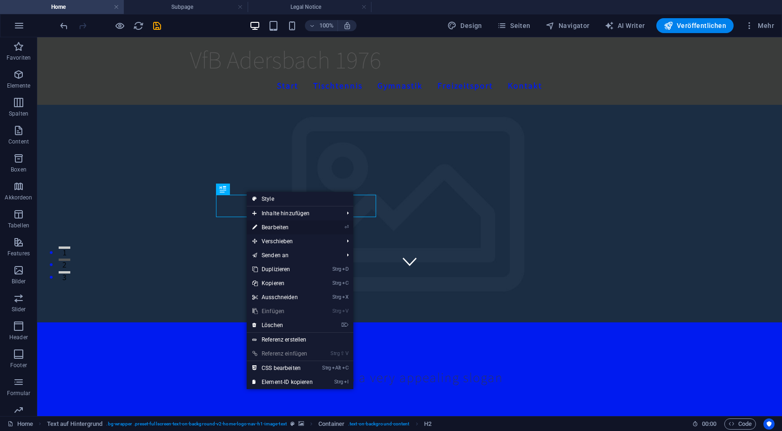
drag, startPoint x: 278, startPoint y: 230, endPoint x: 64, endPoint y: 189, distance: 217.9
click at [278, 230] on link "⏎ Bearbeiten" at bounding box center [283, 227] width 72 height 14
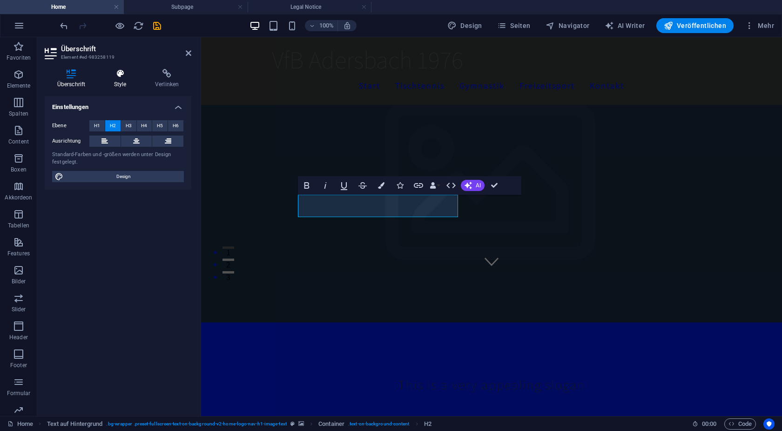
click at [132, 82] on h4 "Style" at bounding box center [122, 79] width 41 height 20
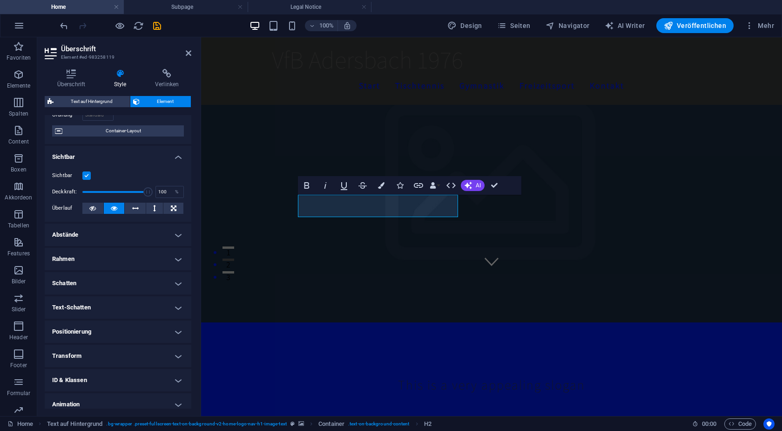
scroll to position [108, 0]
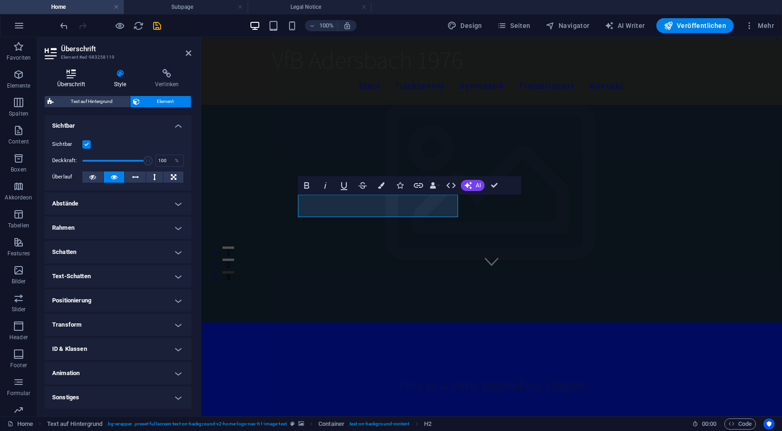
click at [68, 82] on h4 "Überschrift" at bounding box center [73, 79] width 57 height 20
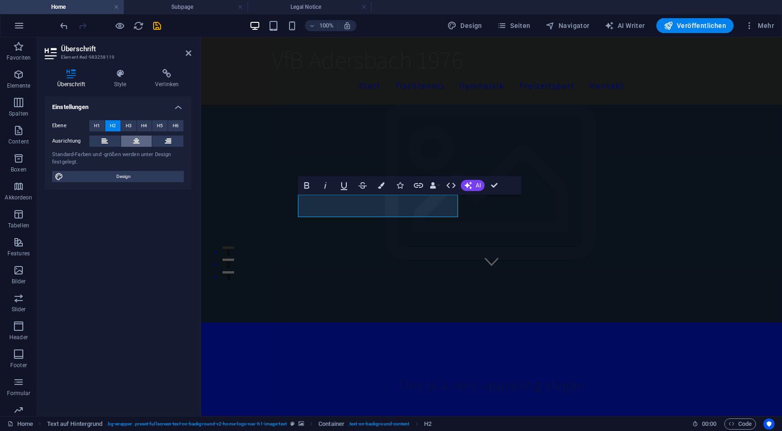
click at [129, 142] on button at bounding box center [136, 140] width 31 height 11
click at [181, 109] on h4 "Einstellungen" at bounding box center [118, 104] width 147 height 17
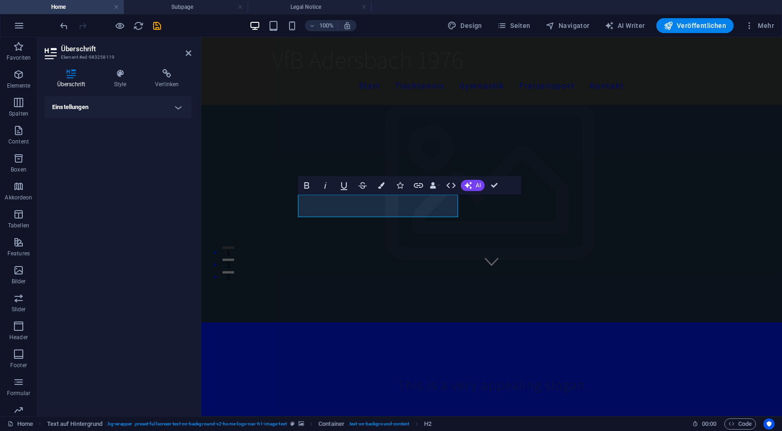
click at [181, 109] on h4 "Einstellungen" at bounding box center [118, 107] width 147 height 22
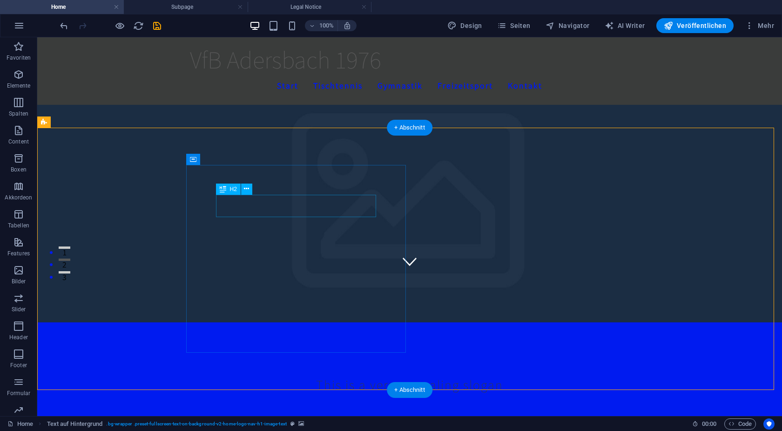
click at [245, 189] on icon at bounding box center [246, 189] width 5 height 10
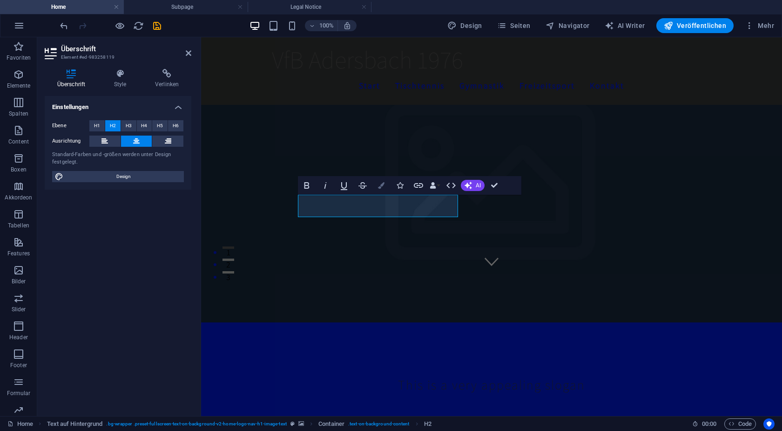
click at [384, 187] on icon "button" at bounding box center [381, 185] width 7 height 7
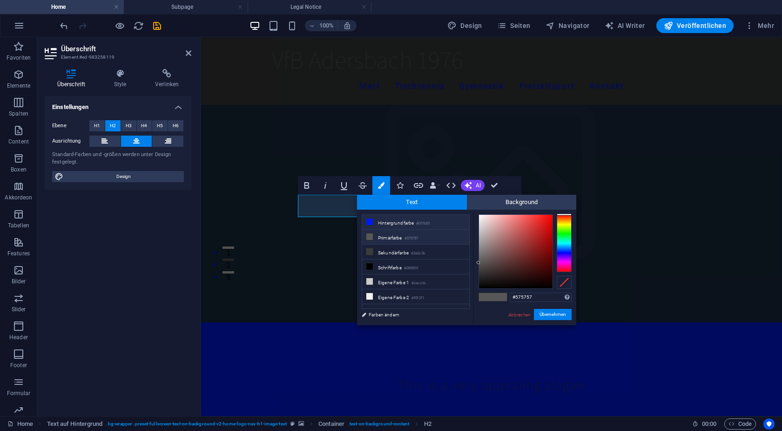
click at [392, 223] on li "Hintergrundfarbe #001bf0" at bounding box center [415, 222] width 107 height 15
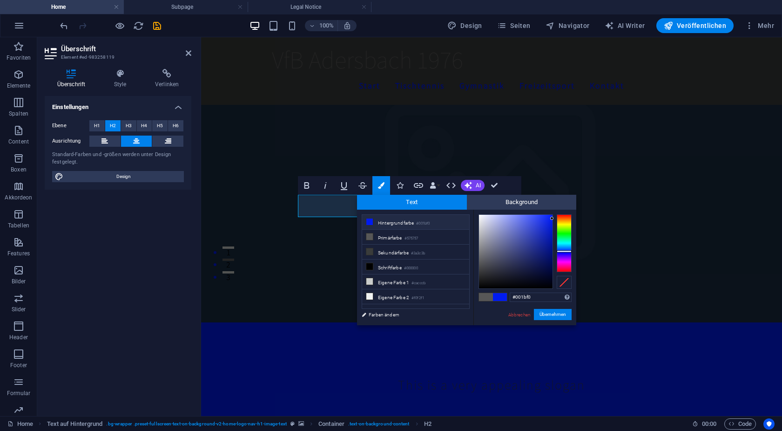
click at [374, 222] on li "Hintergrundfarbe #001bf0" at bounding box center [415, 222] width 107 height 15
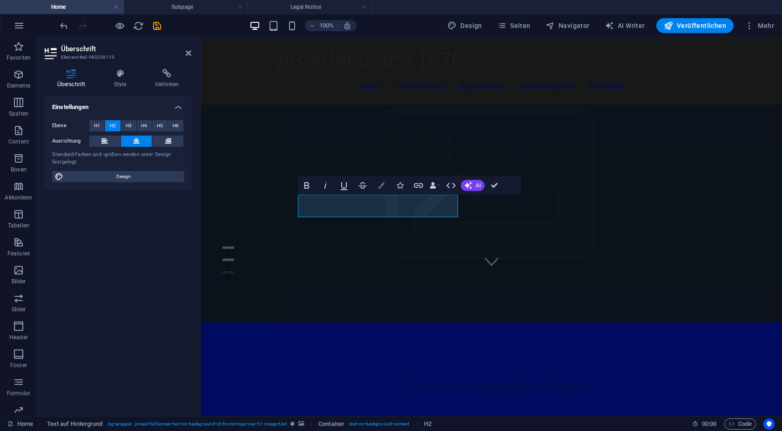
click at [374, 186] on button "Colors" at bounding box center [381, 185] width 18 height 19
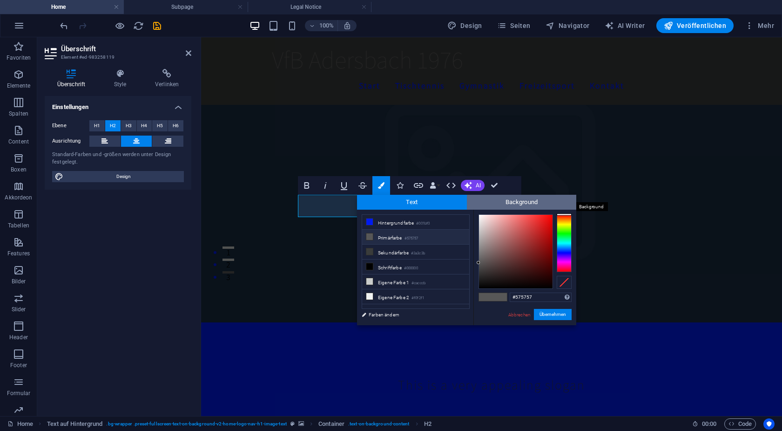
click at [491, 206] on span "Background" at bounding box center [522, 202] width 110 height 15
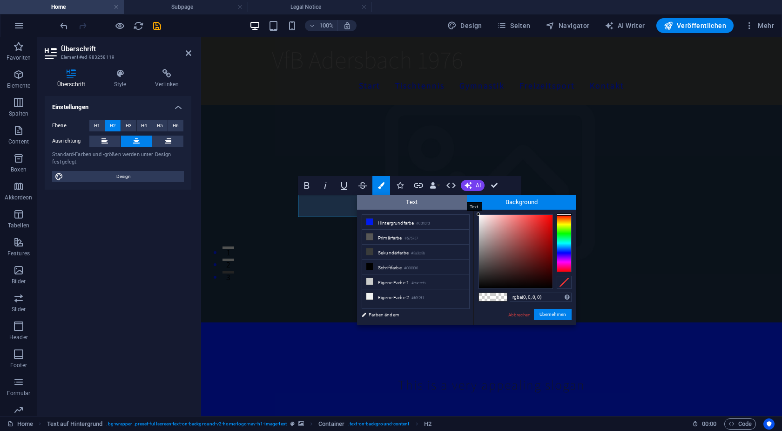
click at [430, 202] on span "Text" at bounding box center [412, 202] width 110 height 15
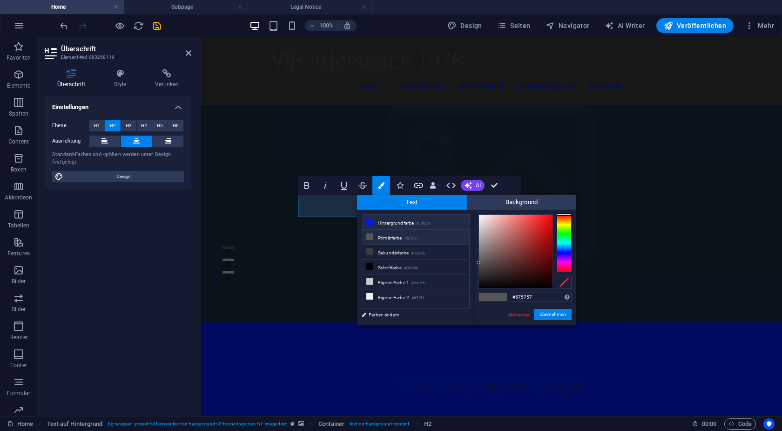
click at [391, 223] on li "Hintergrundfarbe #001bf0" at bounding box center [415, 222] width 107 height 15
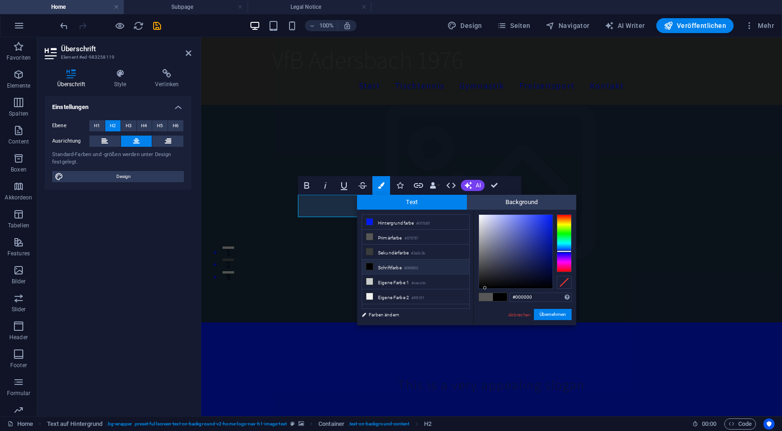
drag, startPoint x: 548, startPoint y: 220, endPoint x: 485, endPoint y: 304, distance: 105.3
click at [484, 305] on div "#000000 Unterstützte Formate: #0852ed rgb(8, 82, 237) rgba(8, 82, 237, 90%) hsv…" at bounding box center [525, 335] width 103 height 250
click at [556, 312] on button "Übernehmen" at bounding box center [553, 314] width 38 height 11
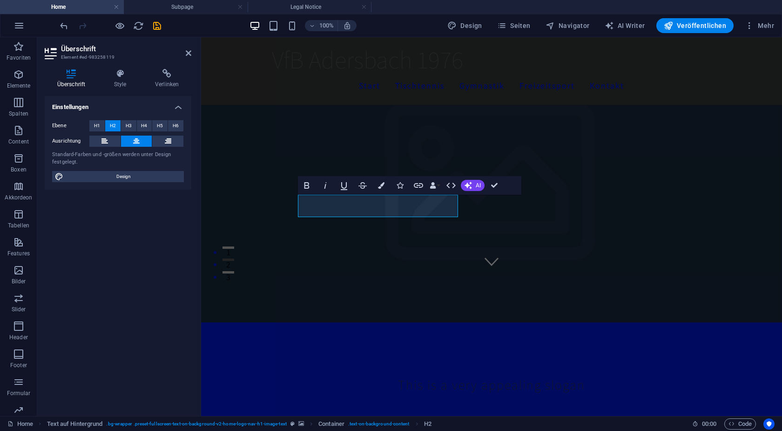
click at [590, 267] on div "H2 Banner Container Menü Menüleiste Logo H3 Abstand Abstand Menü Menüleiste Log…" at bounding box center [491, 226] width 581 height 379
drag, startPoint x: 360, startPoint y: 255, endPoint x: 518, endPoint y: 264, distance: 158.5
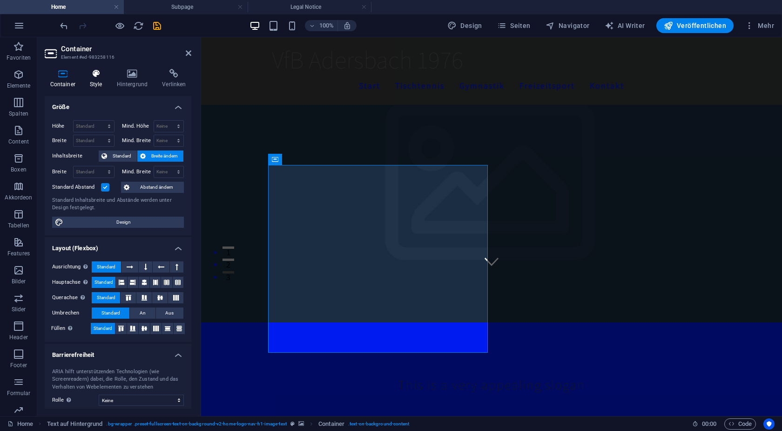
click at [101, 80] on h4 "Style" at bounding box center [97, 79] width 27 height 20
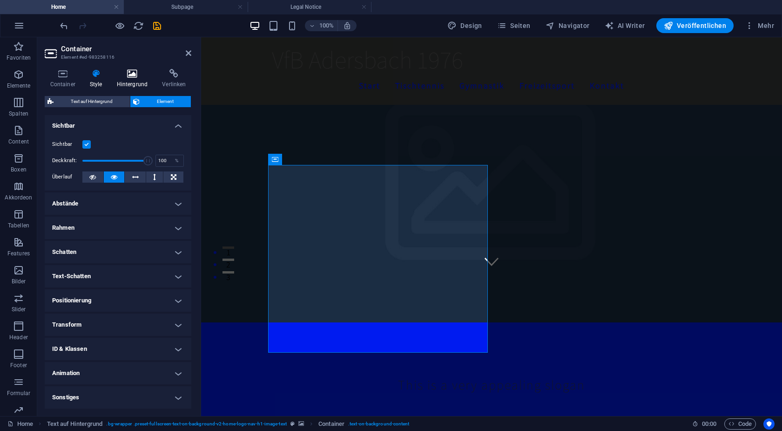
click at [141, 77] on icon at bounding box center [132, 73] width 42 height 9
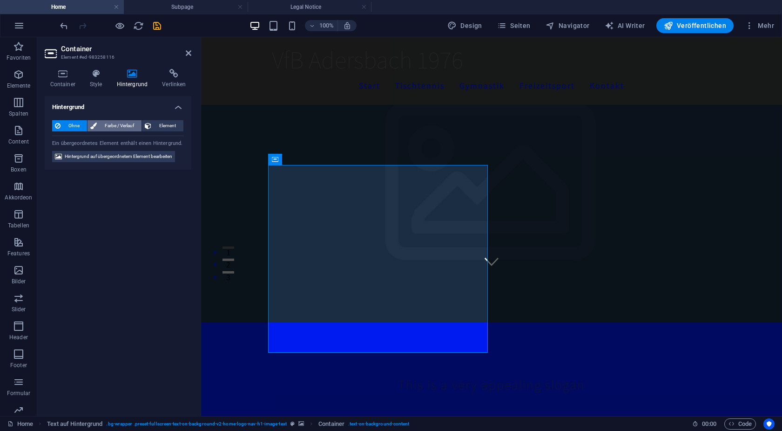
click at [118, 124] on span "Farbe / Verlauf" at bounding box center [119, 125] width 39 height 11
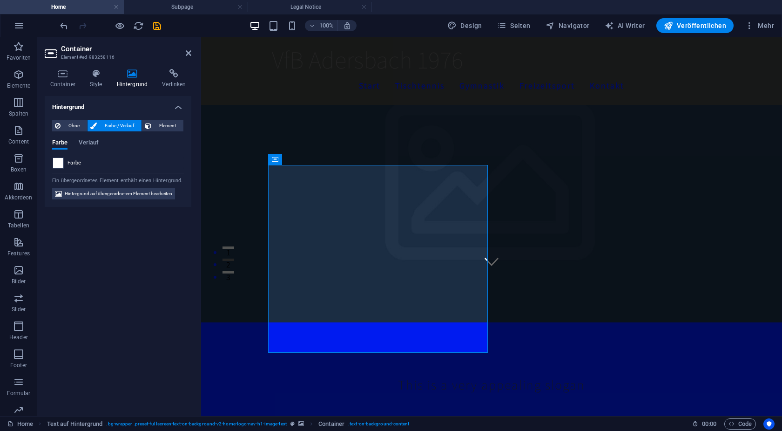
click at [55, 163] on span at bounding box center [58, 163] width 10 height 10
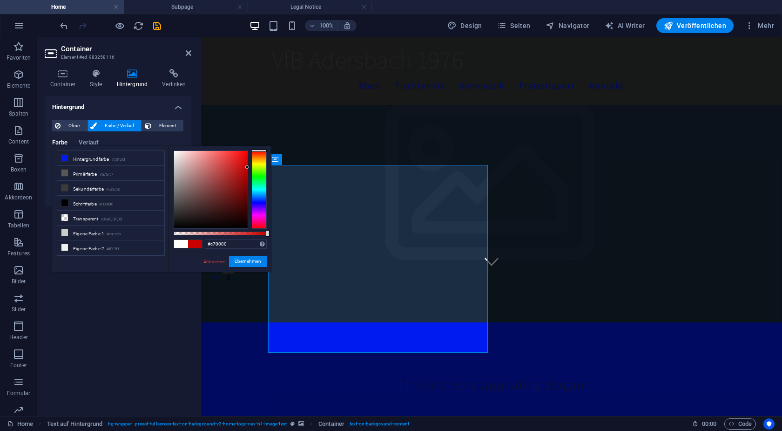
drag, startPoint x: 182, startPoint y: 155, endPoint x: 253, endPoint y: 167, distance: 72.3
click at [253, 167] on div at bounding box center [220, 189] width 93 height 78
click at [261, 163] on div at bounding box center [259, 189] width 15 height 78
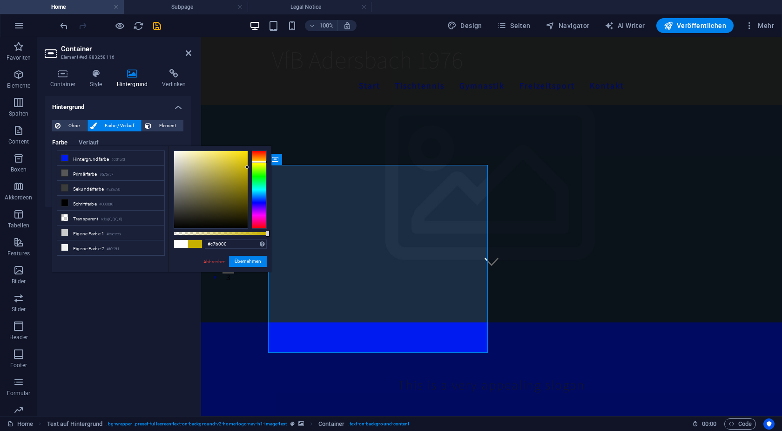
click at [261, 162] on div at bounding box center [259, 189] width 15 height 78
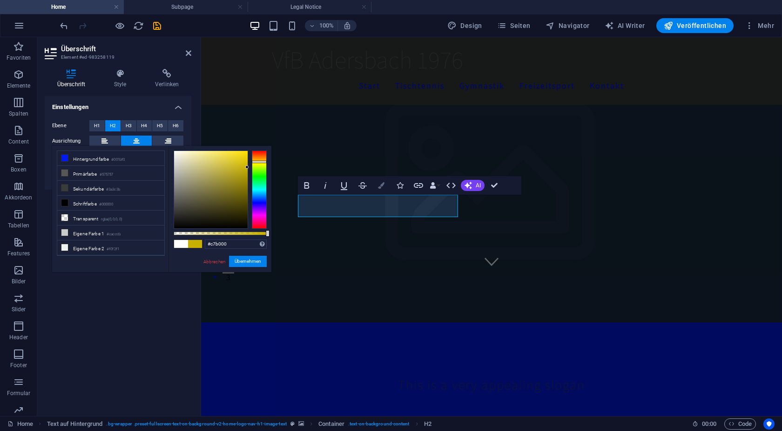
click at [385, 185] on button "Colors" at bounding box center [381, 185] width 18 height 19
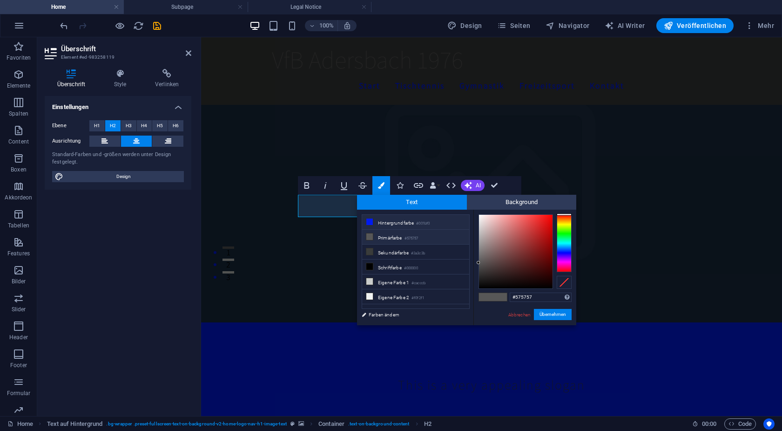
click at [382, 220] on li "Hintergrundfarbe #001bf0" at bounding box center [415, 222] width 107 height 15
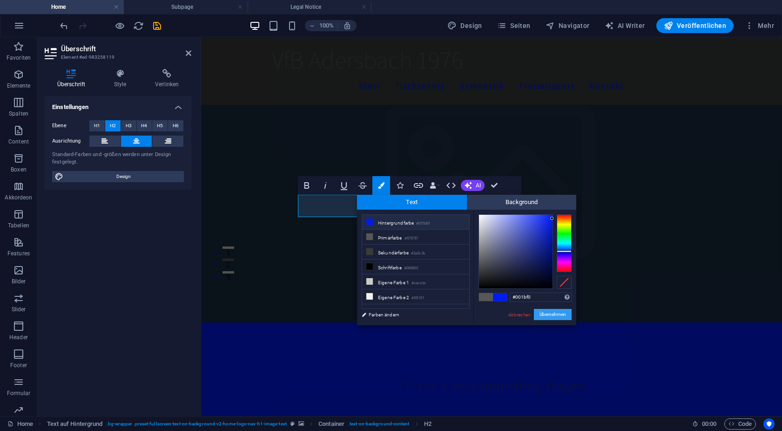
click at [556, 315] on button "Übernehmen" at bounding box center [553, 314] width 38 height 11
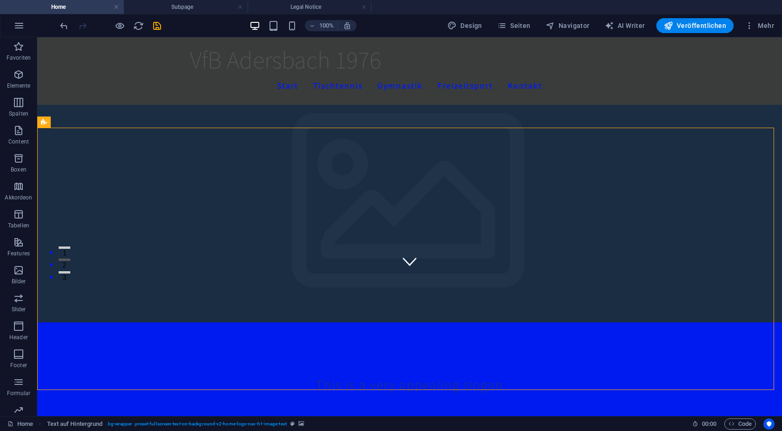
click at [230, 223] on div "Text" at bounding box center [230, 218] width 28 height 11
click at [230, 221] on div "Text" at bounding box center [230, 218] width 28 height 11
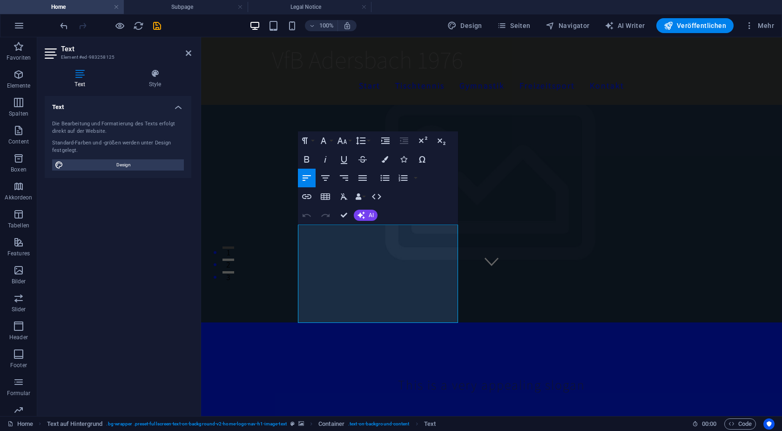
drag, startPoint x: 612, startPoint y: 161, endPoint x: 575, endPoint y: 173, distance: 39.3
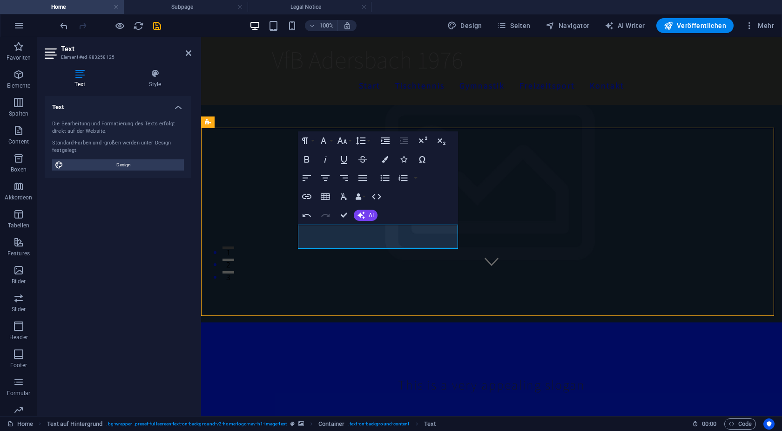
click at [661, 111] on figure at bounding box center [491, 133] width 581 height 379
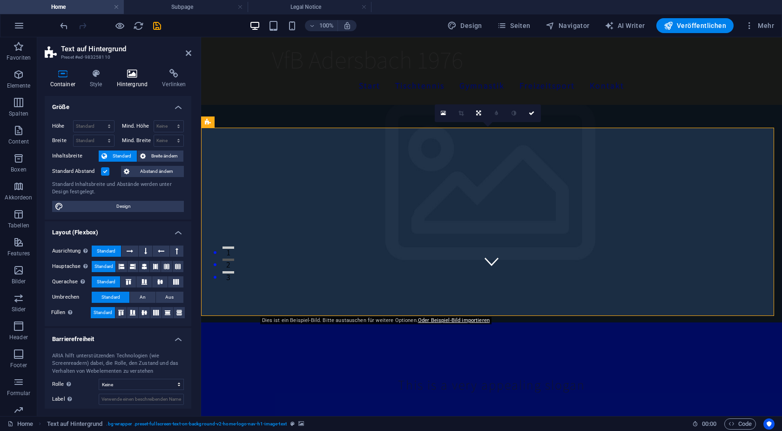
click at [129, 79] on h4 "Hintergrund" at bounding box center [134, 79] width 46 height 20
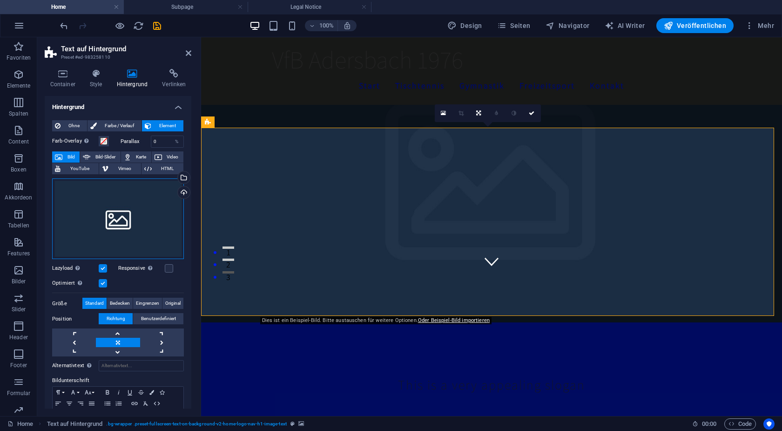
click at [115, 216] on div "Ziehe Dateien zum Hochladen hierher oder klicke hier, um aus Dateien oder koste…" at bounding box center [118, 218] width 132 height 81
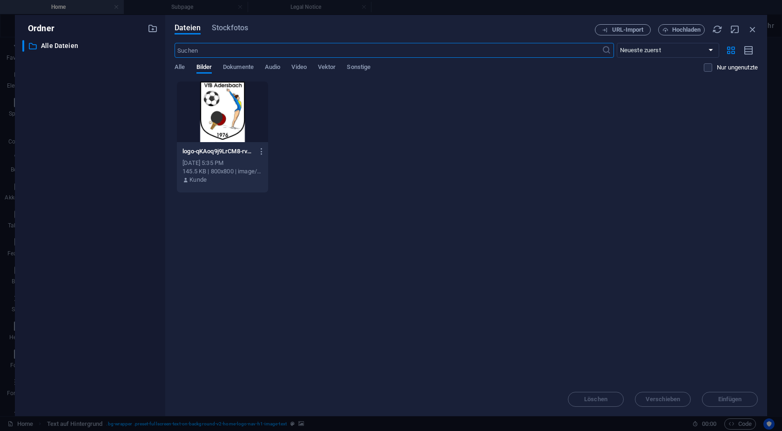
click at [225, 128] on div at bounding box center [222, 111] width 91 height 61
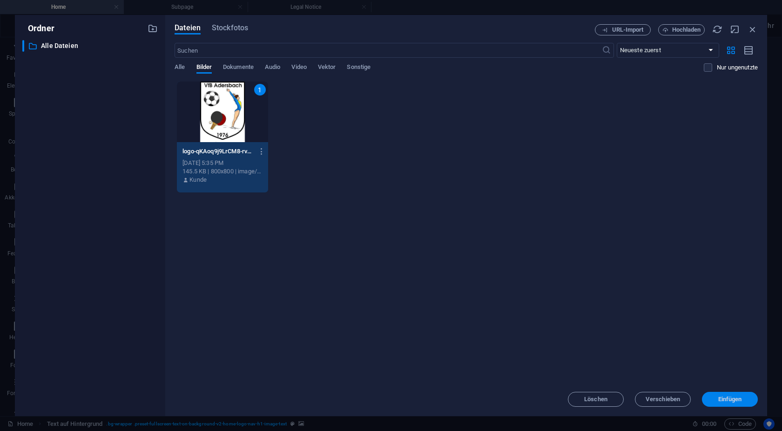
click at [740, 401] on span "Einfügen" at bounding box center [730, 399] width 24 height 6
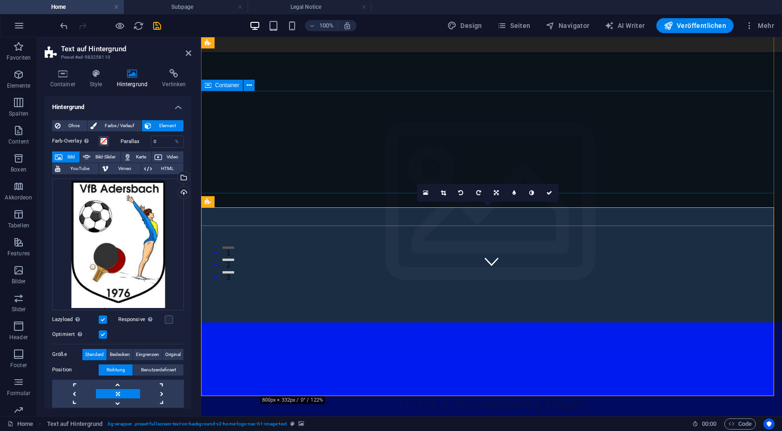
scroll to position [0, 0]
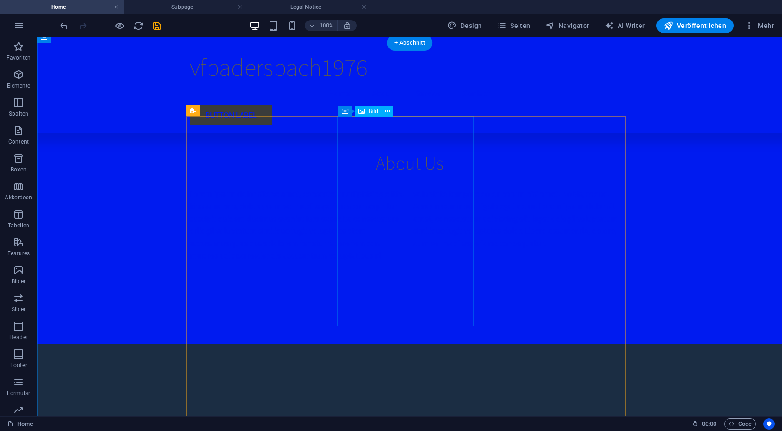
scroll to position [4132, 0]
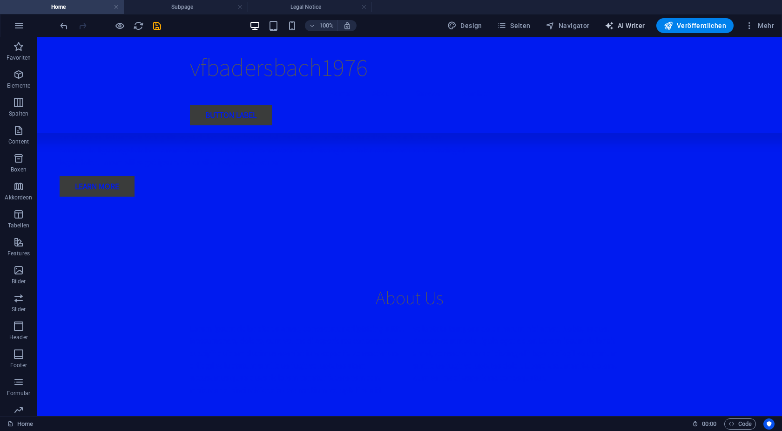
click at [640, 28] on span "AI Writer" at bounding box center [625, 25] width 41 height 9
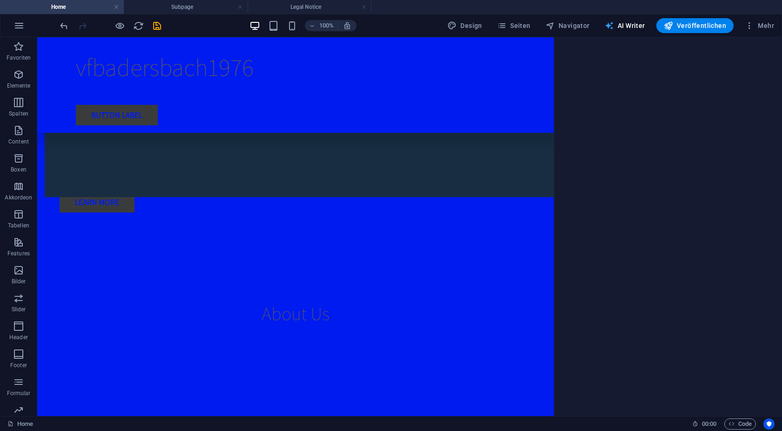
select select "English"
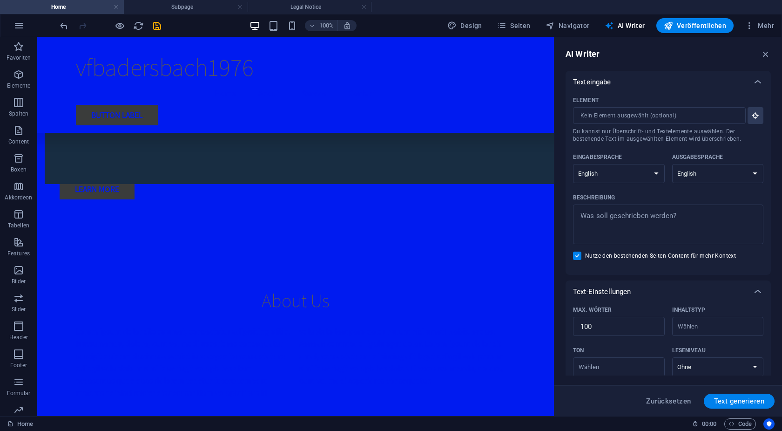
scroll to position [0, 0]
select select "German"
click option "German" at bounding box center [0, 0] width 0 height 0
select select "German"
click option "German" at bounding box center [0, 0] width 0 height 0
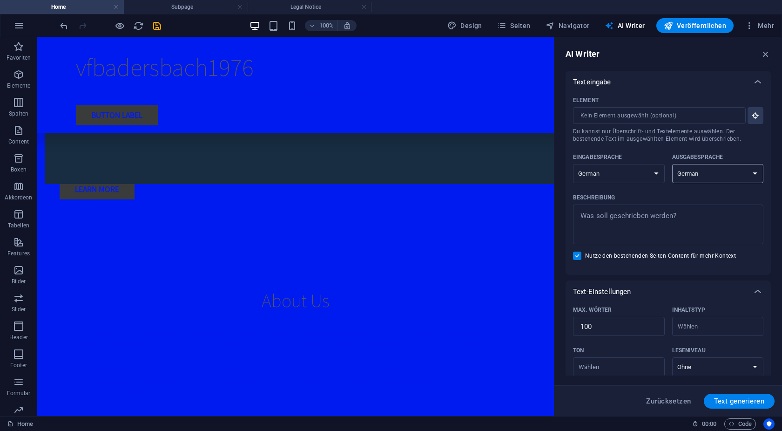
click at [698, 173] on select "Albanian Arabic Armenian Awadhi Azerbaijani Bashkir Basque Belarusian Bengali B…" at bounding box center [718, 173] width 92 height 19
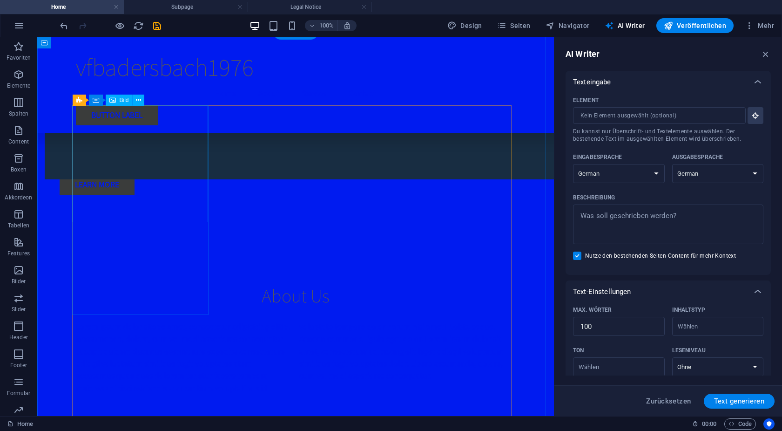
scroll to position [4145, 0]
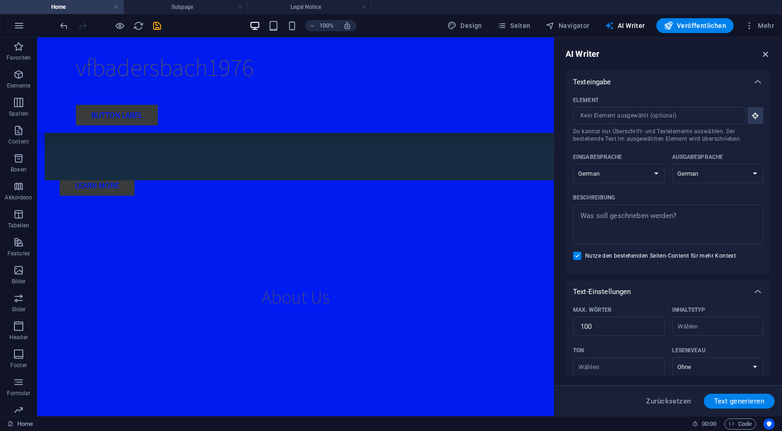
click at [763, 54] on icon "button" at bounding box center [766, 54] width 10 height 10
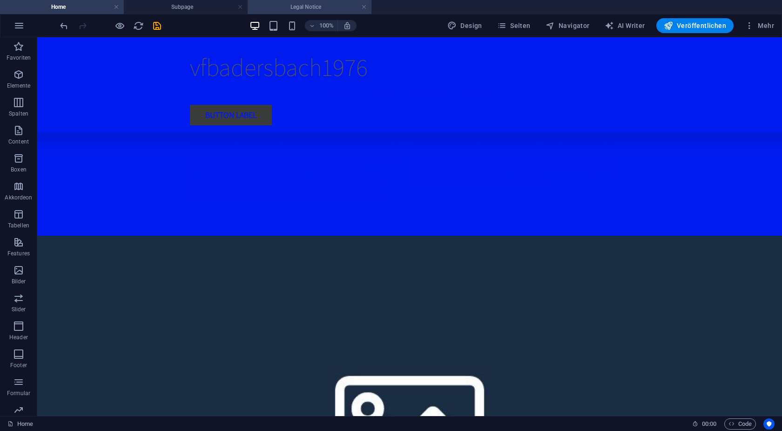
scroll to position [4287, 0]
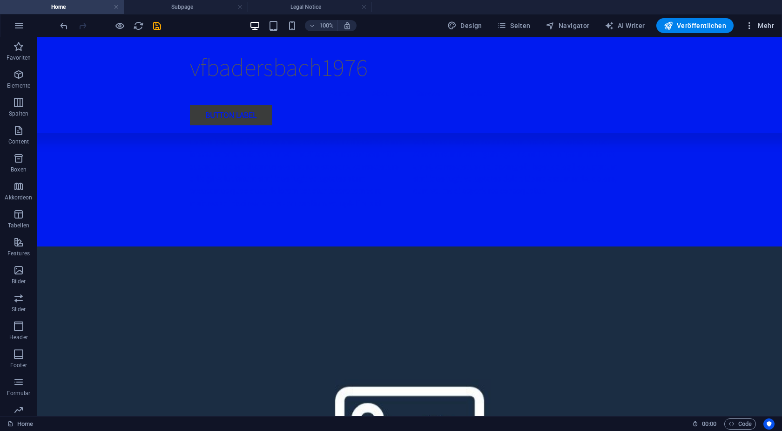
click at [759, 22] on span "Mehr" at bounding box center [759, 25] width 29 height 9
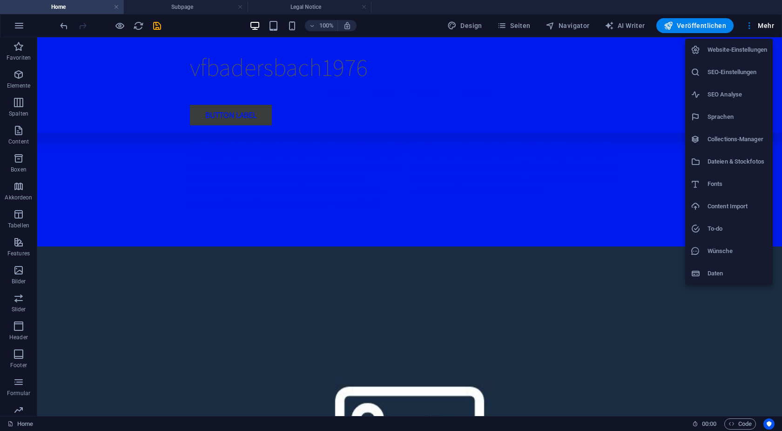
click at [12, 26] on div at bounding box center [391, 215] width 782 height 431
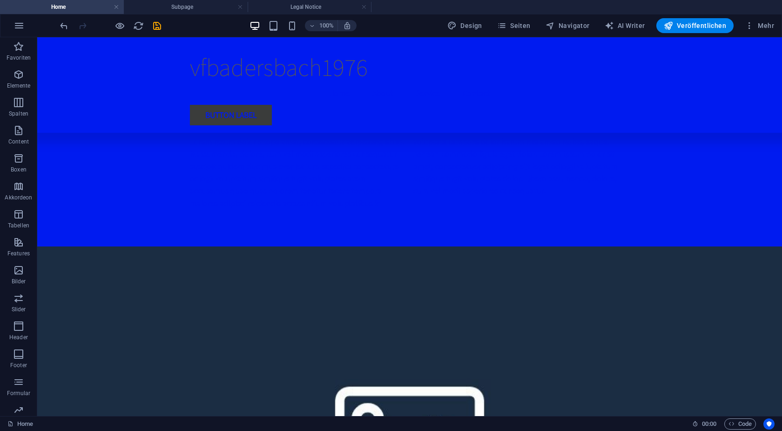
click at [6, 22] on div "100% Design Seiten Navigator AI Writer Veröffentlichen Mehr" at bounding box center [390, 25] width 781 height 22
click at [16, 22] on icon "button" at bounding box center [19, 25] width 11 height 11
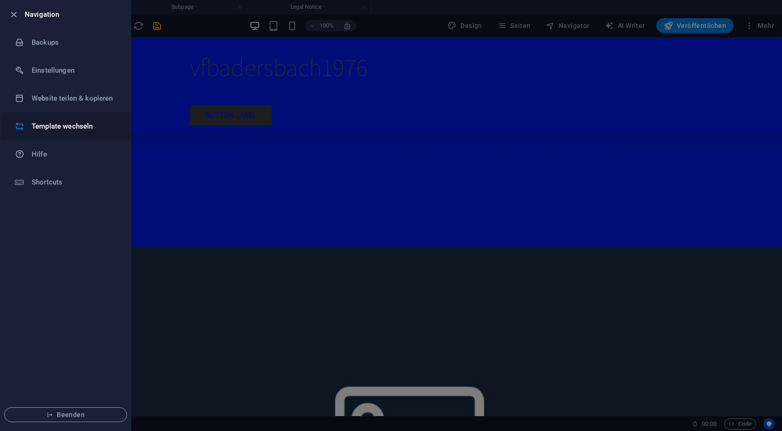
click at [75, 132] on li "Template wechseln" at bounding box center [65, 126] width 130 height 28
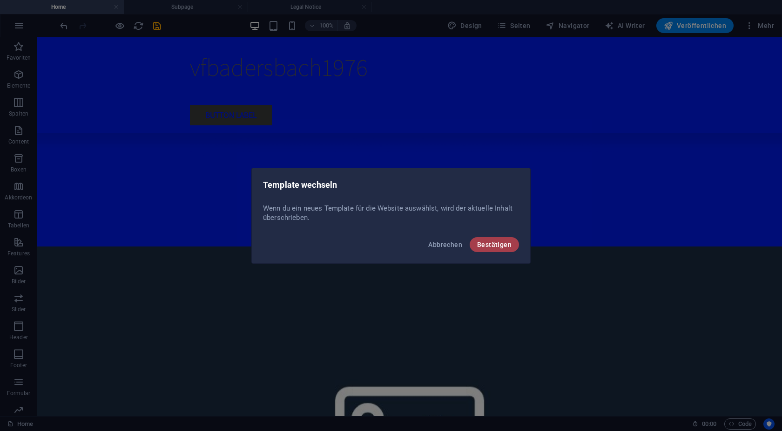
click at [492, 244] on span "Bestätigen" at bounding box center [494, 244] width 34 height 7
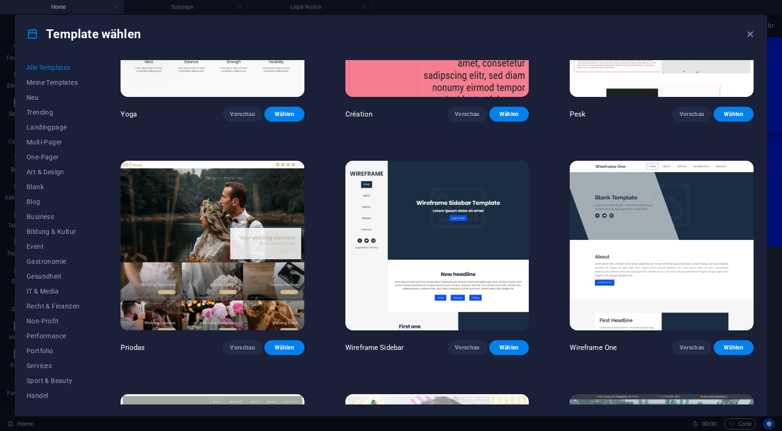
scroll to position [4114, 0]
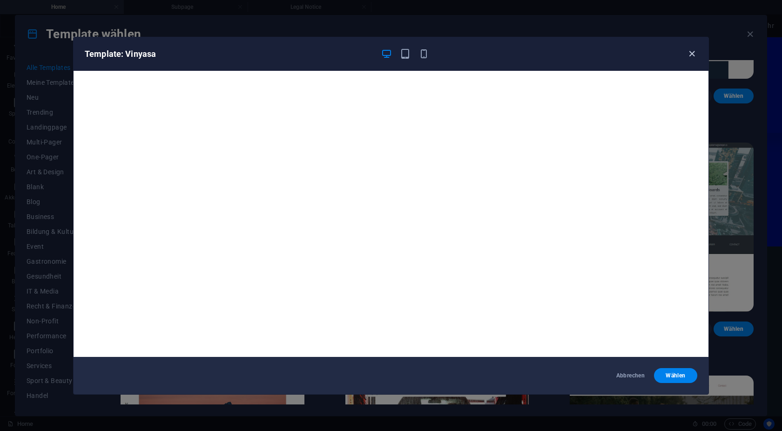
click at [690, 54] on icon "button" at bounding box center [692, 53] width 11 height 11
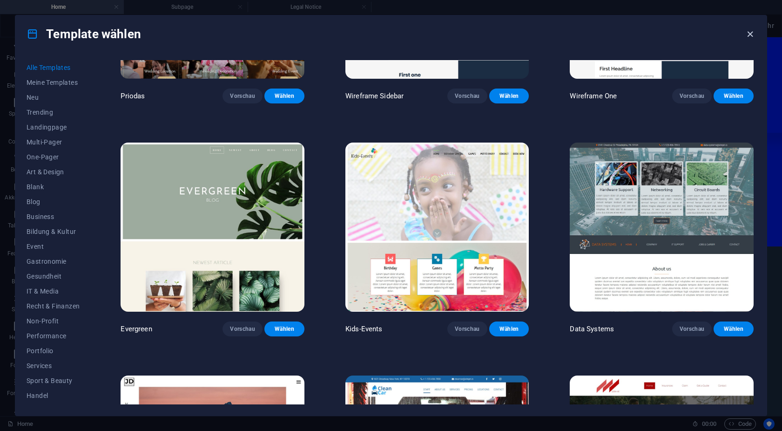
click at [752, 34] on icon "button" at bounding box center [750, 34] width 11 height 11
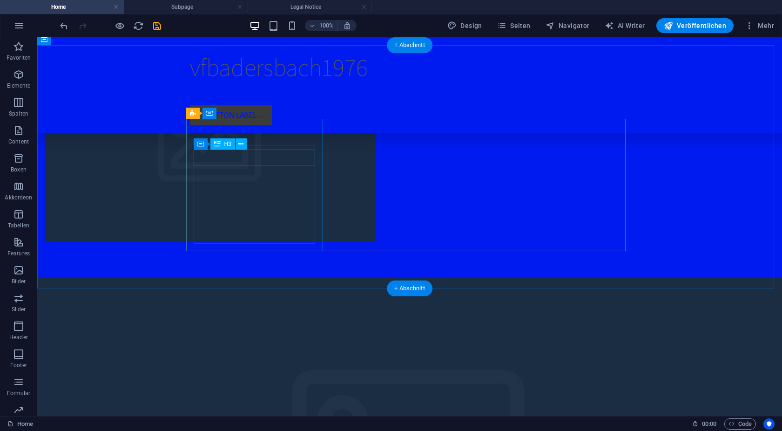
scroll to position [3147, 0]
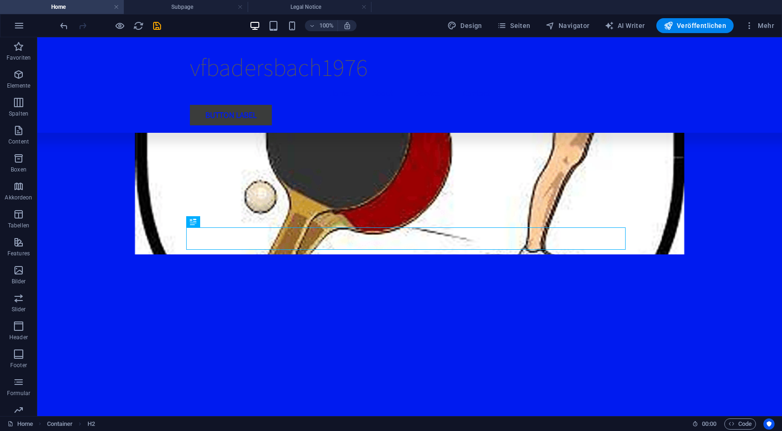
scroll to position [0, 0]
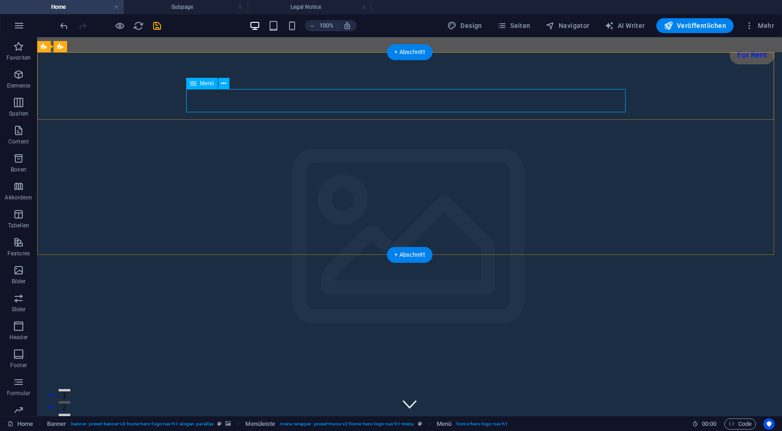
select select
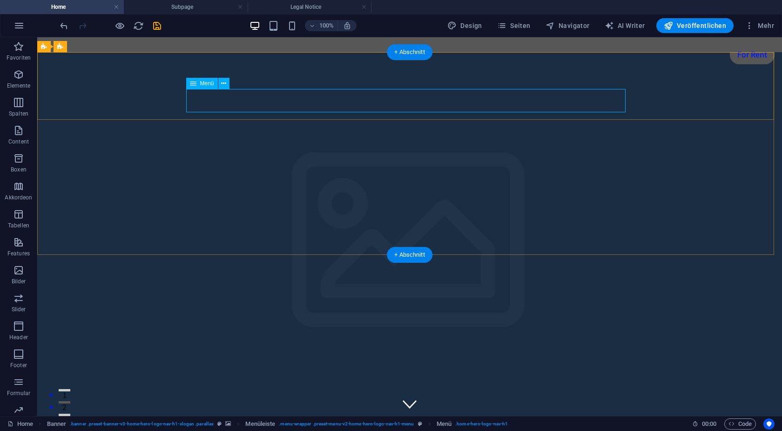
select select
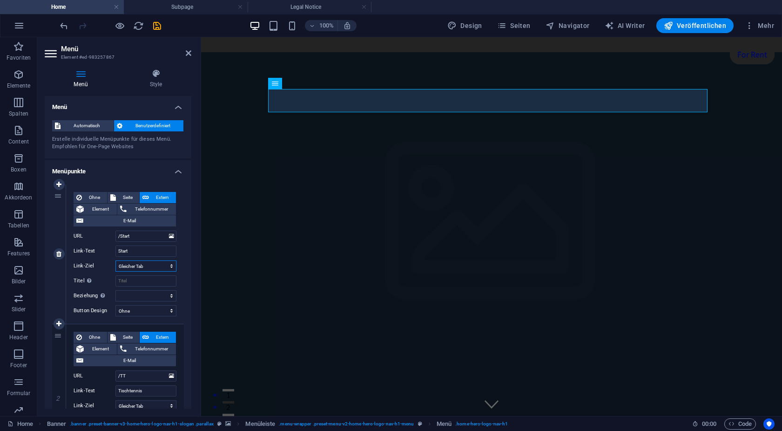
click at [115, 260] on select "Neuer Tab Gleicher Tab Overlay" at bounding box center [145, 265] width 61 height 11
select select "blank"
click option "Neuer Tab" at bounding box center [0, 0] width 0 height 0
select select
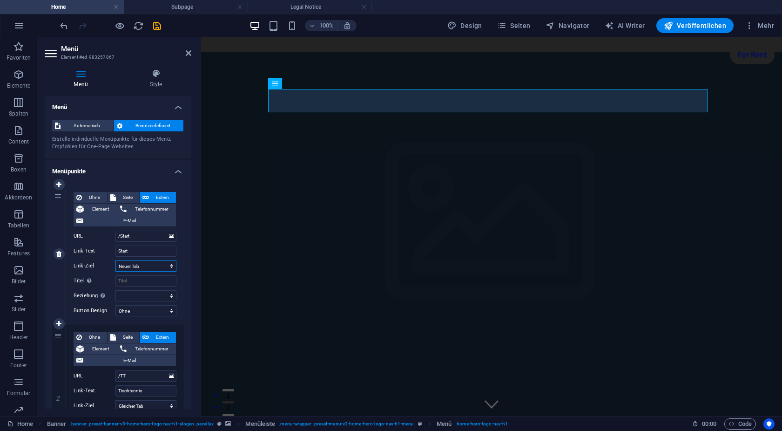
select select
click at [142, 281] on input "Titel Zusätzliche Linkbeschreibung, sollte nicht mit dem Linktext identisch sei…" at bounding box center [145, 280] width 61 height 11
type input "T"
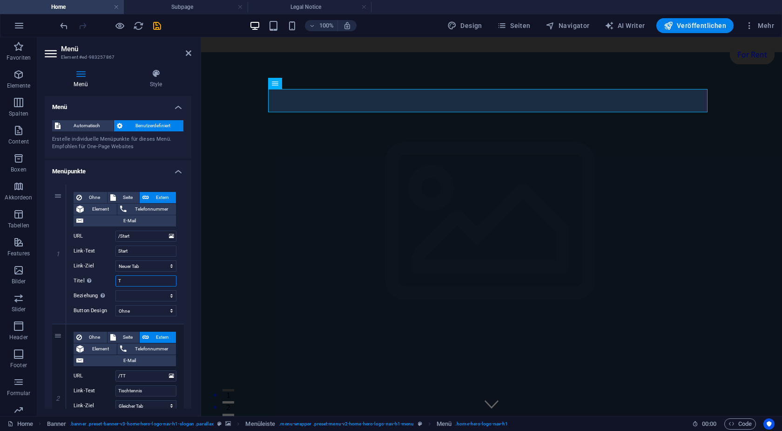
select select
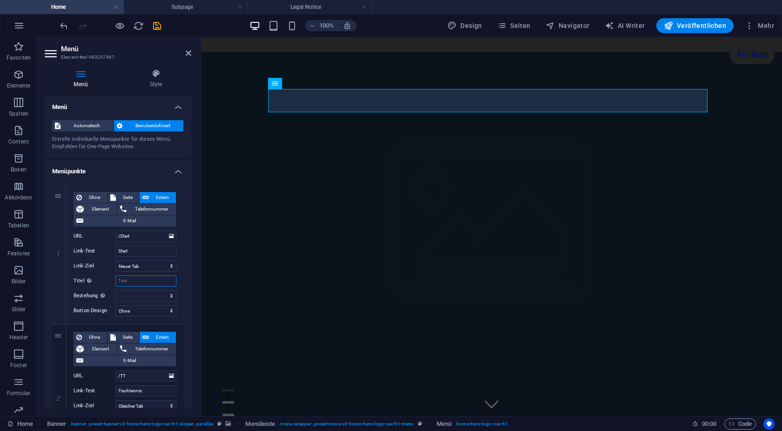
select select
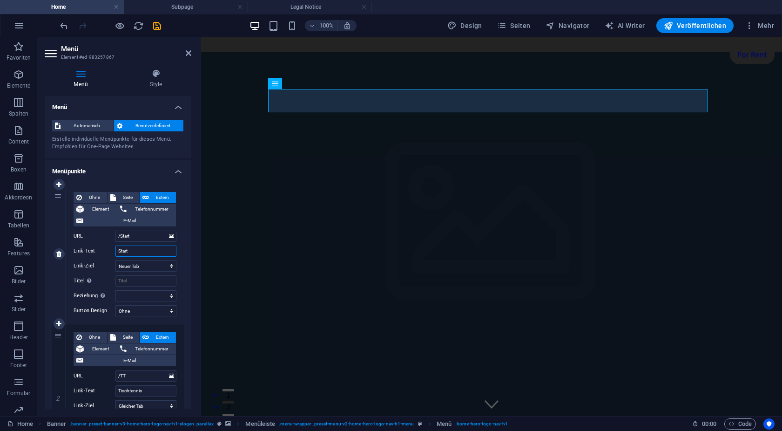
click at [144, 253] on input "Start" at bounding box center [145, 250] width 61 height 11
type input "S"
select select
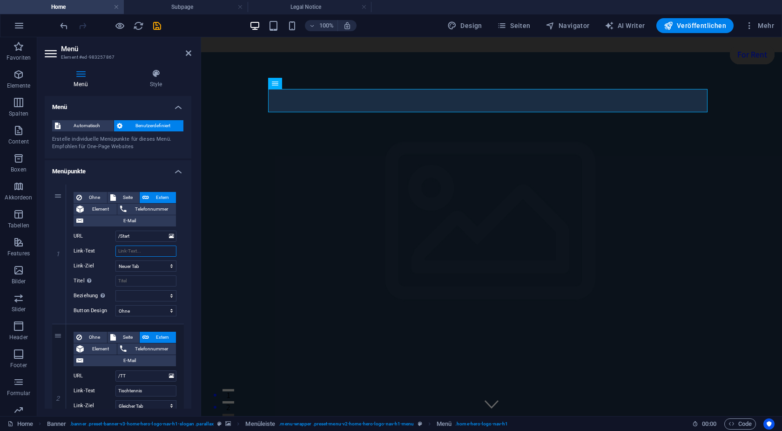
select select
type input "T"
select select
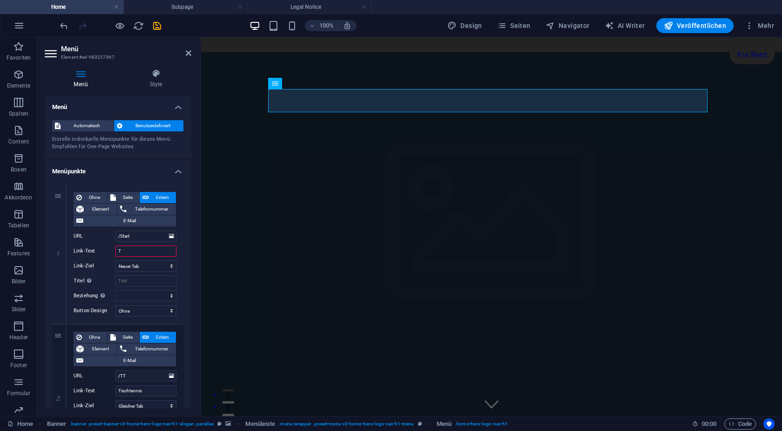
select select
type input "Tischtennis"
select select
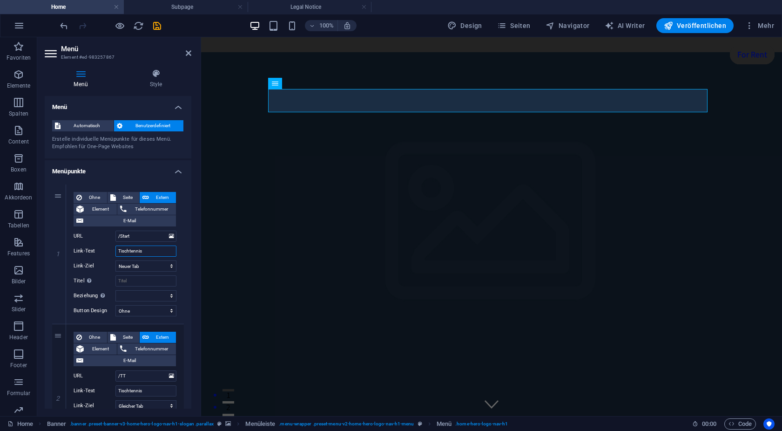
select select
type input "Tischtennis"
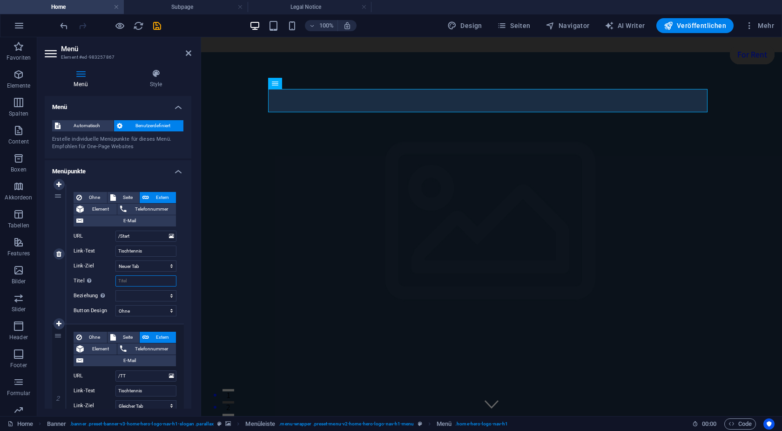
click at [140, 281] on input "Titel Zusätzliche Linkbeschreibung, sollte nicht mit dem Linktext identisch sei…" at bounding box center [145, 280] width 61 height 11
type input "T"
select select
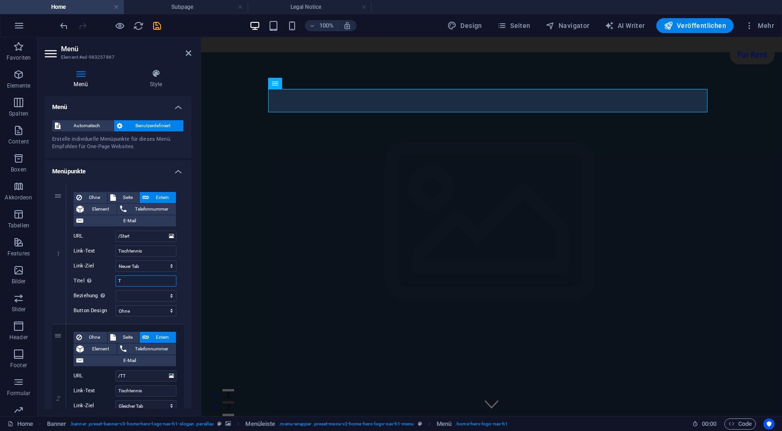
select select
type input "Tischtennis"
select select
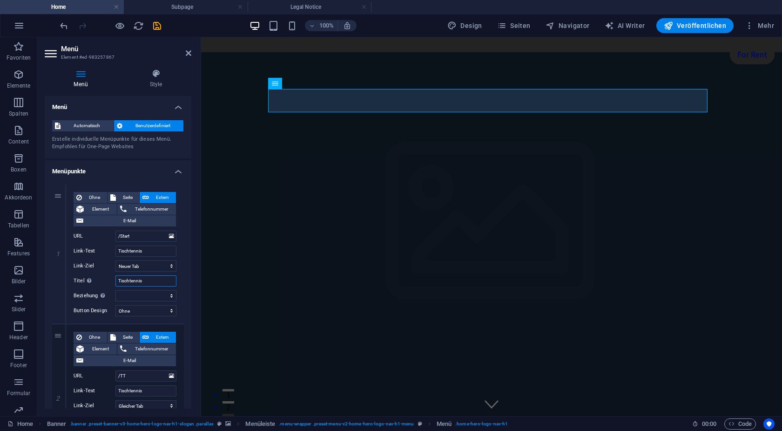
select select
type input "Tischtennis"
click at [139, 234] on input "/Start" at bounding box center [145, 235] width 61 height 11
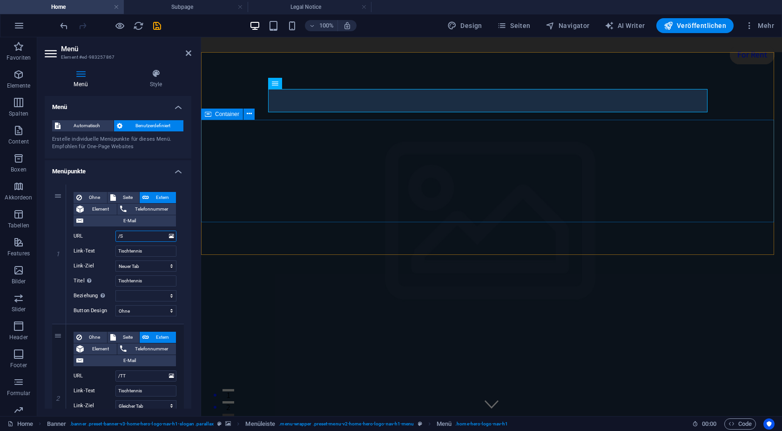
type input "/"
select select
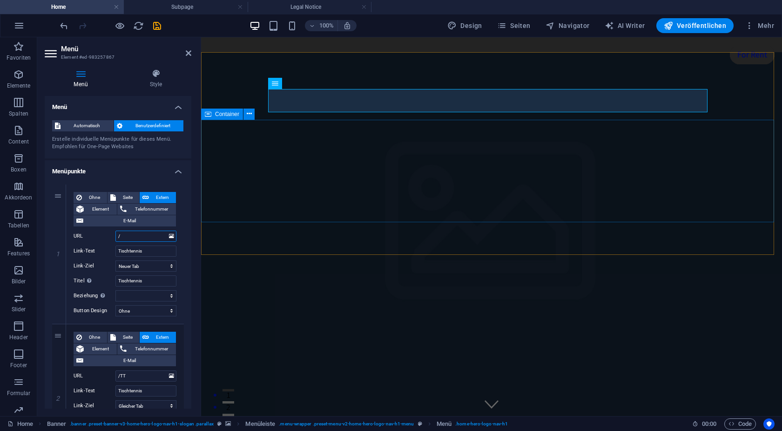
select select
type input "/TT"
select select
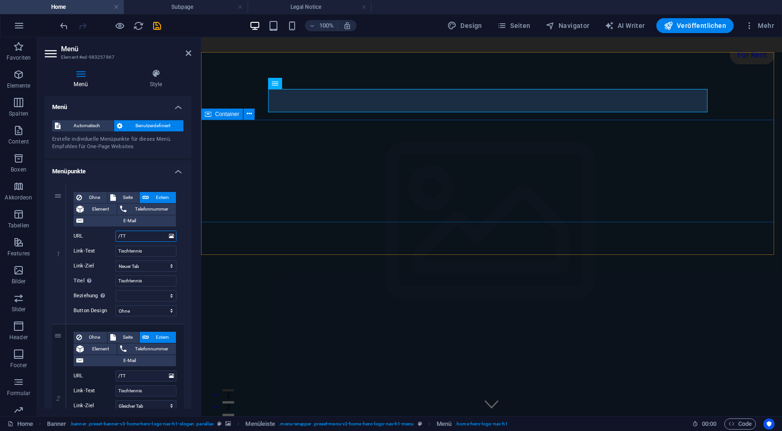
select select
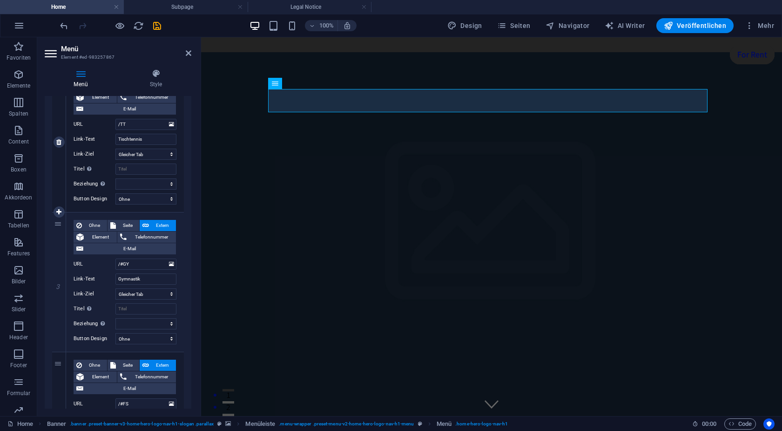
scroll to position [126, 0]
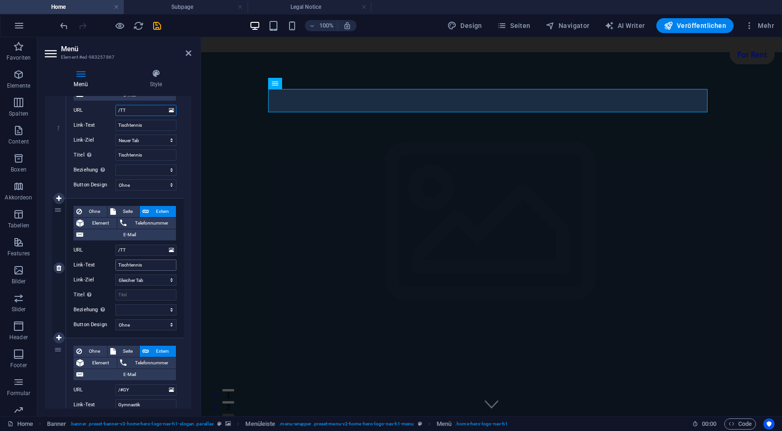
type input "/TT"
drag, startPoint x: 146, startPoint y: 264, endPoint x: 168, endPoint y: 258, distance: 22.6
click at [168, 259] on input "Tischtennis" at bounding box center [145, 264] width 61 height 11
click at [115, 274] on select "Neuer Tab Gleicher Tab Overlay" at bounding box center [145, 279] width 61 height 11
select select "blank"
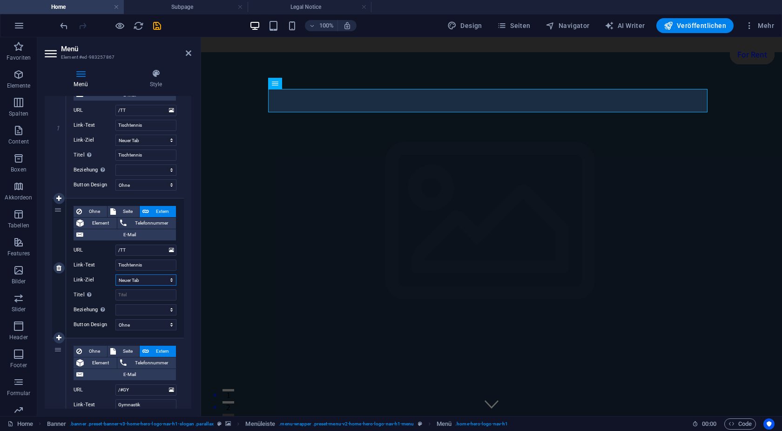
click option "Neuer Tab" at bounding box center [0, 0] width 0 height 0
select select
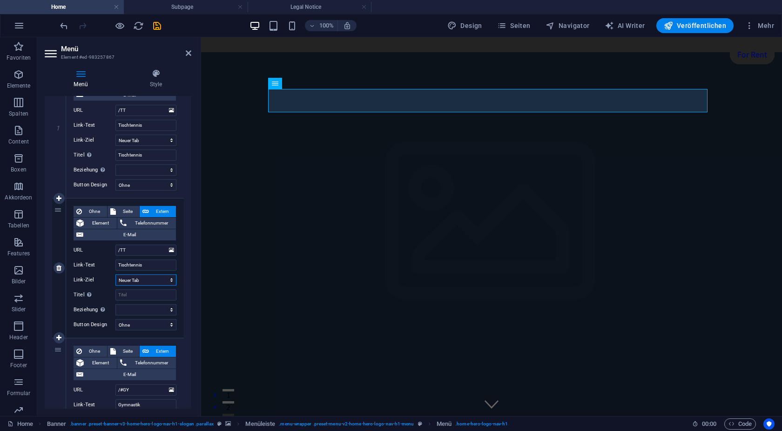
select select
click at [125, 297] on input "Titel Zusätzliche Linkbeschreibung, sollte nicht mit dem Linktext identisch sei…" at bounding box center [145, 294] width 61 height 11
type input "G"
select select
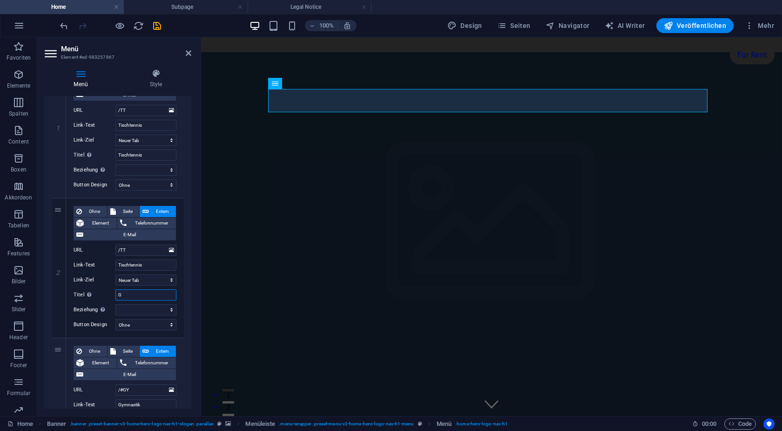
select select
type input "Gym"
select select
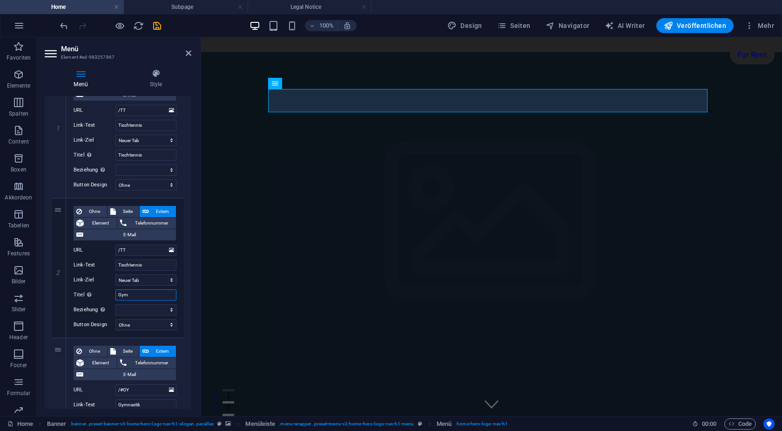
type input "Gymn"
select select
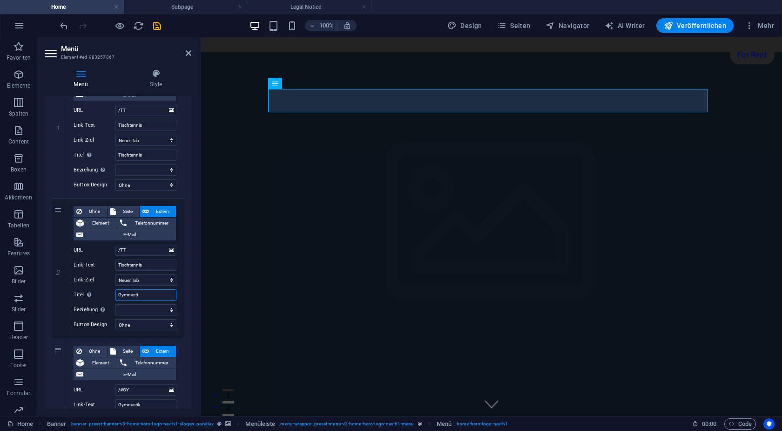
type input "Gymnastik"
select select
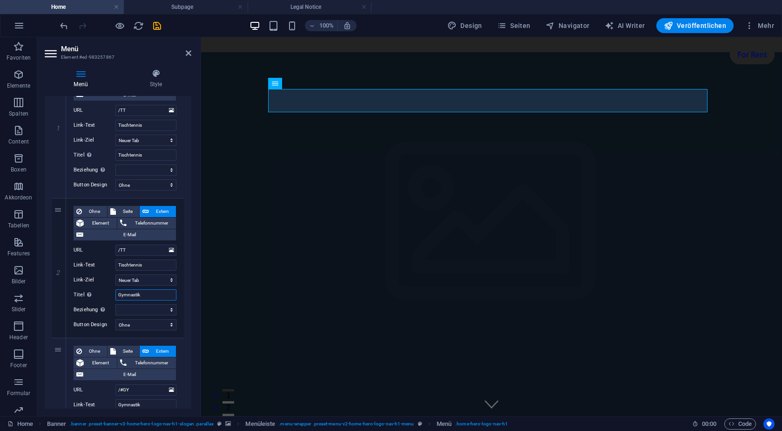
select select
type input "Gymnastik"
click at [149, 266] on input "Tischtennis" at bounding box center [145, 264] width 61 height 11
type input "T"
select select
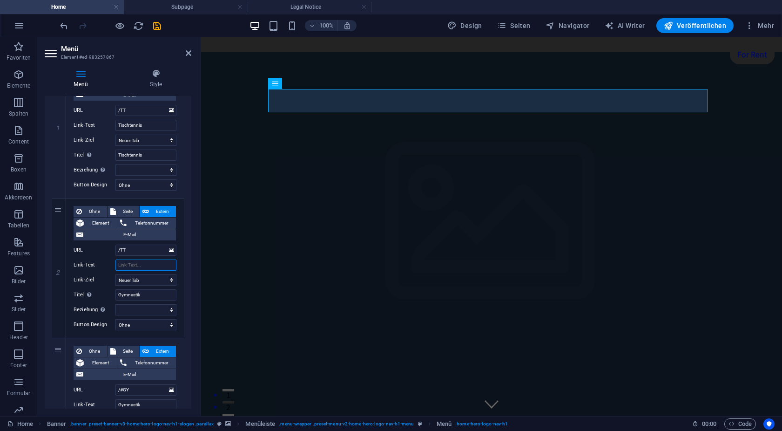
select select
type input "Gymnastik"
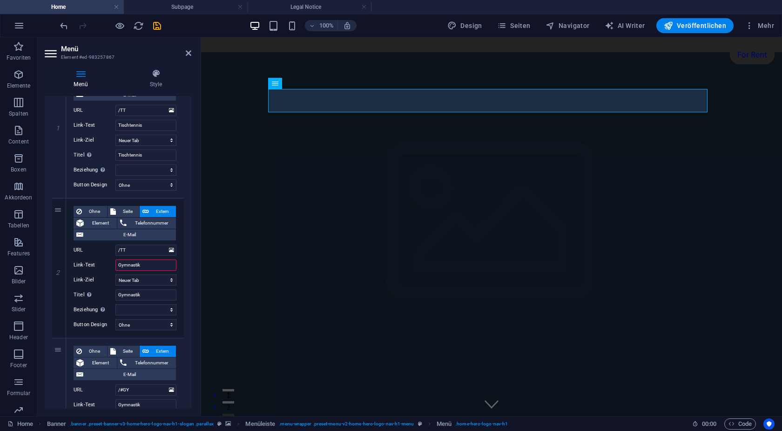
select select
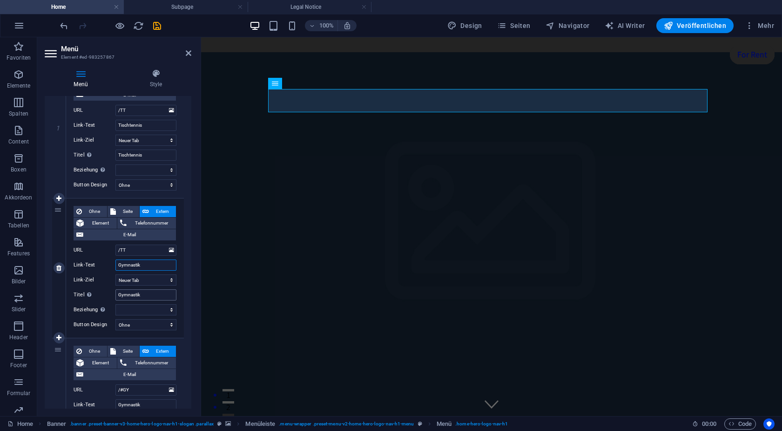
scroll to position [377, 0]
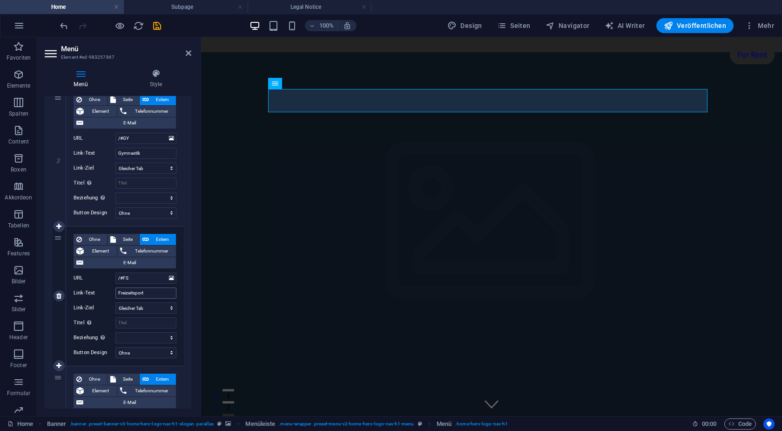
type input "Gymnastik"
click at [151, 292] on input "Freizeitsport" at bounding box center [145, 292] width 61 height 11
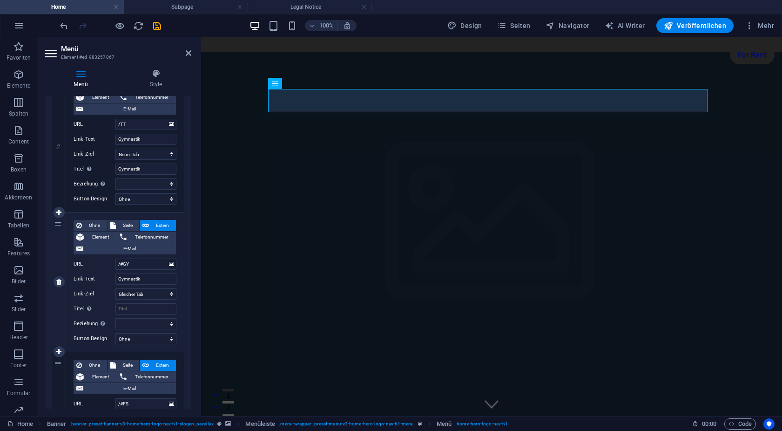
scroll to position [251, 0]
click at [115, 288] on select "Neuer Tab Gleicher Tab Overlay" at bounding box center [145, 293] width 61 height 11
select select "blank"
click option "Neuer Tab" at bounding box center [0, 0] width 0 height 0
select select
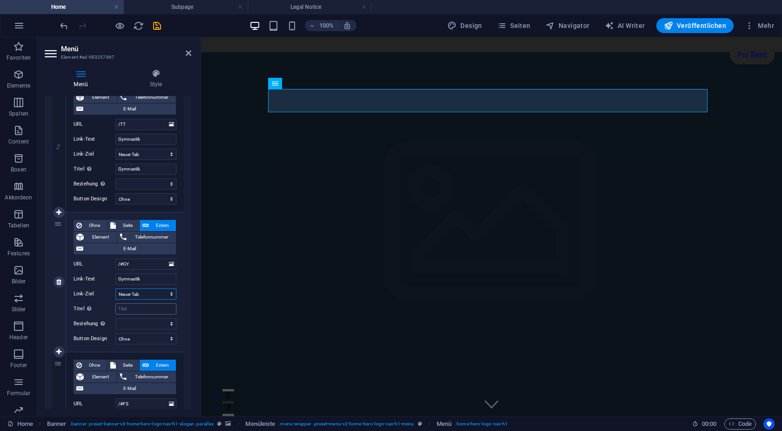
select select
click at [137, 310] on input "Titel Zusätzliche Linkbeschreibung, sollte nicht mit dem Linktext identisch sei…" at bounding box center [145, 308] width 61 height 11
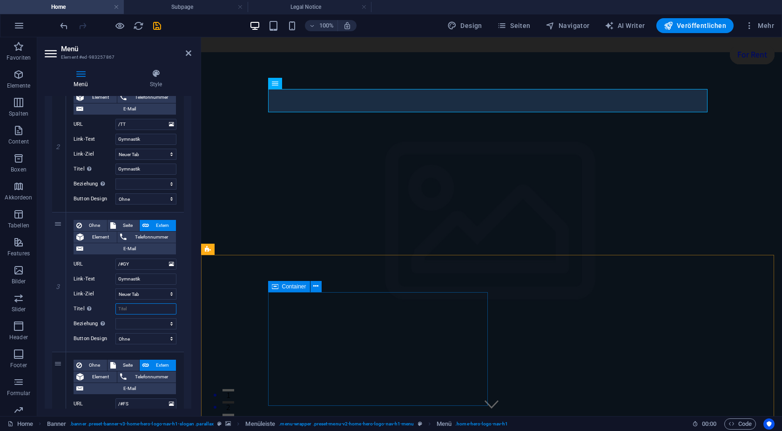
type input "G"
select select
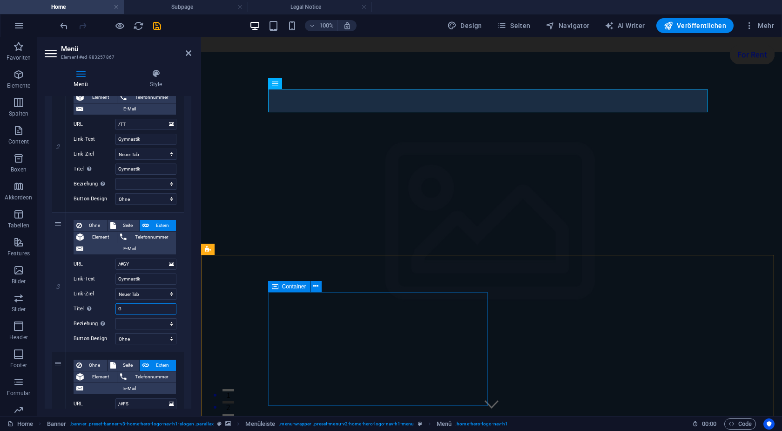
select select
type input "Gy"
select select
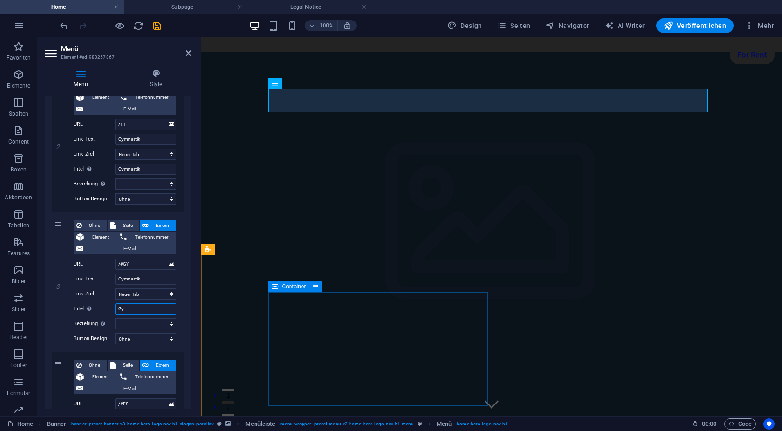
select select
type input "G"
select select
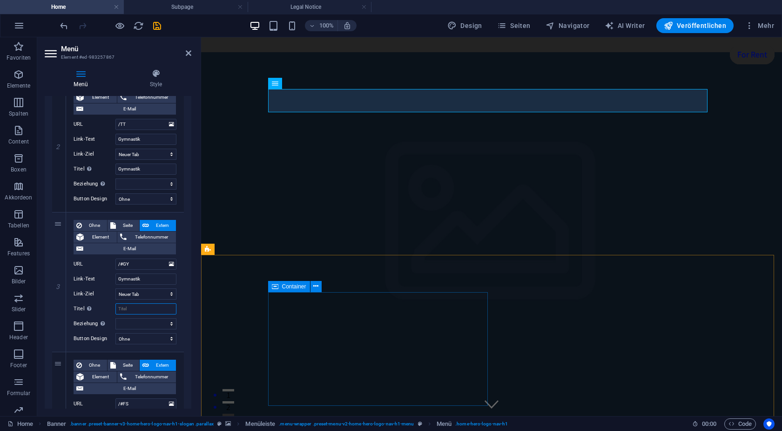
select select
type input "Freizeits"
select select
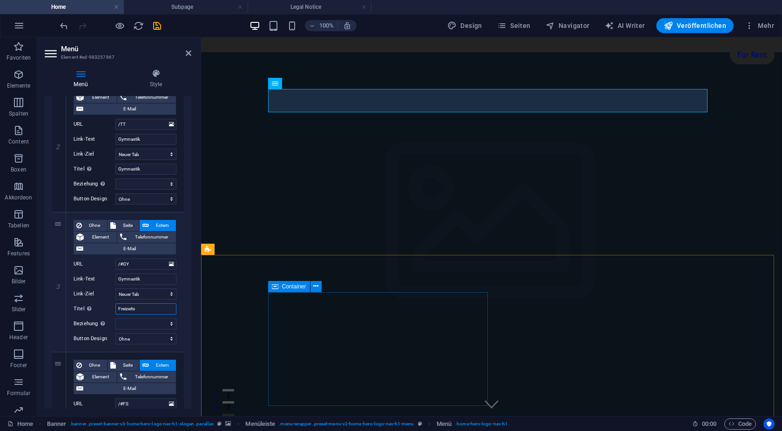
select select
type input "Freizeitsport"
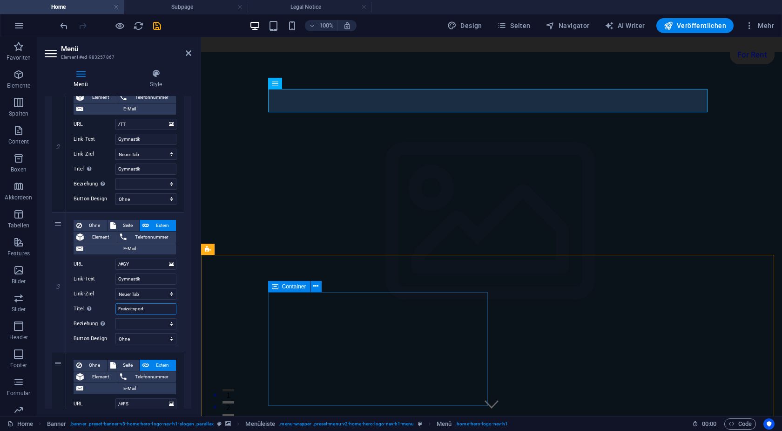
select select
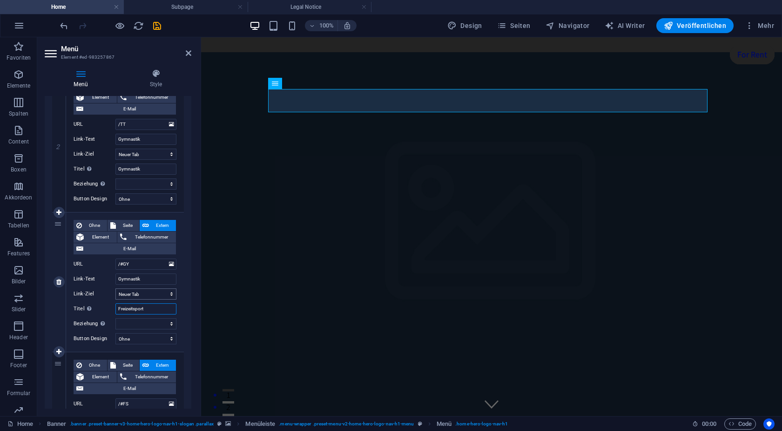
type input "Freizeitsport"
click at [115, 288] on select "Neuer Tab Gleicher Tab Overlay" at bounding box center [145, 293] width 61 height 11
click at [142, 280] on input "Gymnastik" at bounding box center [145, 278] width 61 height 11
type input "G"
select select
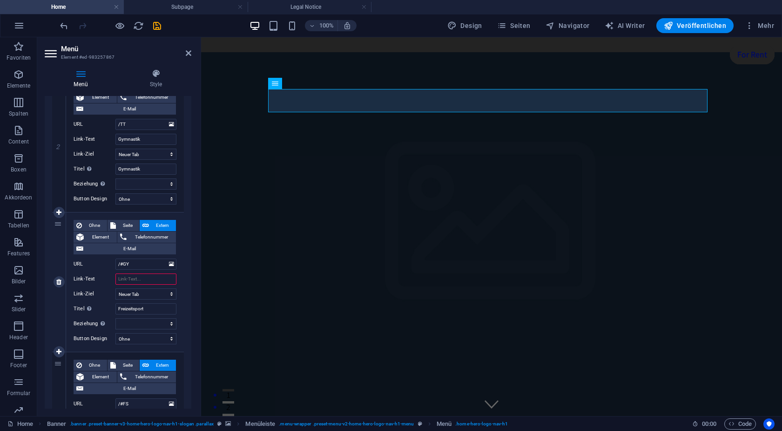
select select
type input "F"
select select
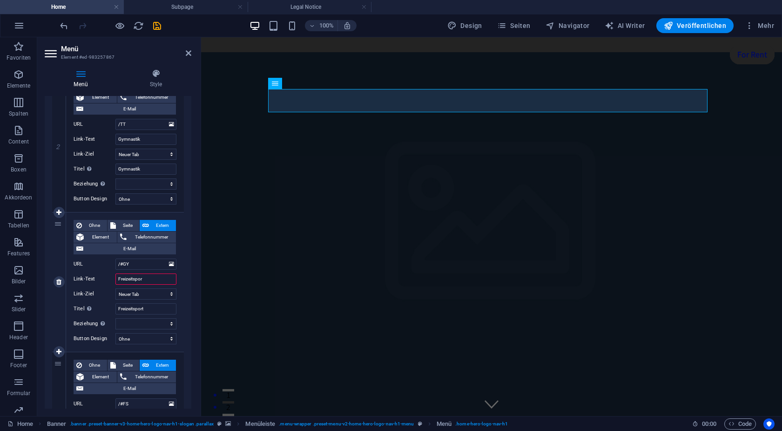
type input "Freizeitsport"
select select
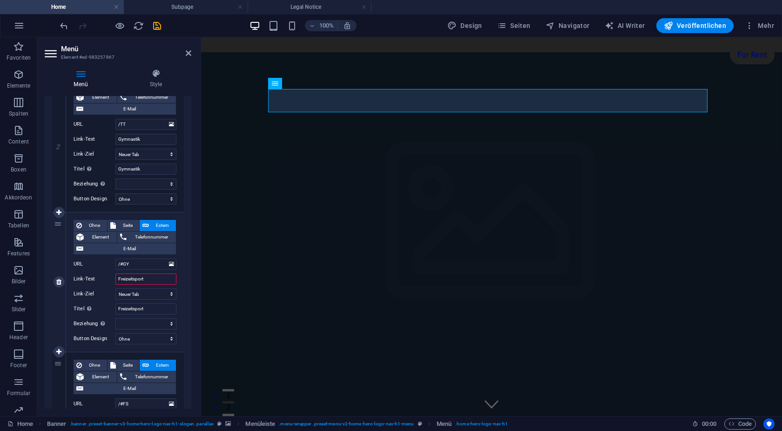
select select
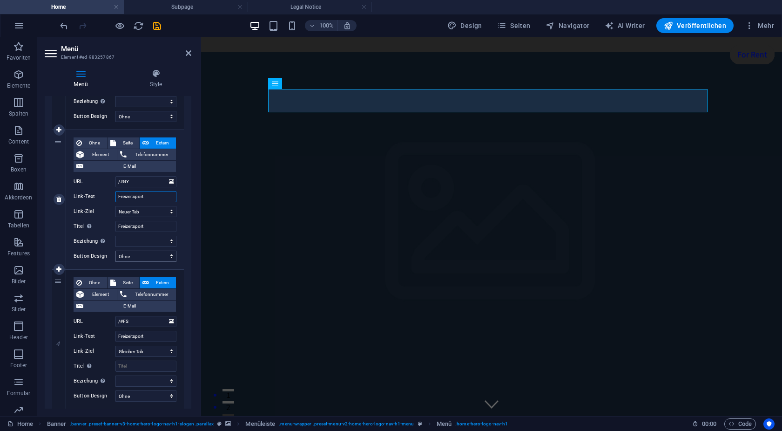
scroll to position [377, 0]
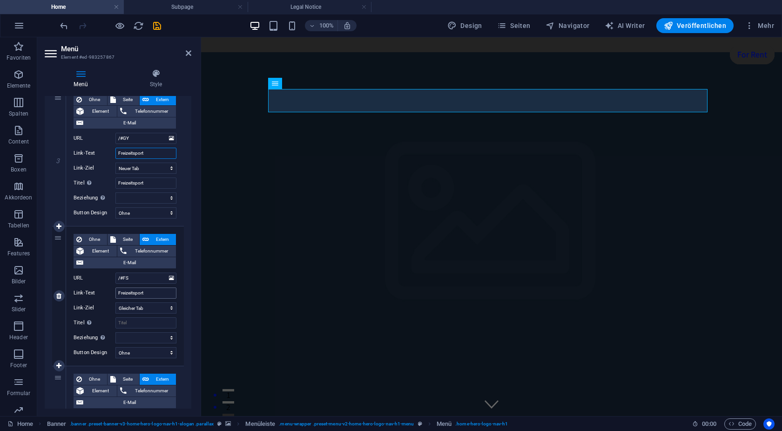
type input "Freizeitsport"
click at [144, 295] on input "Freizeitsport" at bounding box center [145, 292] width 61 height 11
type input "F"
select select
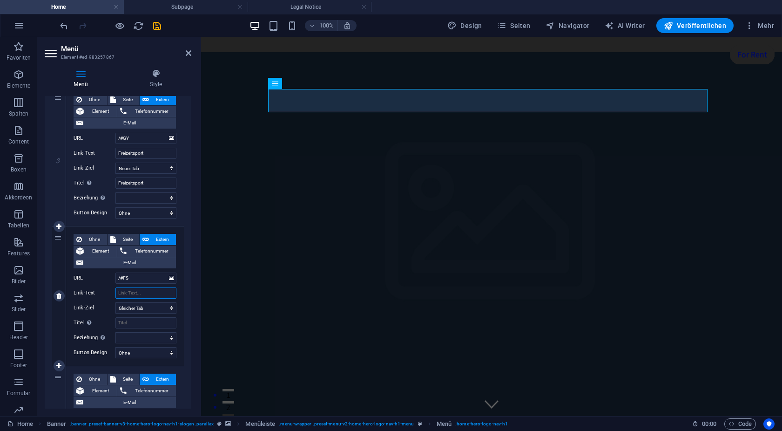
select select
type input "V"
select select
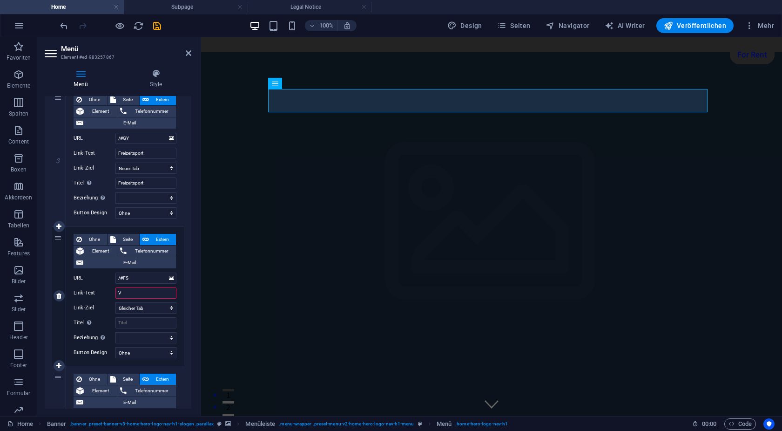
select select
type input "Veranstaltungen"
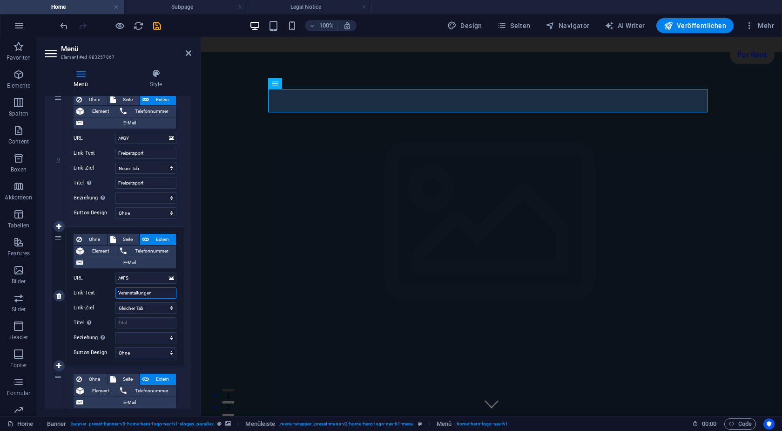
select select
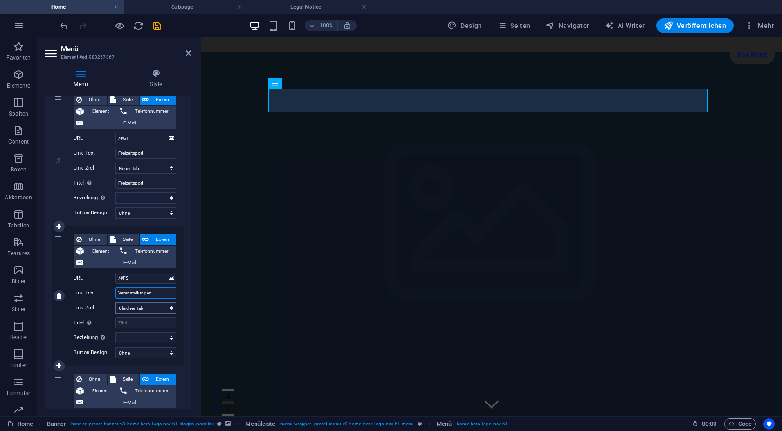
type input "Veranstaltungen"
select select "blank"
click option "Neuer Tab" at bounding box center [0, 0] width 0 height 0
select select
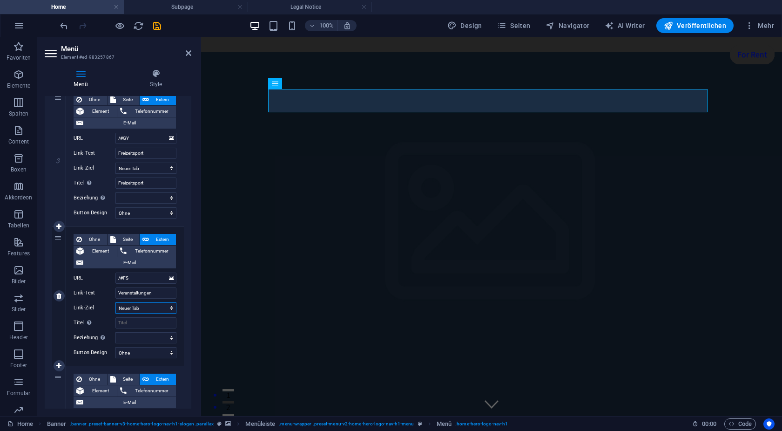
select select
click at [139, 322] on input "Titel Zusätzliche Linkbeschreibung, sollte nicht mit dem Linktext identisch sei…" at bounding box center [145, 322] width 61 height 11
type input "V"
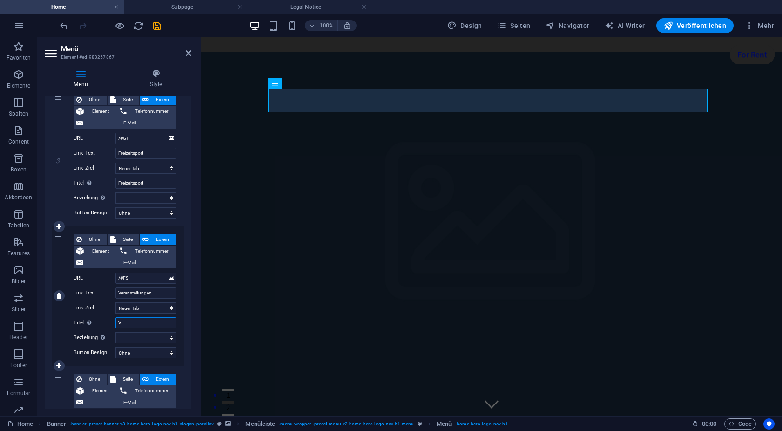
select select
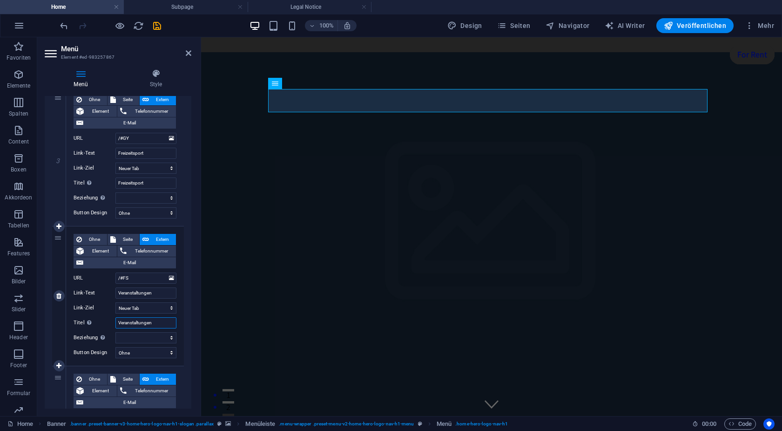
type input "Veranstaltungen"
click at [283, 237] on figure at bounding box center [491, 241] width 581 height 379
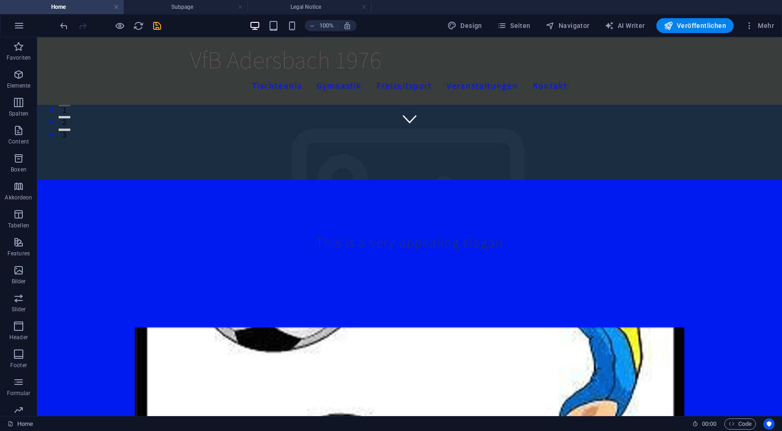
scroll to position [0, 0]
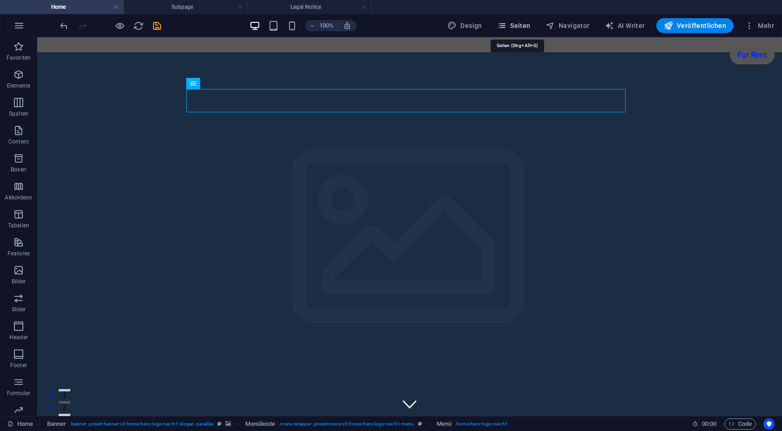
click at [531, 21] on span "Seiten" at bounding box center [514, 25] width 34 height 9
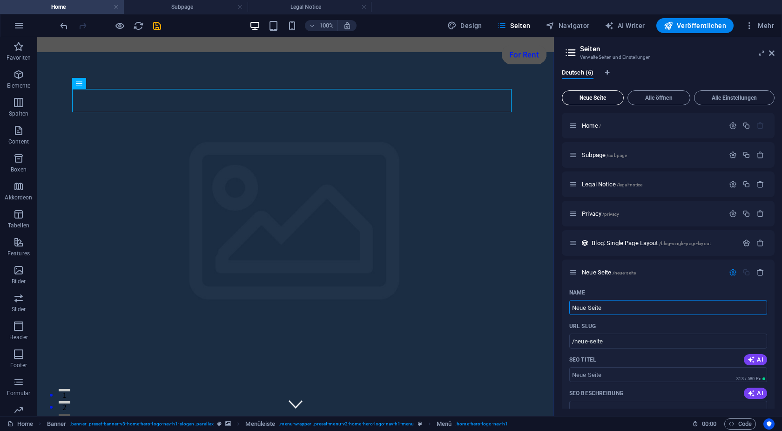
click at [604, 96] on span "Neue Seite" at bounding box center [593, 98] width 54 height 6
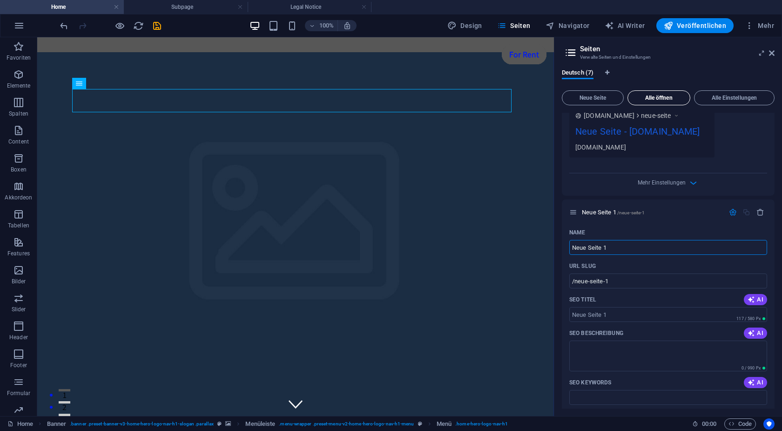
click at [653, 91] on button "Alle öffnen" at bounding box center [659, 97] width 63 height 15
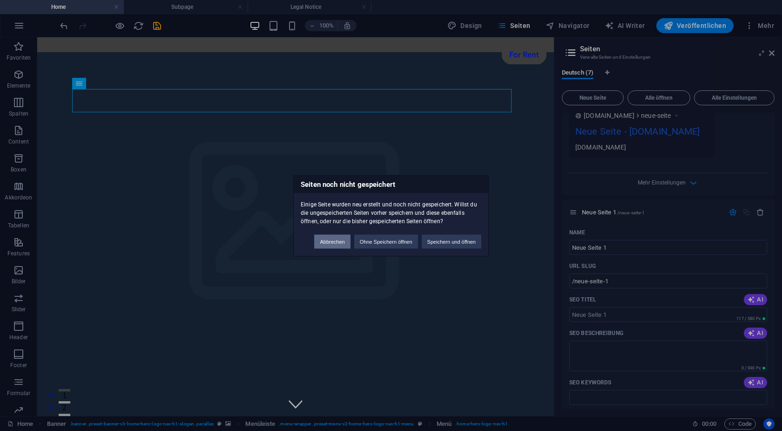
click at [331, 242] on button "Abbrechen" at bounding box center [332, 241] width 36 height 14
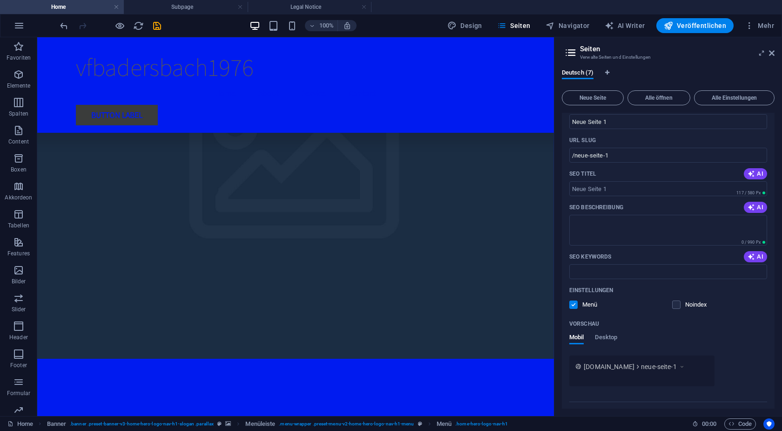
scroll to position [0, 0]
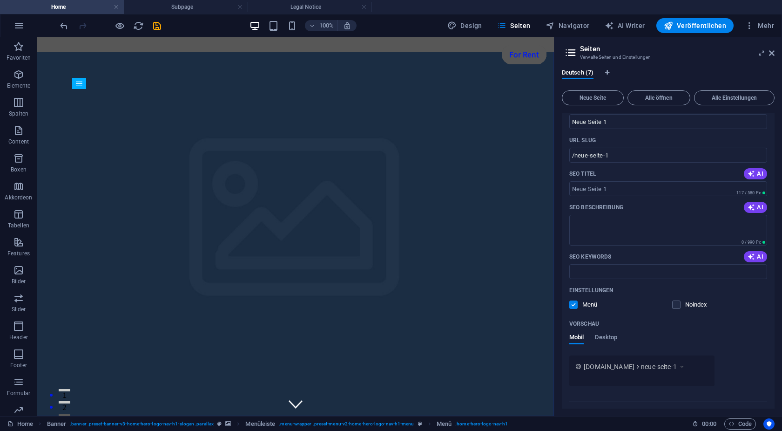
drag, startPoint x: 552, startPoint y: 90, endPoint x: 645, endPoint y: 58, distance: 98.5
click at [761, 25] on span "Mehr" at bounding box center [759, 25] width 29 height 9
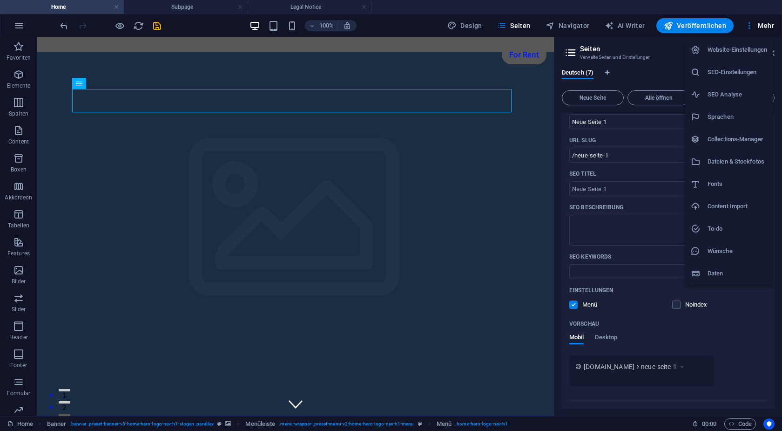
click at [743, 54] on h6 "Website-Einstellungen" at bounding box center [738, 49] width 60 height 11
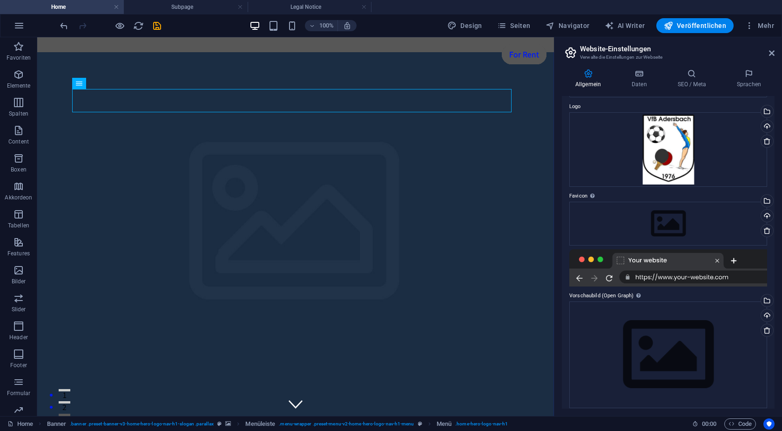
scroll to position [35, 0]
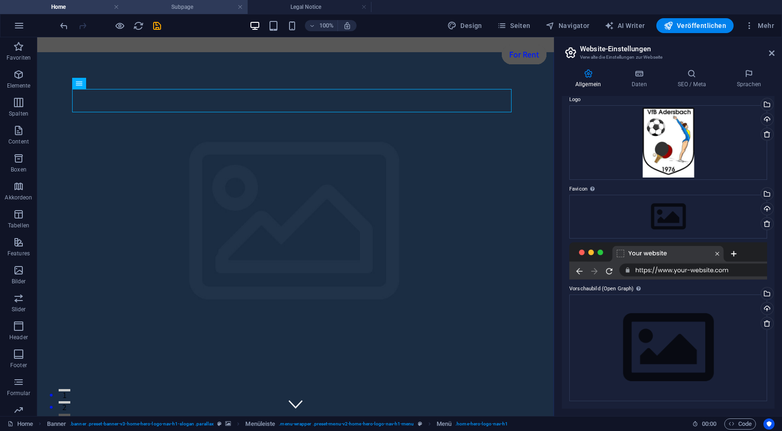
click at [203, 5] on h4 "Subpage" at bounding box center [186, 7] width 124 height 10
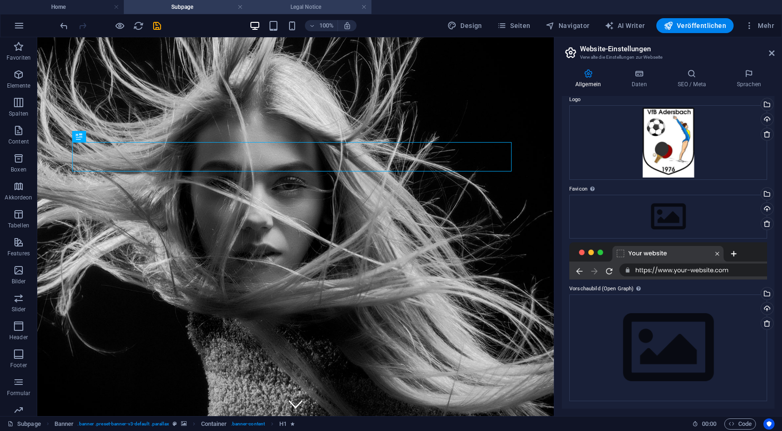
click at [303, 2] on h4 "Legal Notice" at bounding box center [310, 7] width 124 height 10
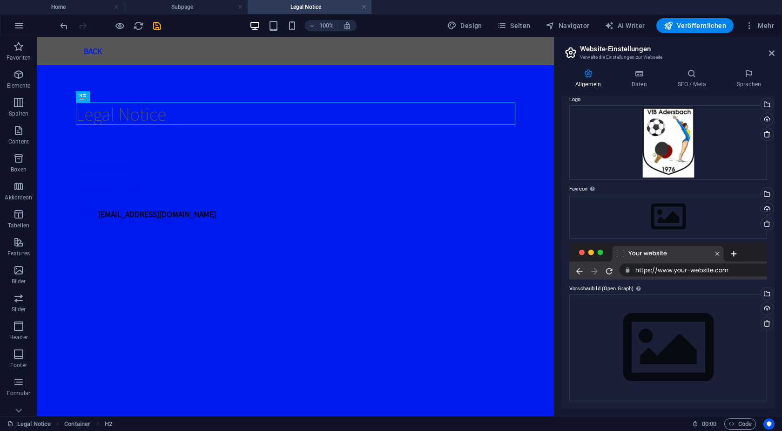
click at [367, 5] on h4 "Legal Notice" at bounding box center [310, 7] width 124 height 10
click at [240, 10] on link at bounding box center [240, 7] width 6 height 9
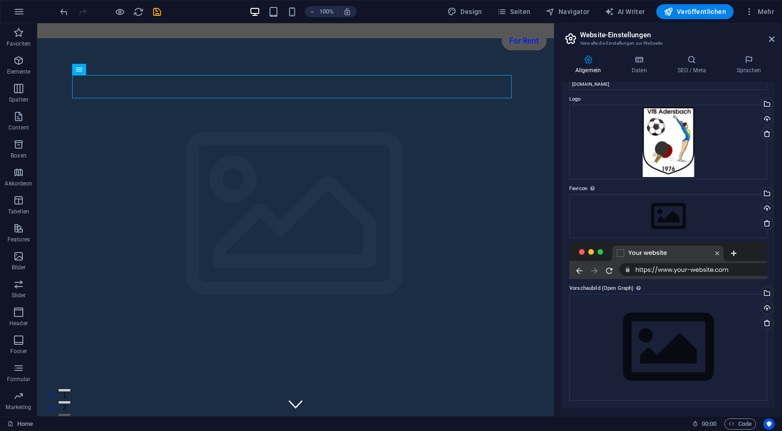
scroll to position [21, 0]
click at [776, 33] on aside "Website-Einstellungen Verwalte die Einstellungen zur Webseite Allgemein Daten S…" at bounding box center [668, 219] width 228 height 392
click at [773, 41] on icon at bounding box center [772, 38] width 6 height 7
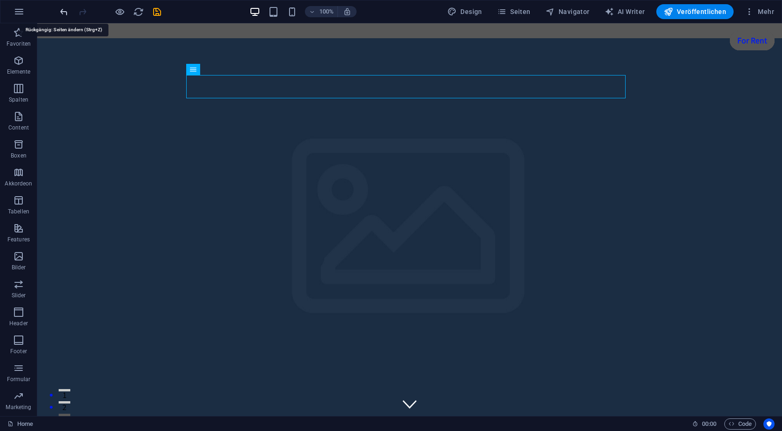
click at [66, 9] on icon "undo" at bounding box center [64, 12] width 11 height 11
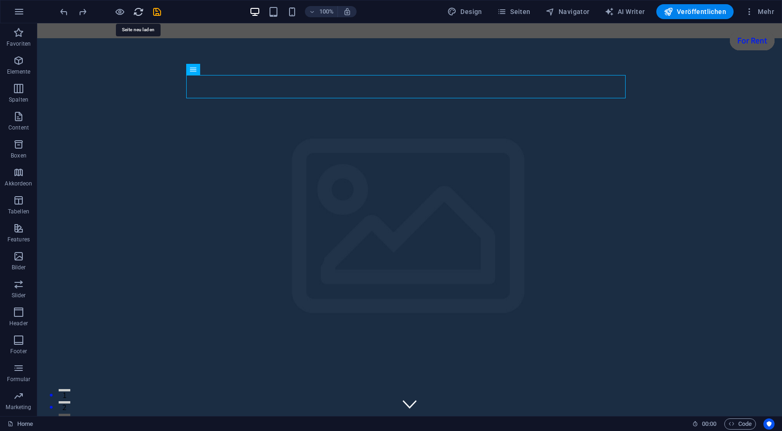
click at [135, 13] on icon "reload" at bounding box center [138, 12] width 11 height 11
click at [139, 14] on icon "reload" at bounding box center [138, 12] width 11 height 11
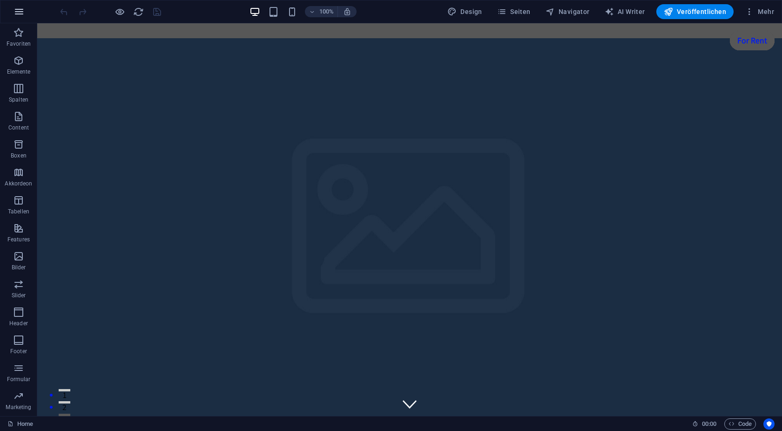
click at [12, 11] on button "button" at bounding box center [19, 11] width 22 height 22
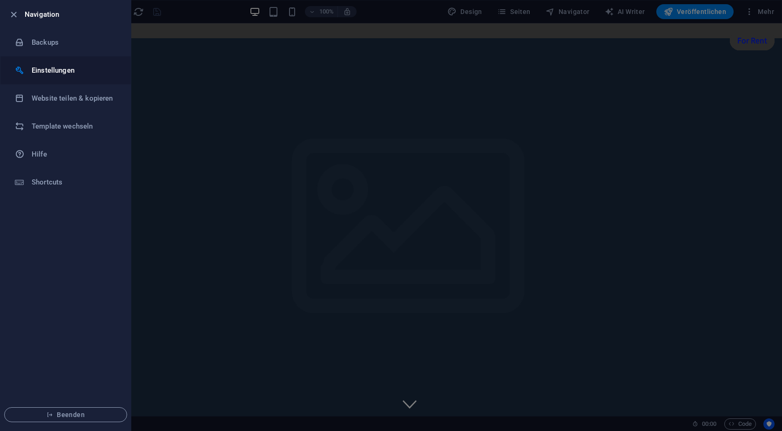
click at [61, 65] on h6 "Einstellungen" at bounding box center [75, 70] width 86 height 11
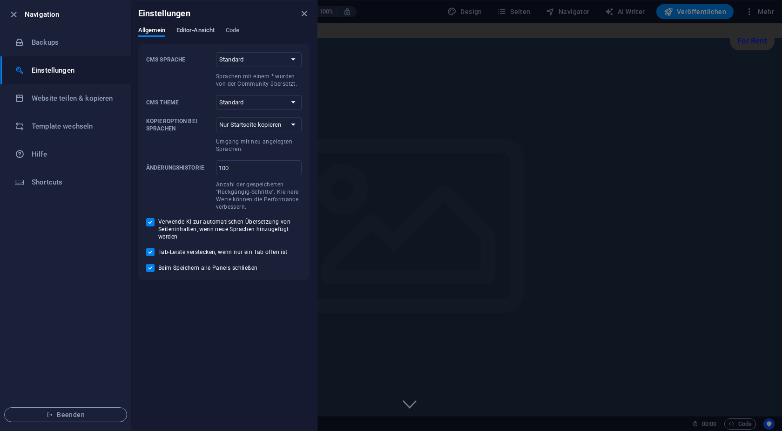
click at [191, 34] on span "Editor-Ansicht" at bounding box center [195, 31] width 38 height 13
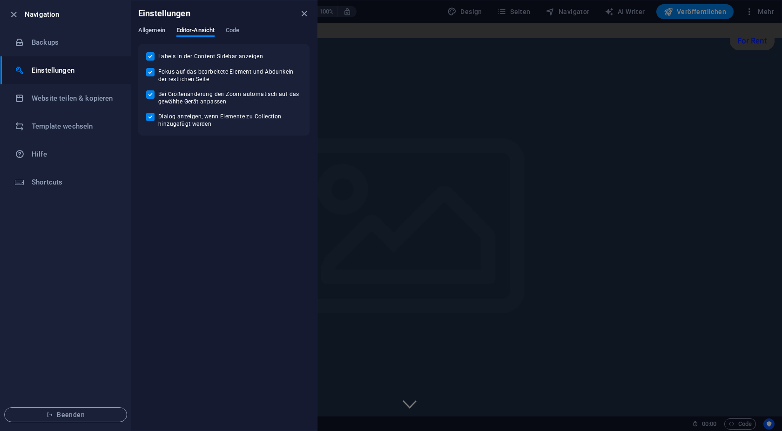
click at [151, 31] on span "Allgemein" at bounding box center [151, 31] width 27 height 13
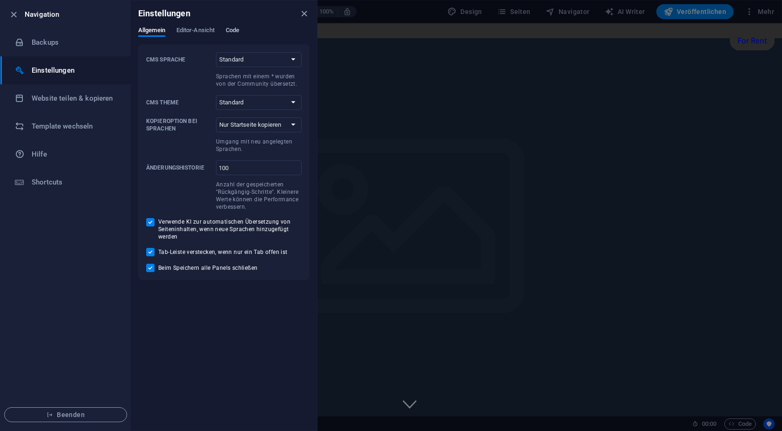
click at [230, 28] on span "Code" at bounding box center [233, 31] width 14 height 13
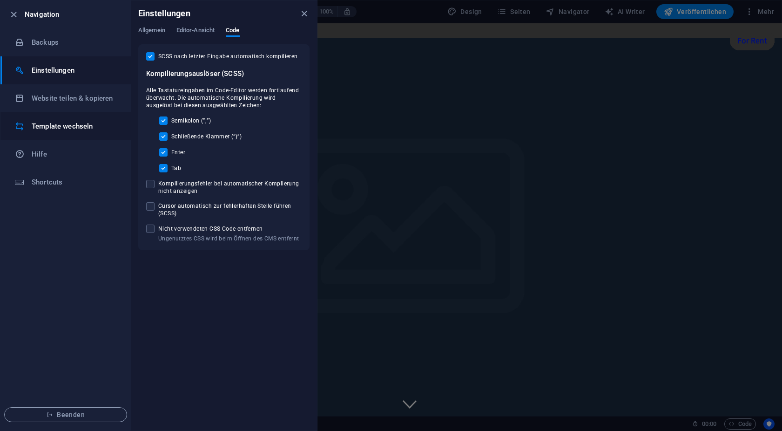
click at [81, 123] on h6 "Template wechseln" at bounding box center [75, 126] width 86 height 11
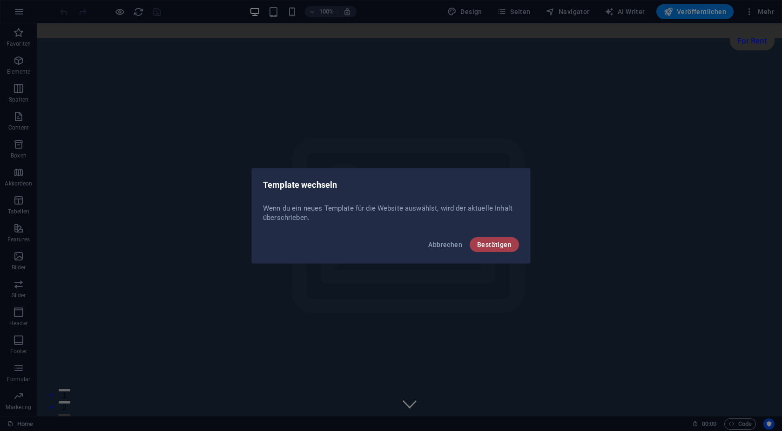
click at [493, 244] on span "Bestätigen" at bounding box center [494, 244] width 34 height 7
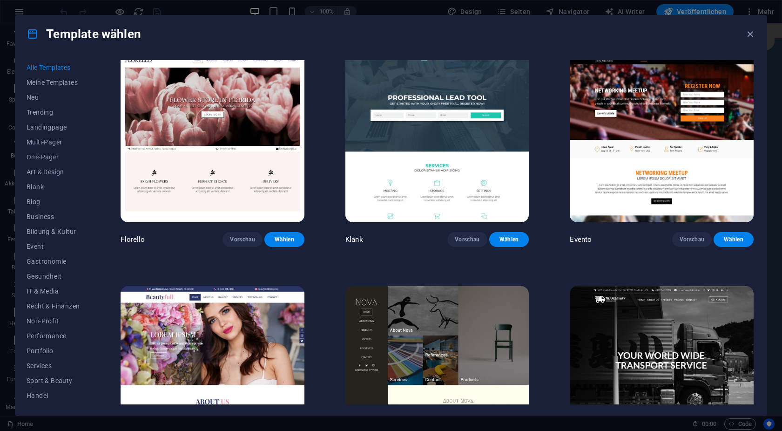
scroll to position [8792, 0]
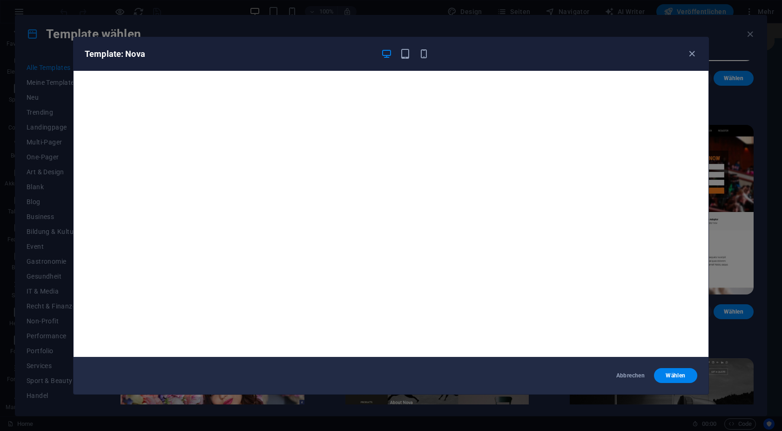
scroll to position [0, 0]
click at [685, 375] on span "Wählen" at bounding box center [676, 375] width 28 height 7
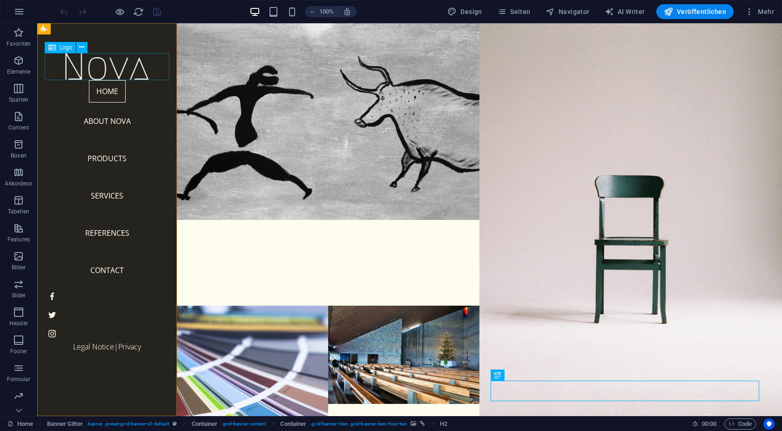
click at [86, 75] on div at bounding box center [107, 66] width 125 height 27
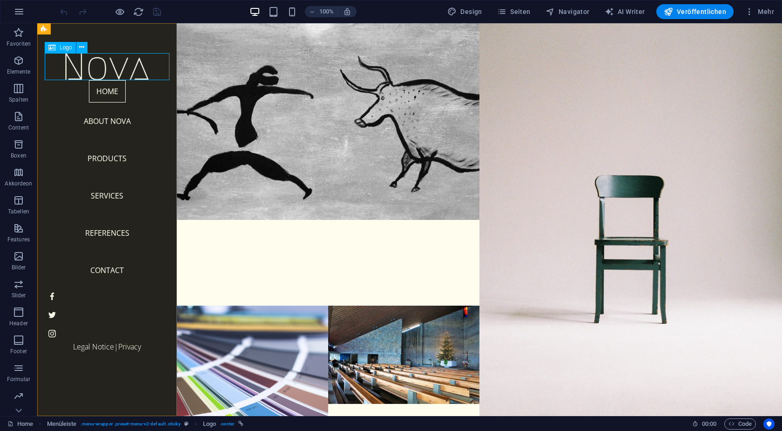
click at [65, 51] on div "Logo" at bounding box center [60, 47] width 31 height 11
click at [76, 65] on div at bounding box center [107, 66] width 125 height 27
click at [78, 65] on div at bounding box center [107, 66] width 125 height 27
click at [80, 44] on icon at bounding box center [81, 47] width 5 height 10
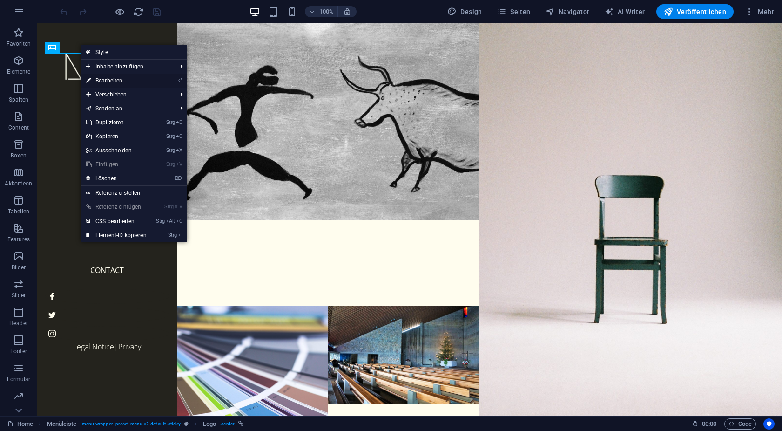
click at [115, 80] on link "⏎ Bearbeiten" at bounding box center [117, 81] width 72 height 14
select select "px"
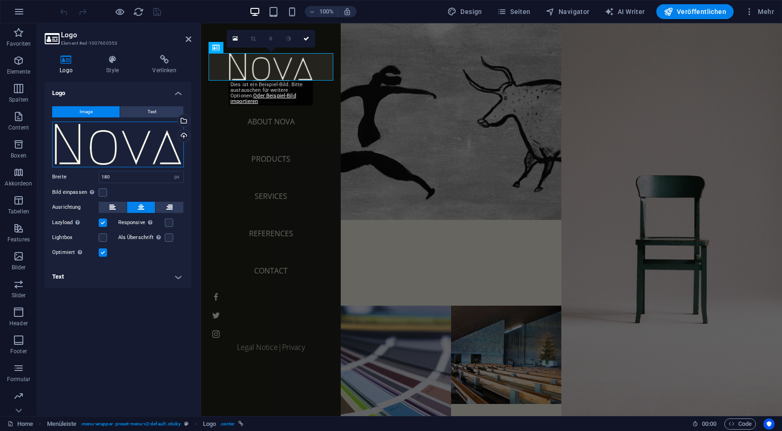
click at [122, 145] on div "Ziehe Dateien zum Hochladen hierher oder klicke hier, um aus Dateien oder koste…" at bounding box center [118, 145] width 132 height 46
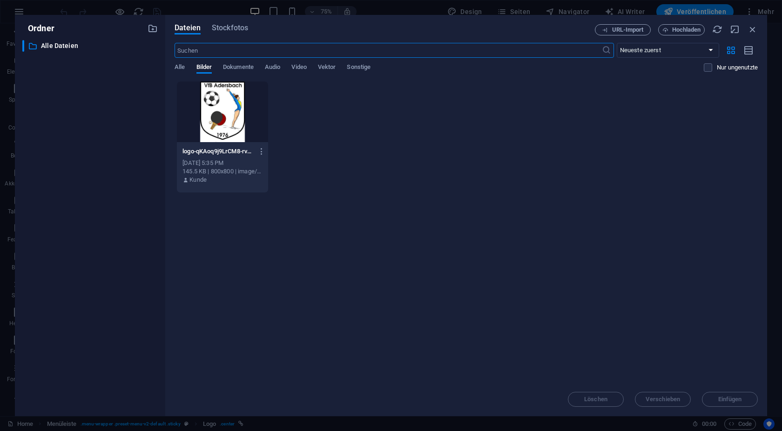
click at [244, 118] on div at bounding box center [222, 111] width 91 height 61
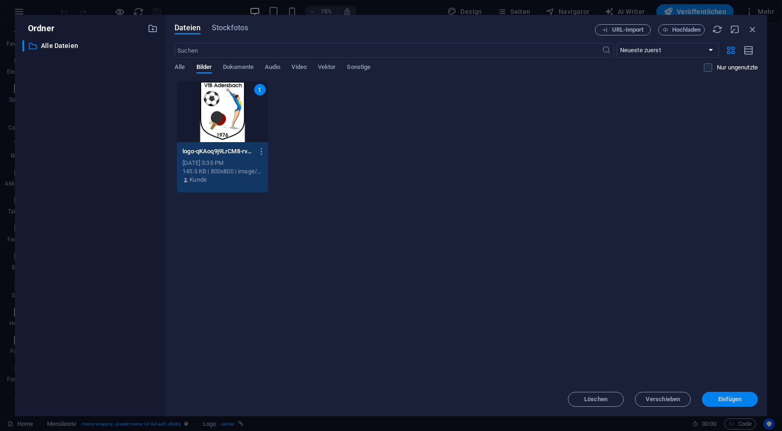
click at [713, 395] on button "Einfügen" at bounding box center [730, 399] width 56 height 15
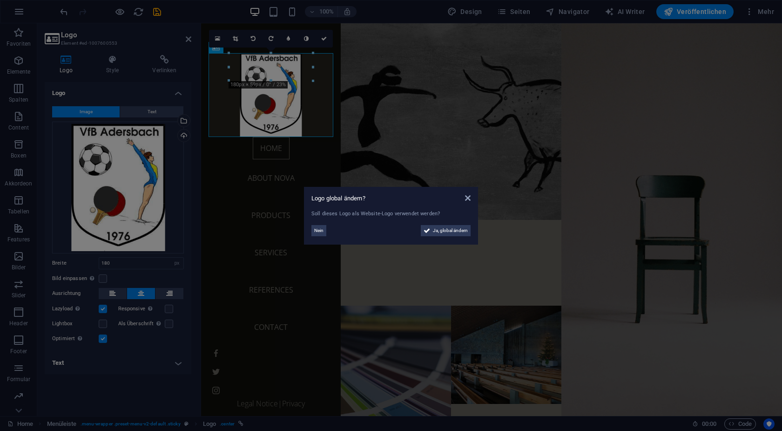
click at [424, 111] on aside "Logo global ändern? Soll dieses Logo als Website-Logo verwendet werden? Nein Ja…" at bounding box center [391, 215] width 782 height 431
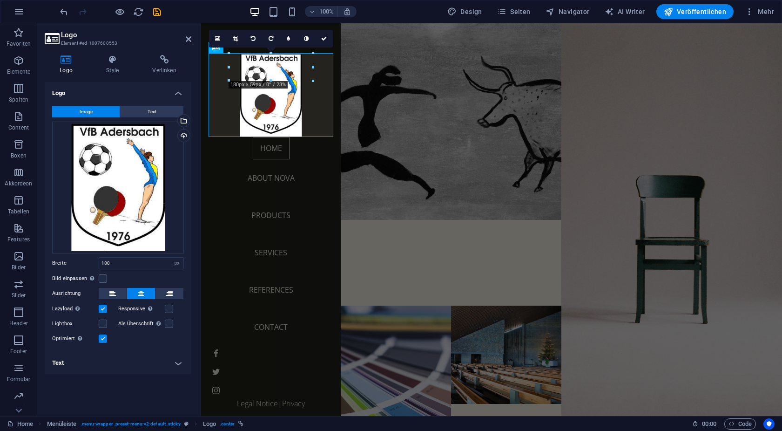
click at [183, 36] on h2 "Logo" at bounding box center [126, 35] width 130 height 8
click at [185, 38] on h2 "Logo" at bounding box center [126, 35] width 130 height 8
click at [186, 41] on icon at bounding box center [189, 38] width 6 height 7
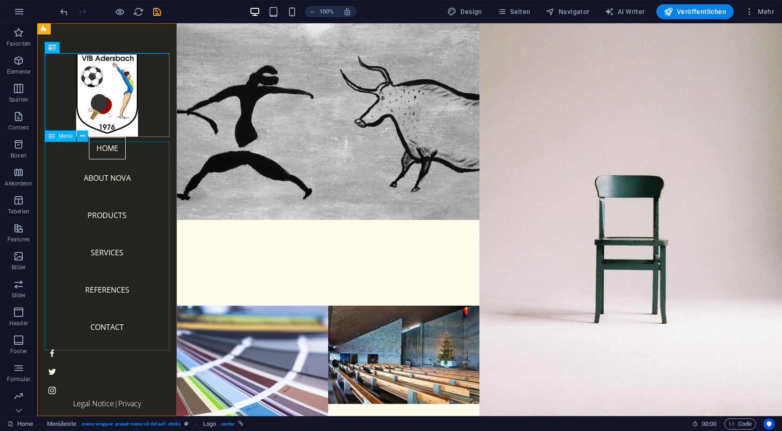
click at [115, 149] on nav "Home About Nova Products Services References Contact" at bounding box center [107, 241] width 125 height 209
click at [108, 157] on nav "Home About Nova Products Services References Contact" at bounding box center [107, 241] width 125 height 209
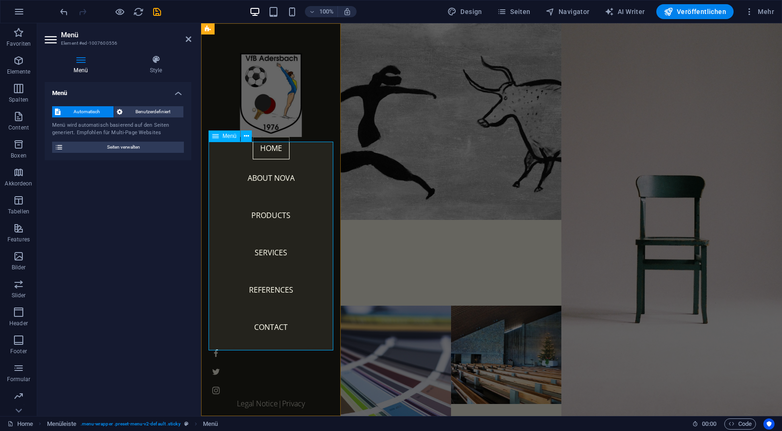
click at [264, 154] on nav "Home About Nova Products Services References Contact" at bounding box center [271, 241] width 125 height 209
click at [264, 155] on nav "Home About Nova Products Services References Contact" at bounding box center [271, 241] width 125 height 209
click at [244, 138] on icon at bounding box center [246, 136] width 5 height 10
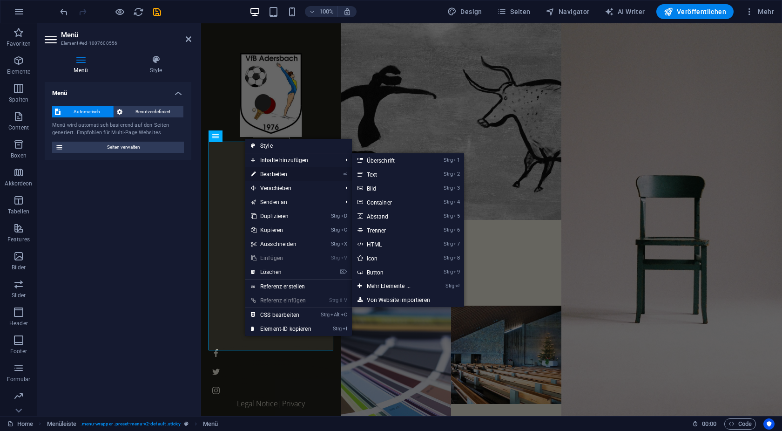
click at [282, 175] on link "⏎ Bearbeiten" at bounding box center [281, 174] width 72 height 14
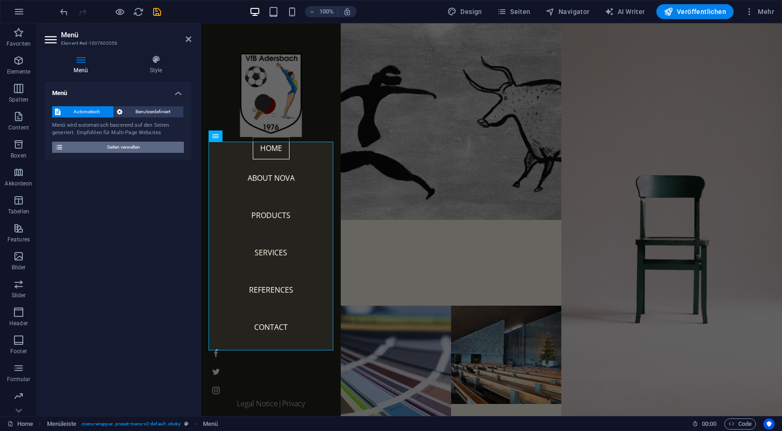
click at [111, 151] on span "Seiten verwalten" at bounding box center [123, 147] width 115 height 11
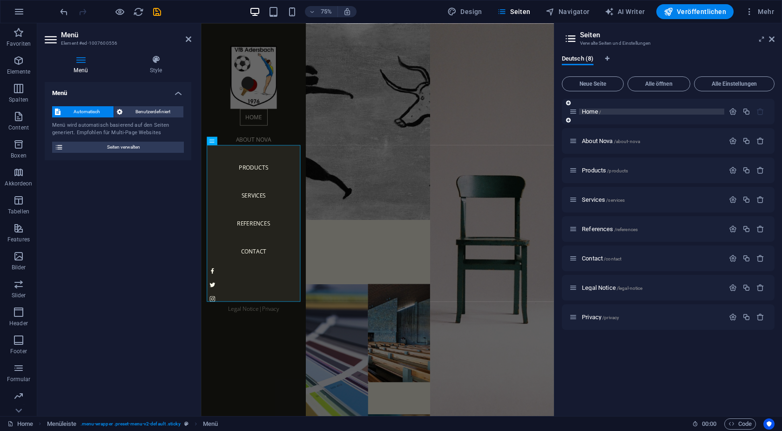
click at [669, 114] on p "Home /" at bounding box center [652, 111] width 140 height 6
click at [654, 109] on p "Home /" at bounding box center [652, 111] width 140 height 6
click at [731, 113] on icon "button" at bounding box center [733, 112] width 8 height 8
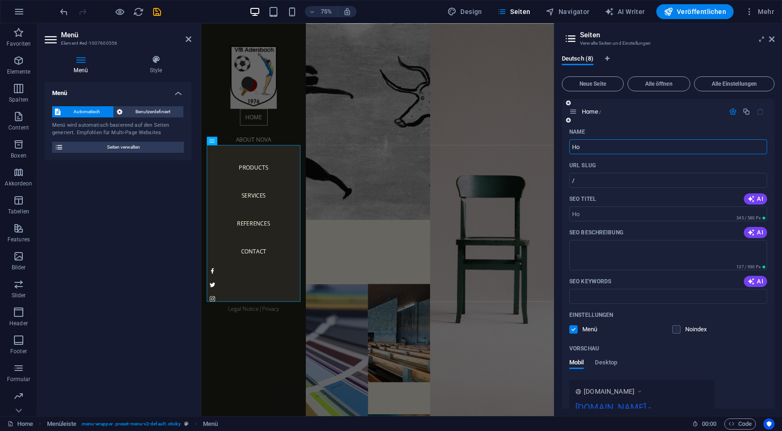
type input "H"
type input "G"
type input "/g"
type input "G"
type input "Gru"
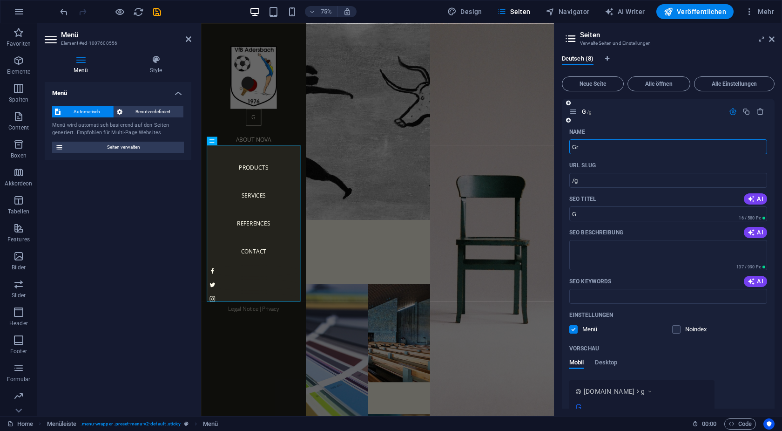
type input "/gr"
type input "Gr"
type input "G"
type input "/"
type input "Ve"
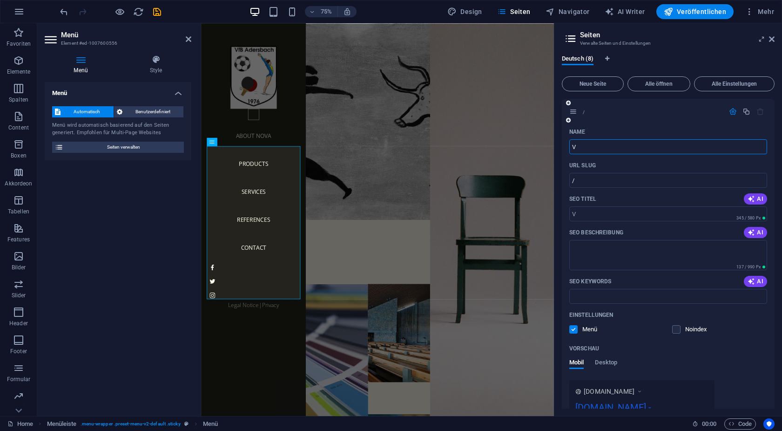
type input "/v"
type input "V"
type input "Veran"
type input "/verans"
type input "Verans"
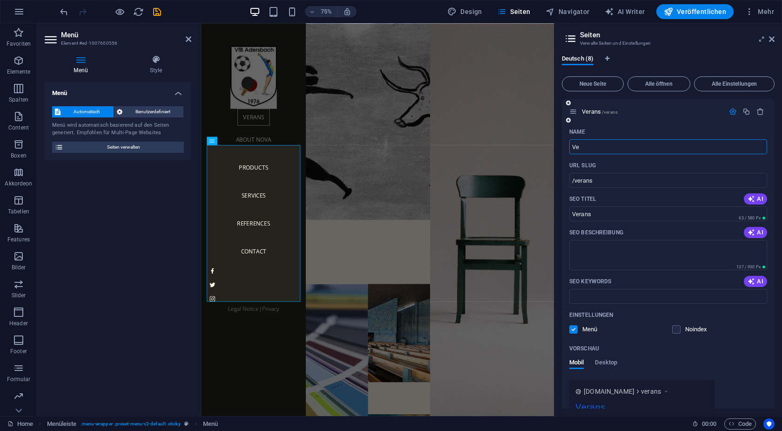
type input "V"
type input "/"
type input "T"
type input "/t"
type input "T"
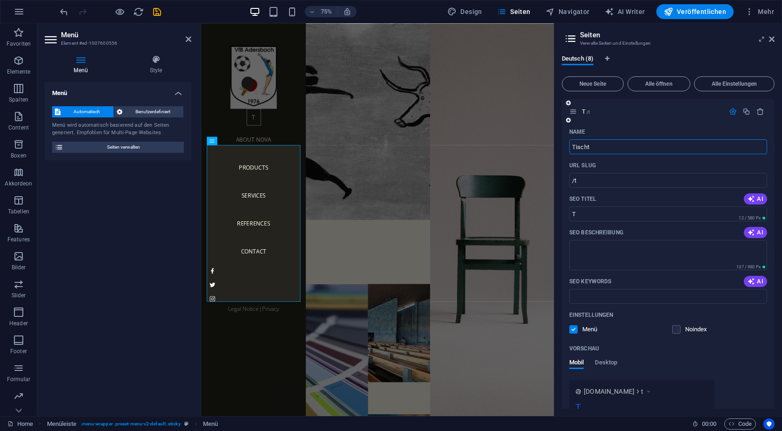
type input "Tischte"
type input "/tisch"
type input "Tisch"
type input "Tischtennis"
type input "/tischtennis"
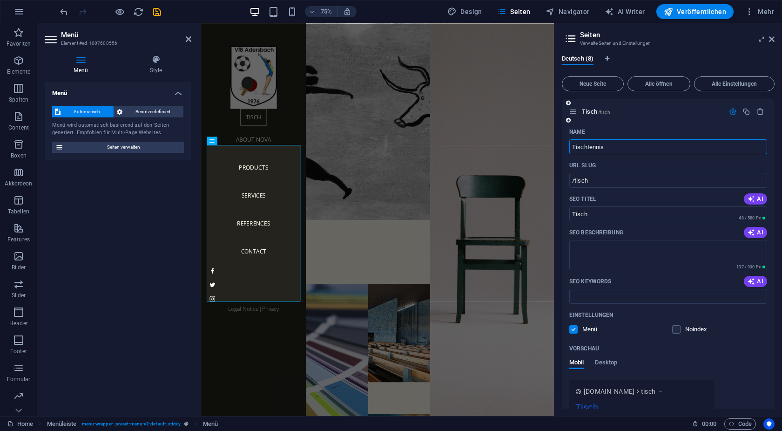
type input "Tischtennis"
click at [267, 231] on nav "Tischtennis About Nova Products Services References Contact" at bounding box center [271, 241] width 125 height 209
click at [265, 226] on nav "Tischtennis About Nova Products Services References Contact" at bounding box center [271, 241] width 125 height 209
click at [146, 109] on span "Benutzerdefiniert" at bounding box center [153, 111] width 56 height 11
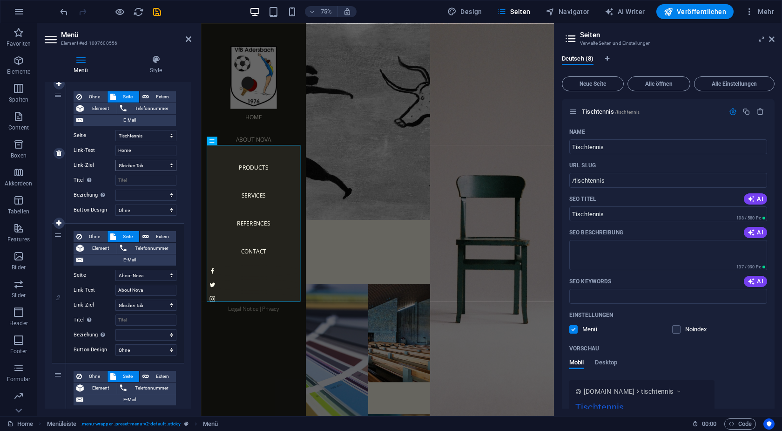
scroll to position [126, 0]
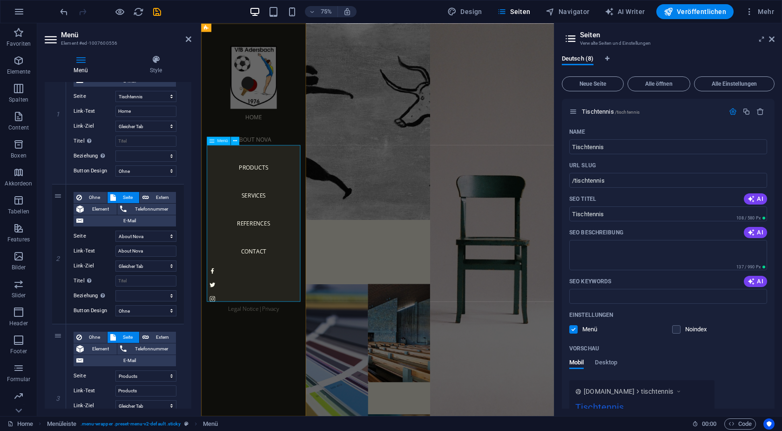
click at [279, 223] on nav "Home About Nova Products Services References Contact" at bounding box center [271, 241] width 125 height 209
click at [115, 230] on select "Tischtennis About Nova Products Services References Contact Legal Notice Privacy" at bounding box center [145, 235] width 61 height 11
click at [776, 40] on aside "Seiten Verwalte Seiten und Einstellungen Deutsch (8) Neue Seite Alle öffnen All…" at bounding box center [668, 219] width 228 height 392
click at [776, 39] on aside "Seiten Verwalte Seiten und Einstellungen Deutsch (8) Neue Seite Alle öffnen All…" at bounding box center [668, 219] width 228 height 392
click at [772, 37] on icon at bounding box center [772, 38] width 6 height 7
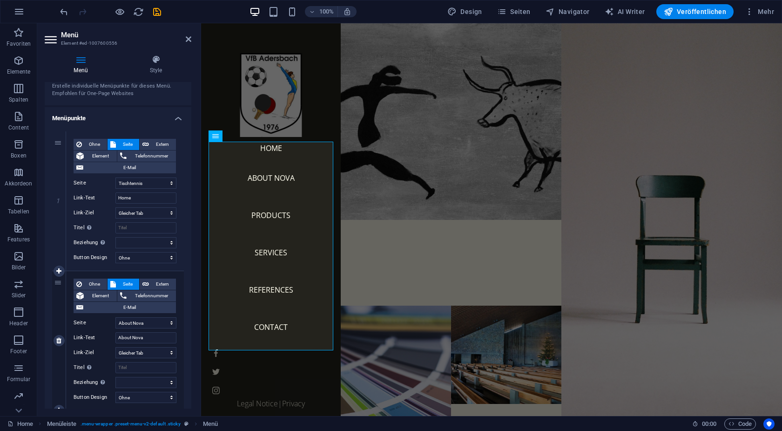
scroll to position [0, 0]
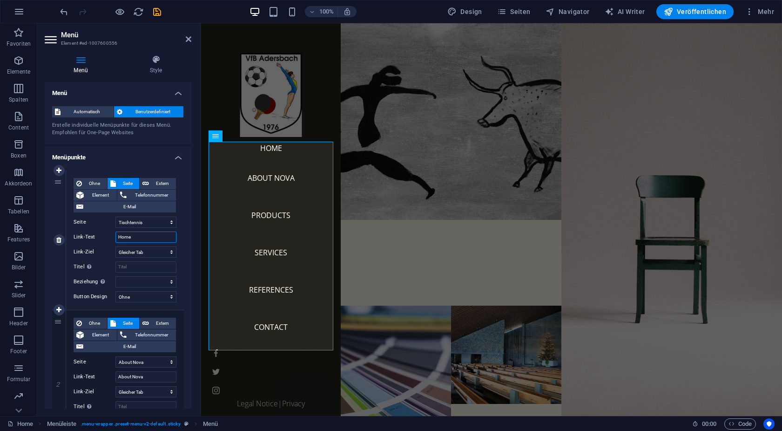
click at [139, 232] on input "Home" at bounding box center [145, 236] width 61 height 11
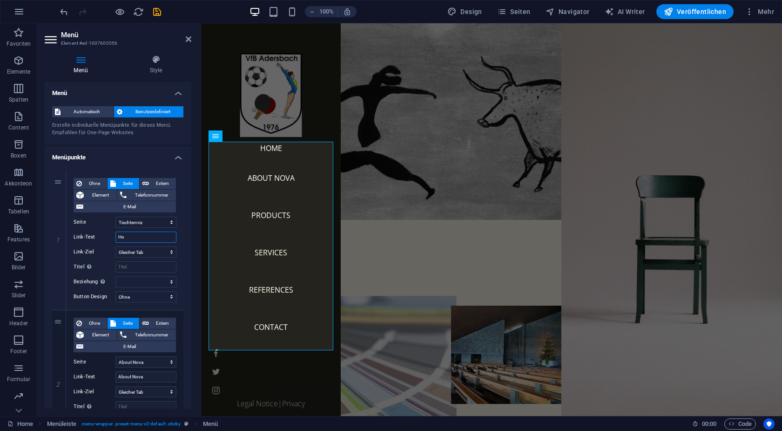
type input "H"
select select
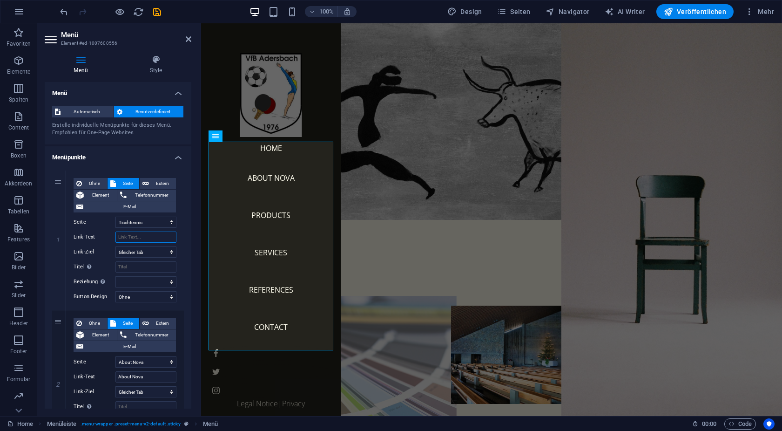
select select
type input "T"
select select
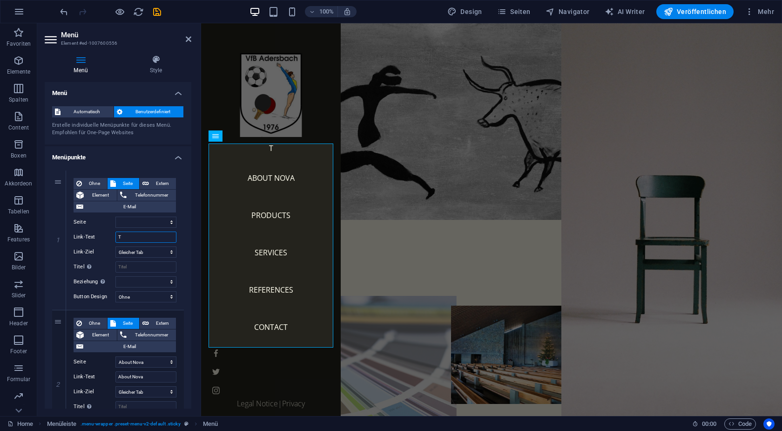
select select
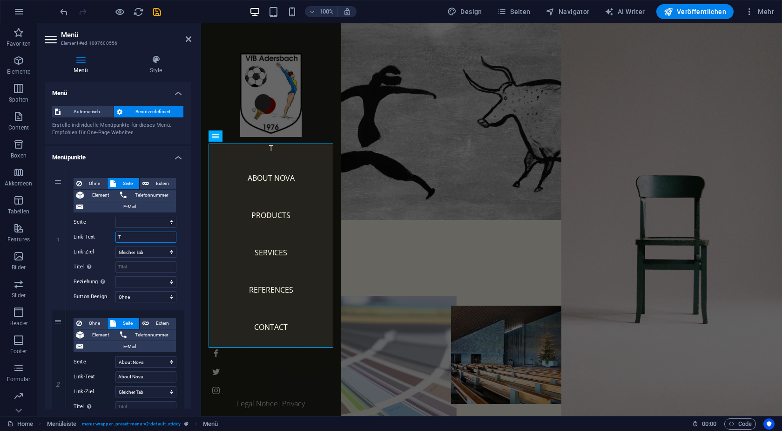
select select
type input "Tisch"
select select
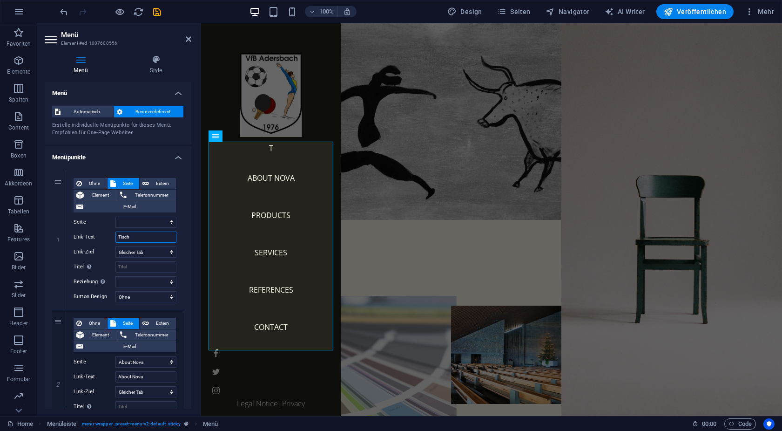
select select
type input "Tischtennis"
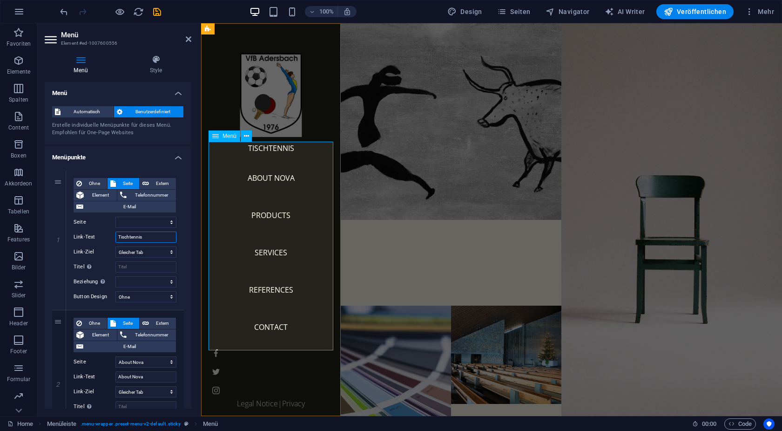
select select
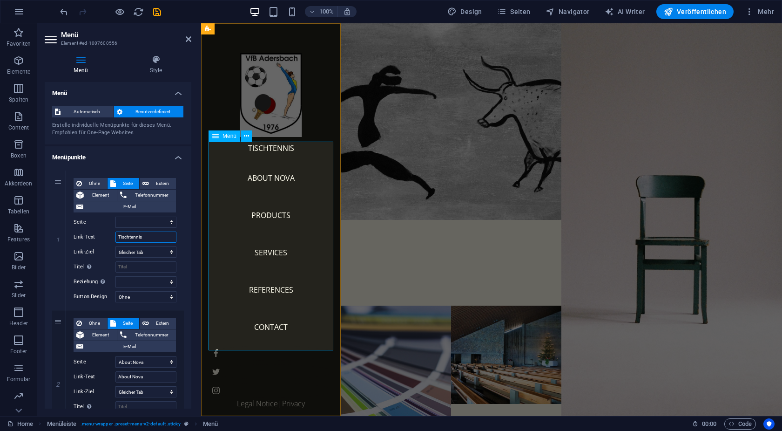
select select
type input "Tischtennis"
click at [115, 246] on select "Neuer Tab Gleicher Tab Overlay" at bounding box center [145, 251] width 61 height 11
select select "blank"
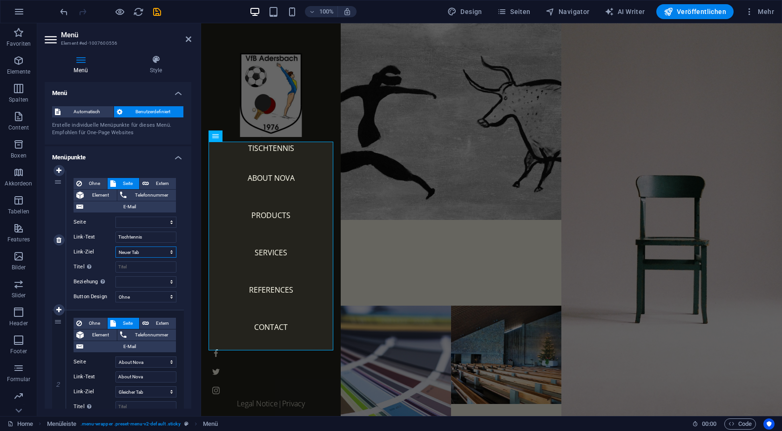
click option "Neuer Tab" at bounding box center [0, 0] width 0 height 0
select select
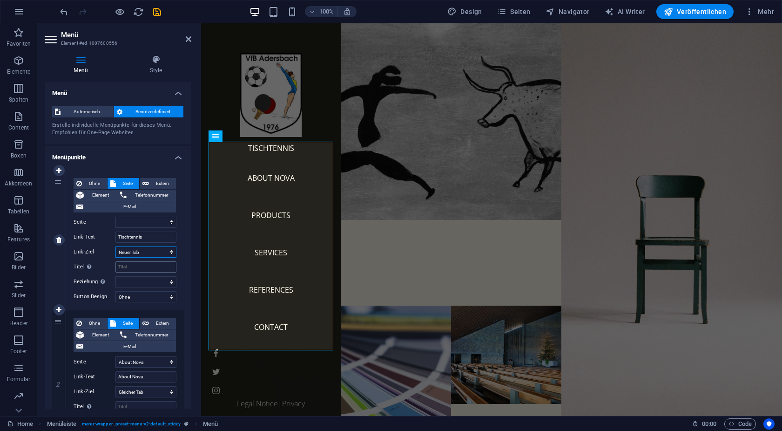
select select
click at [122, 265] on input "Titel Zusätzliche Linkbeschreibung, sollte nicht mit dem Linktext identisch sei…" at bounding box center [145, 266] width 61 height 11
select select "0"
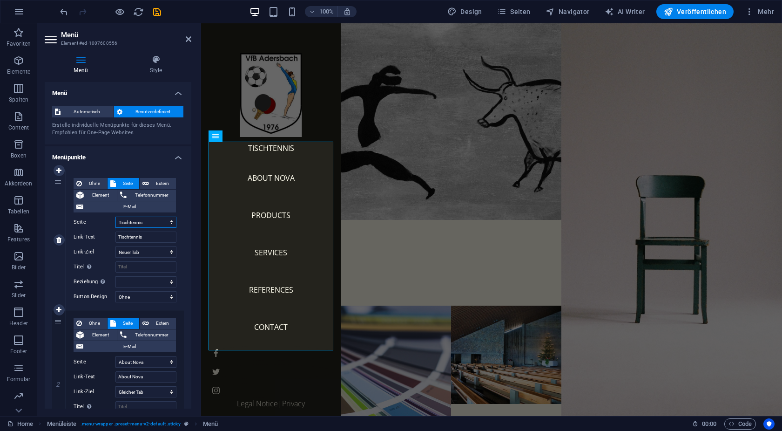
click option "Tischtennis" at bounding box center [0, 0] width 0 height 0
select select
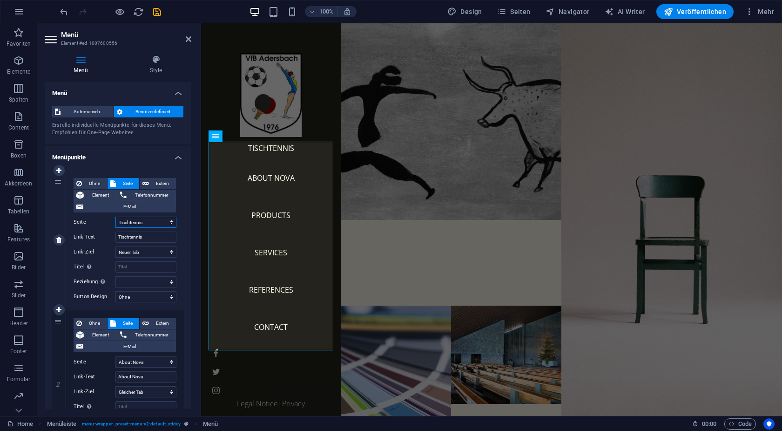
select select
click at [138, 264] on input "Titel Zusätzliche Linkbeschreibung, sollte nicht mit dem Linktext identisch sei…" at bounding box center [145, 266] width 61 height 11
type input "T"
select select
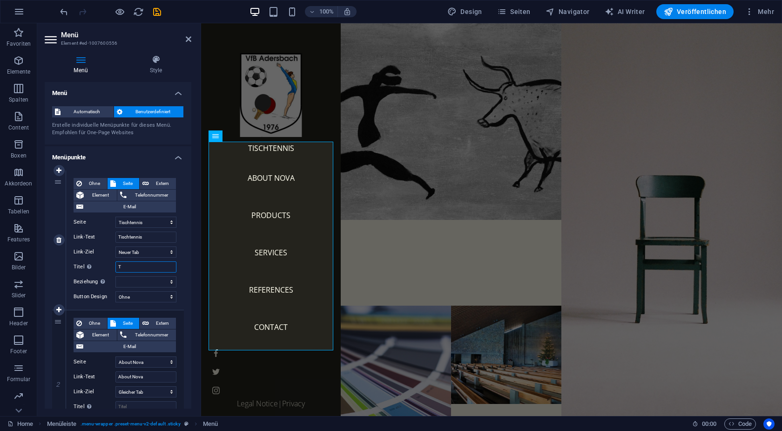
select select
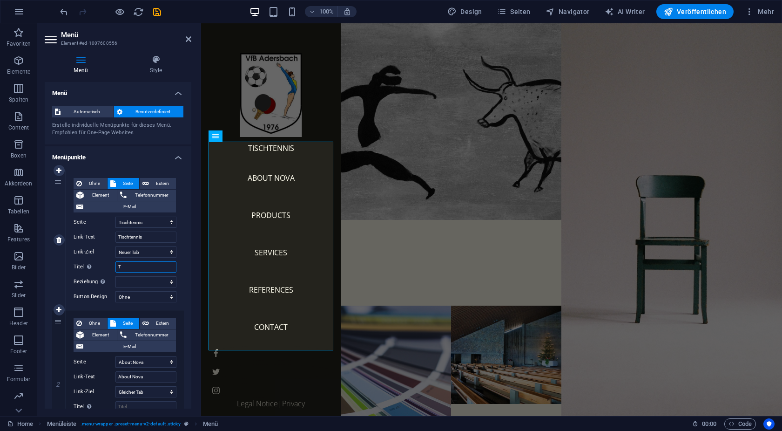
type input "Ti"
select select
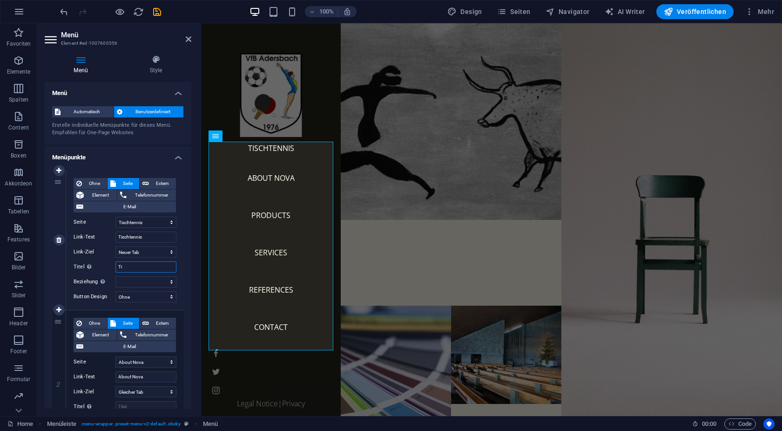
select select
type input "Tisch"
select select
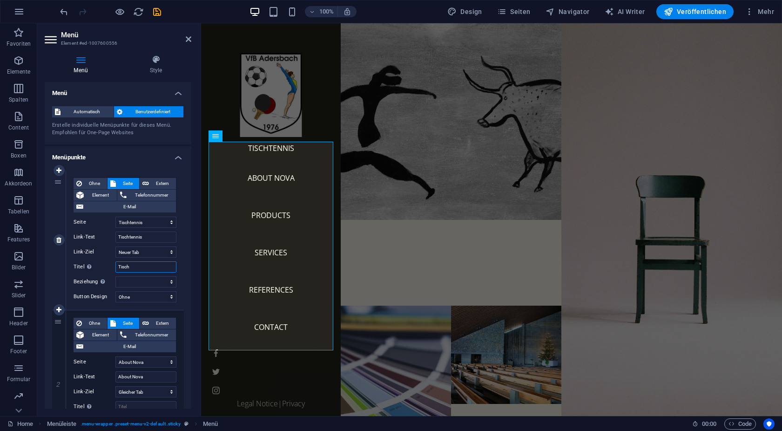
select select
type input "Tischtennis"
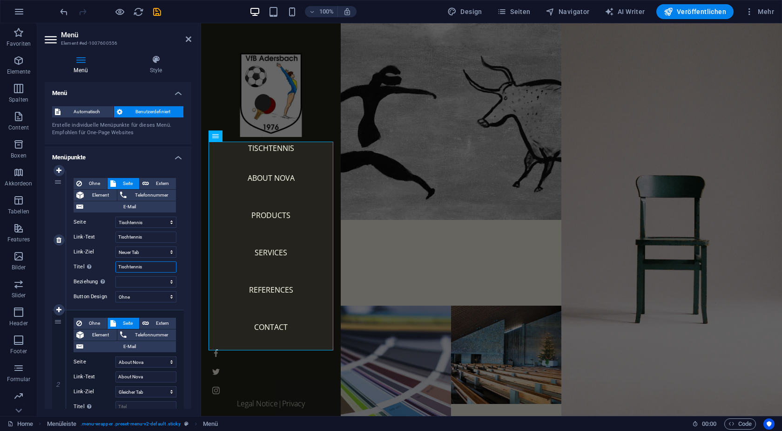
select select
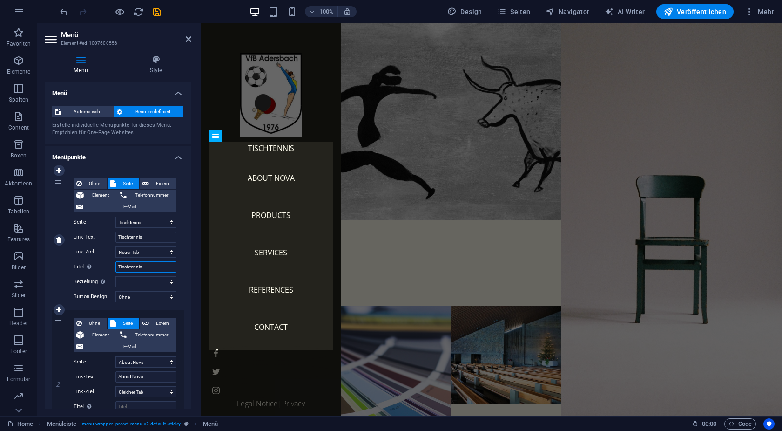
select select
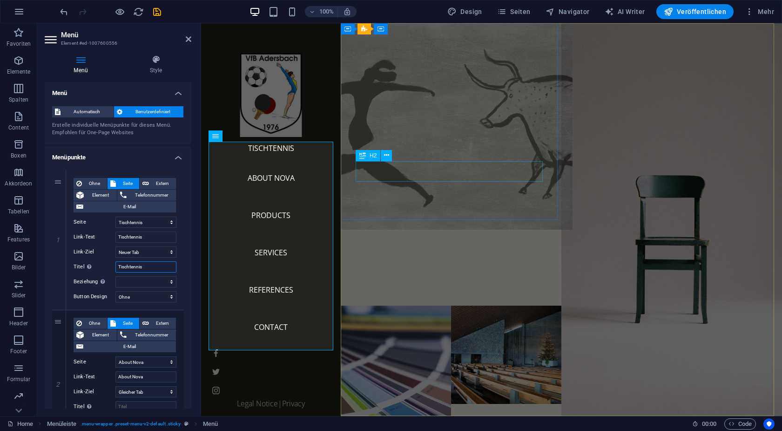
type input "Tischtennis"
click at [422, 231] on div "About" at bounding box center [451, 241] width 221 height 20
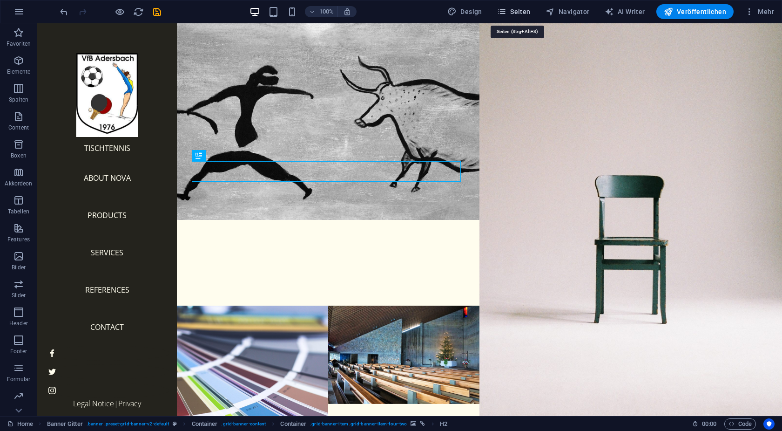
click at [529, 13] on span "Seiten" at bounding box center [514, 11] width 34 height 9
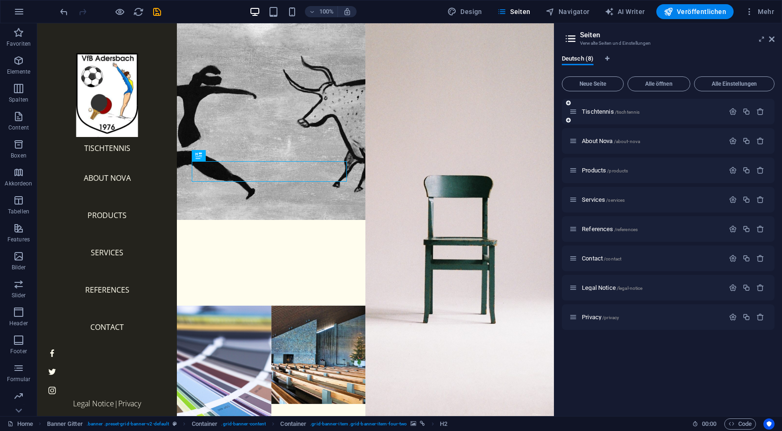
click at [617, 107] on div "Tischtennis /tischtennis" at bounding box center [646, 111] width 155 height 11
click at [611, 113] on span "Tischtennis /tischtennis" at bounding box center [611, 111] width 58 height 7
click at [734, 111] on icon "button" at bounding box center [733, 112] width 8 height 8
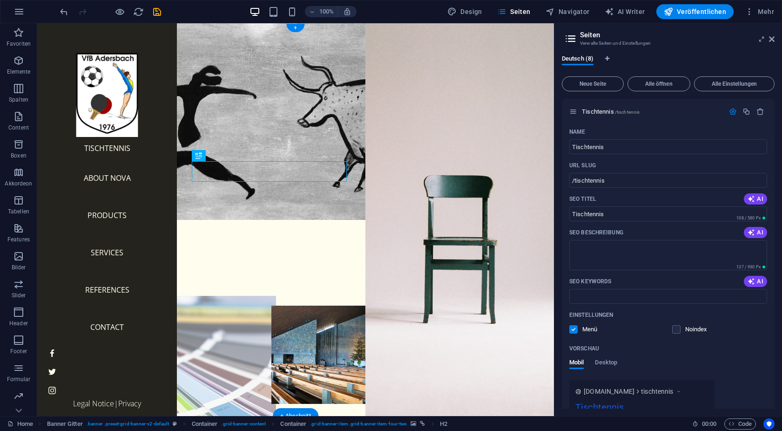
click at [205, 296] on figure at bounding box center [224, 404] width 104 height 216
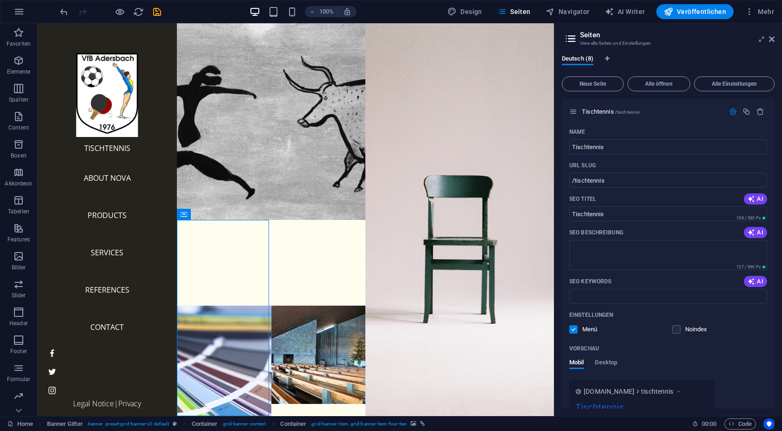
click at [776, 36] on aside "Seiten Verwalte Seiten und Einstellungen Deutsch (8) Neue Seite Alle öffnen All…" at bounding box center [668, 219] width 228 height 392
click at [774, 38] on icon at bounding box center [772, 38] width 6 height 7
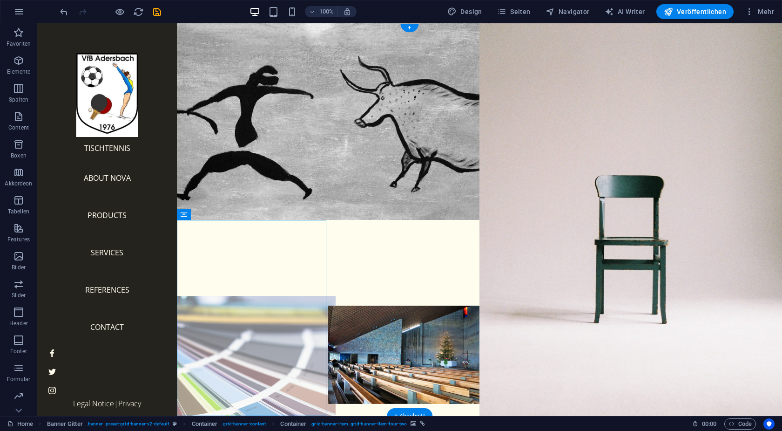
click at [246, 319] on figure at bounding box center [252, 404] width 167 height 216
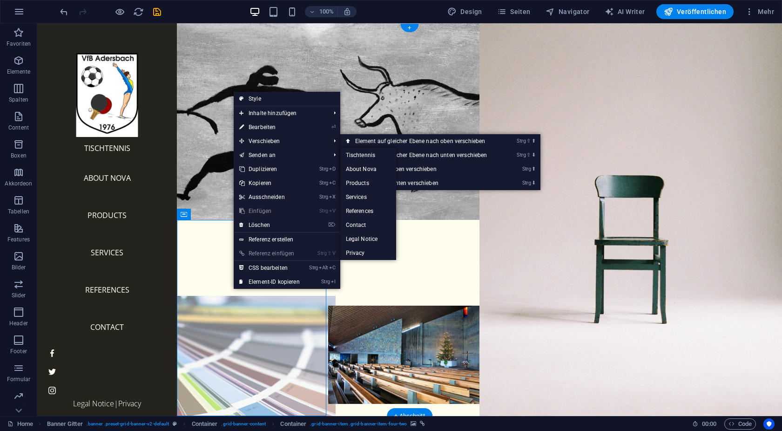
click at [183, 301] on figure at bounding box center [252, 404] width 167 height 216
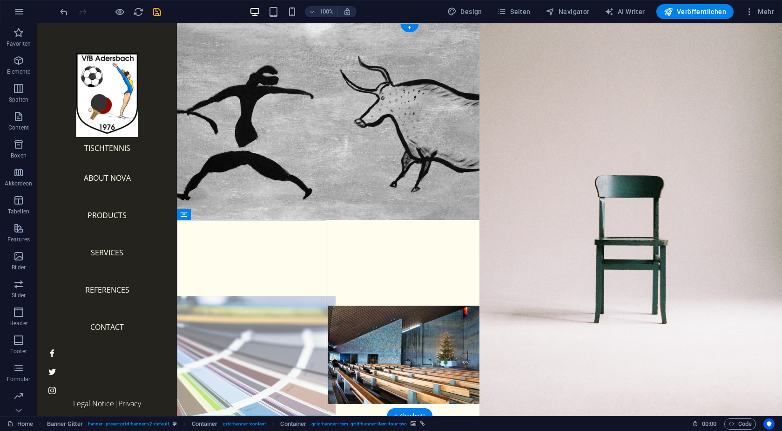
click at [223, 296] on figure at bounding box center [252, 404] width 167 height 216
click at [249, 296] on figure at bounding box center [252, 404] width 167 height 216
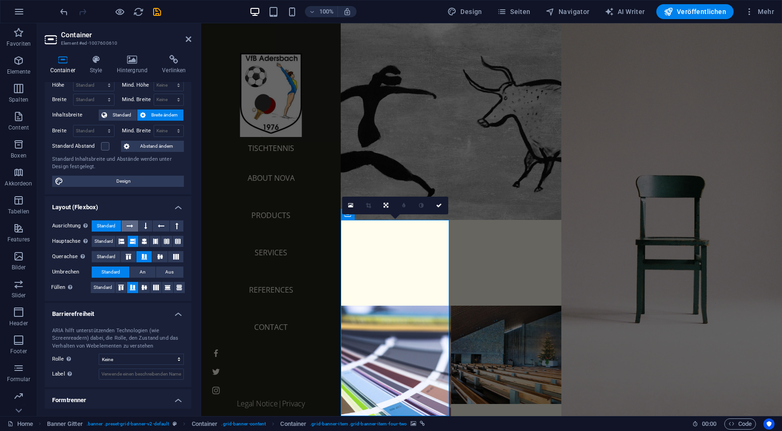
scroll to position [50, 0]
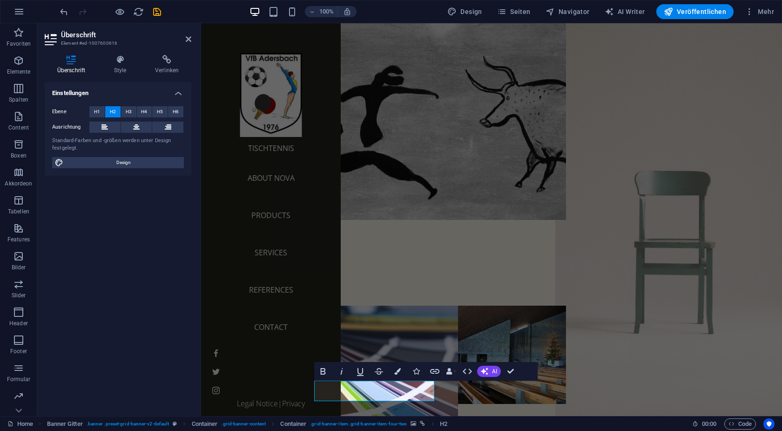
click at [595, 249] on figure at bounding box center [673, 220] width 237 height 432
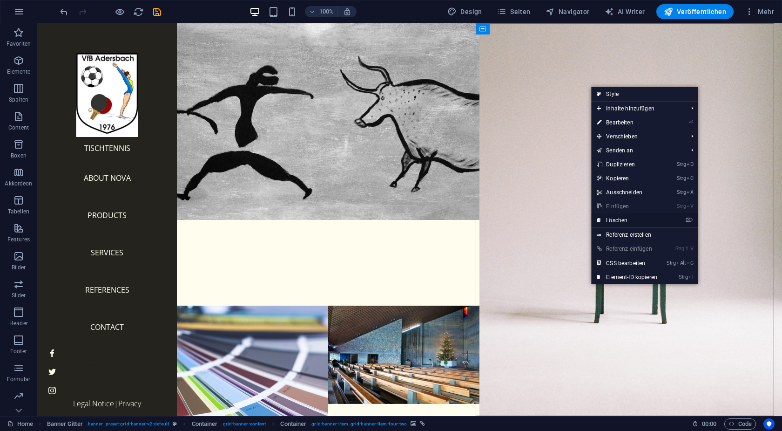
click at [641, 219] on link "⌦ Löschen" at bounding box center [627, 220] width 72 height 14
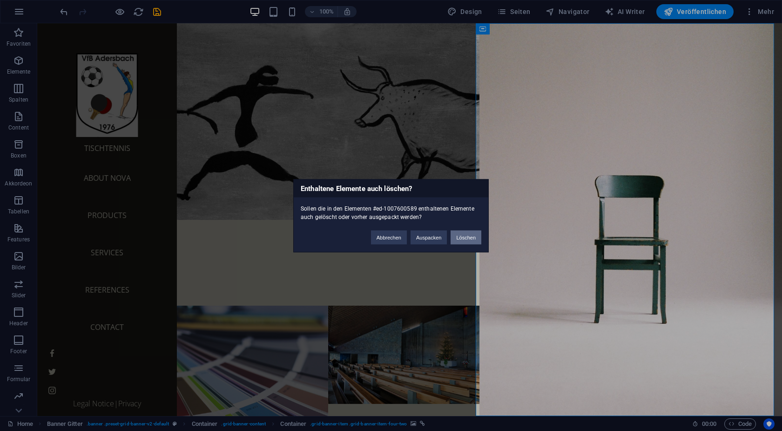
click at [469, 237] on button "Löschen" at bounding box center [466, 237] width 31 height 14
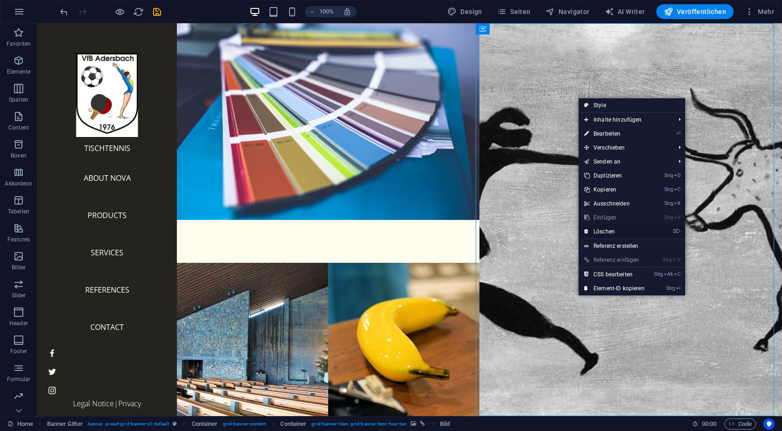
click at [624, 234] on link "⌦ Löschen" at bounding box center [615, 231] width 72 height 14
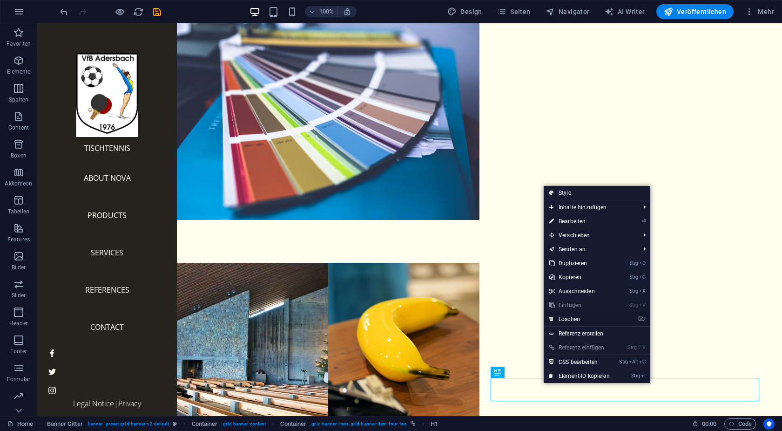
click at [578, 319] on link "⌦ Löschen" at bounding box center [580, 319] width 72 height 14
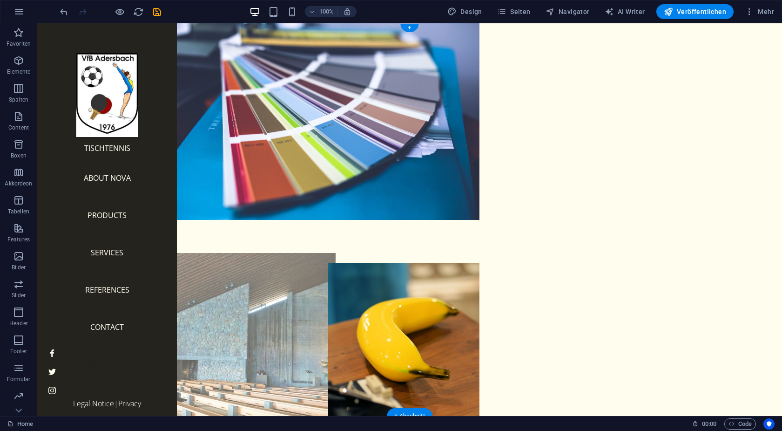
click at [240, 302] on figure at bounding box center [252, 361] width 167 height 216
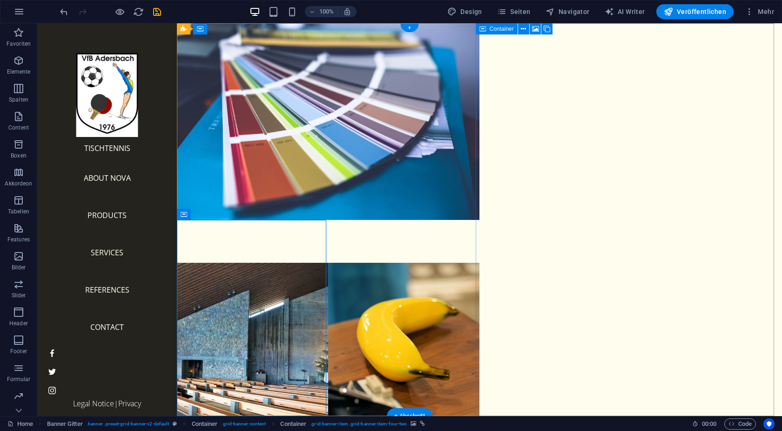
click at [599, 192] on div "About" at bounding box center [631, 262] width 303 height 479
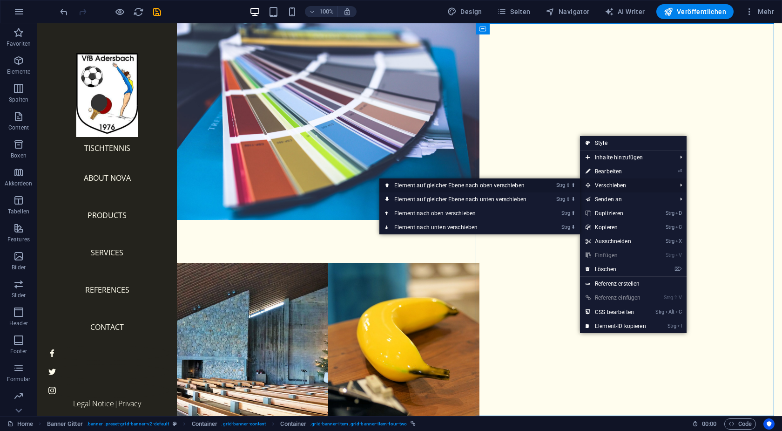
click at [512, 188] on link "Strg ⇧ ⬆ Element auf gleicher Ebene nach oben verschieben" at bounding box center [462, 185] width 166 height 14
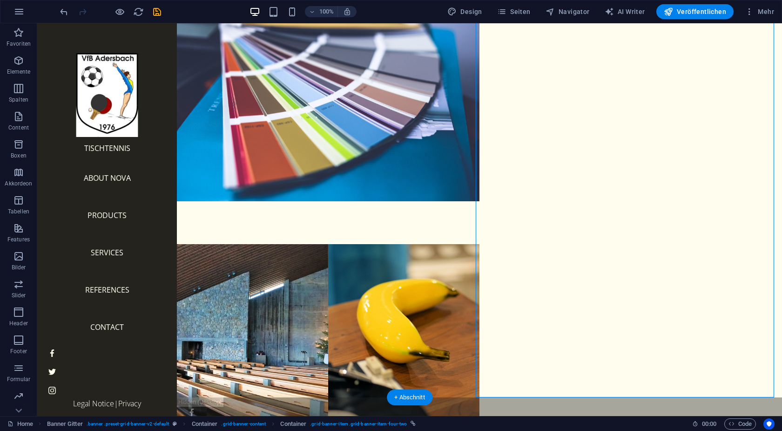
drag, startPoint x: 617, startPoint y: 413, endPoint x: 620, endPoint y: 345, distance: 68.0
click at [619, 346] on div "About" at bounding box center [631, 244] width 303 height 479
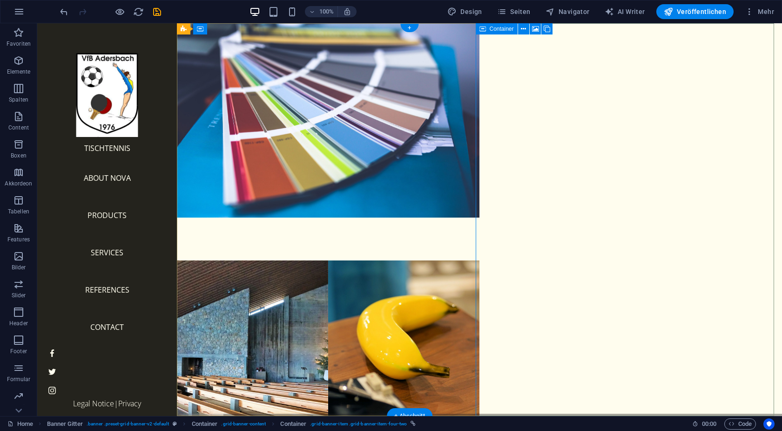
scroll to position [0, 0]
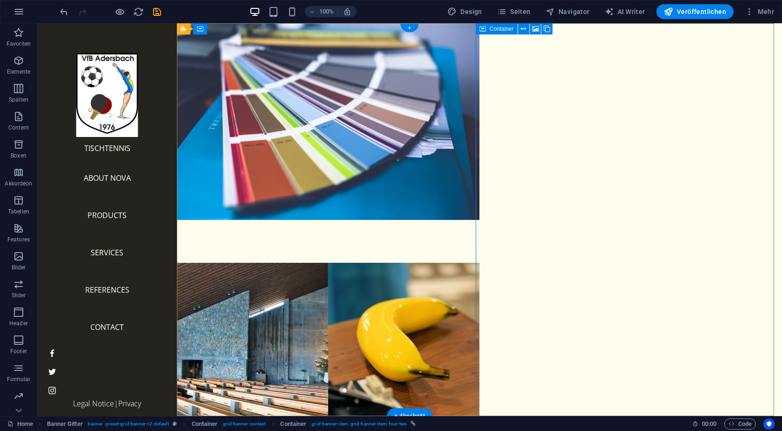
drag, startPoint x: 352, startPoint y: 329, endPoint x: 633, endPoint y: 284, distance: 284.4
click at [633, 284] on div "About Veranstaltungen References Contact" at bounding box center [479, 262] width 605 height 479
click at [588, 131] on div "About" at bounding box center [631, 262] width 303 height 479
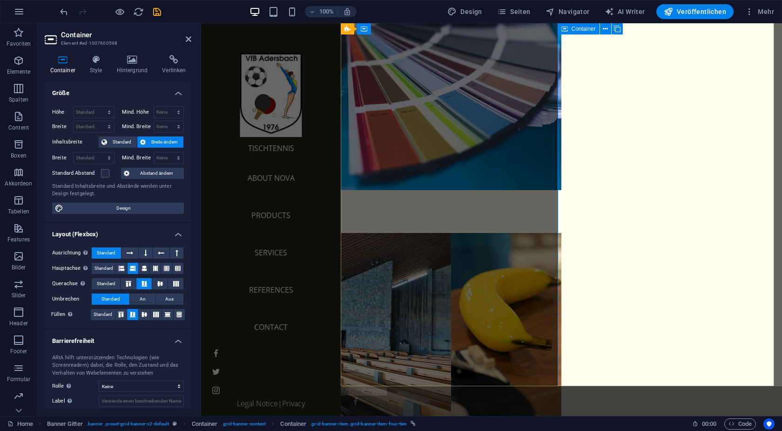
click at [743, 52] on div "About" at bounding box center [672, 232] width 221 height 479
